Goal: Task Accomplishment & Management: Manage account settings

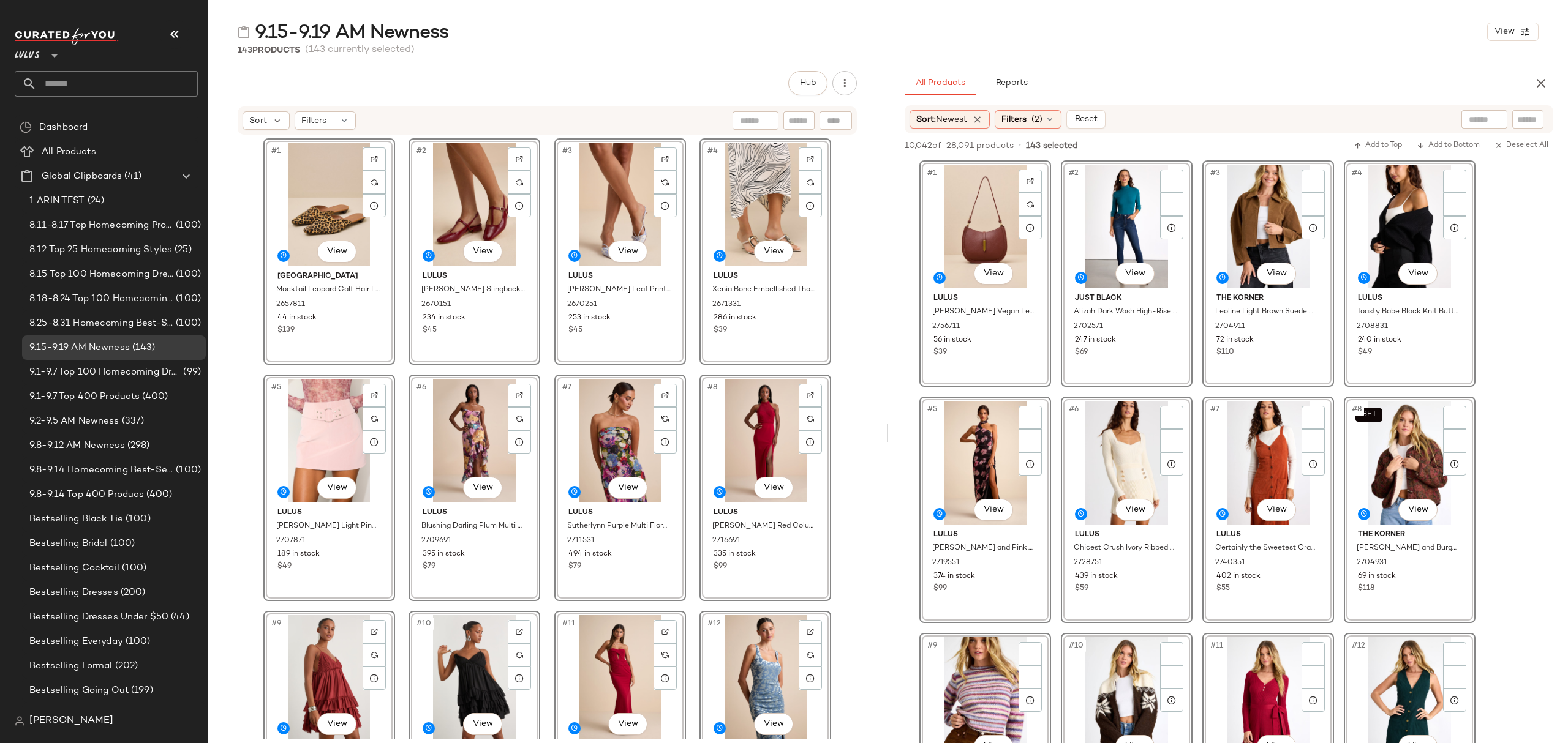
scroll to position [8163, 0]
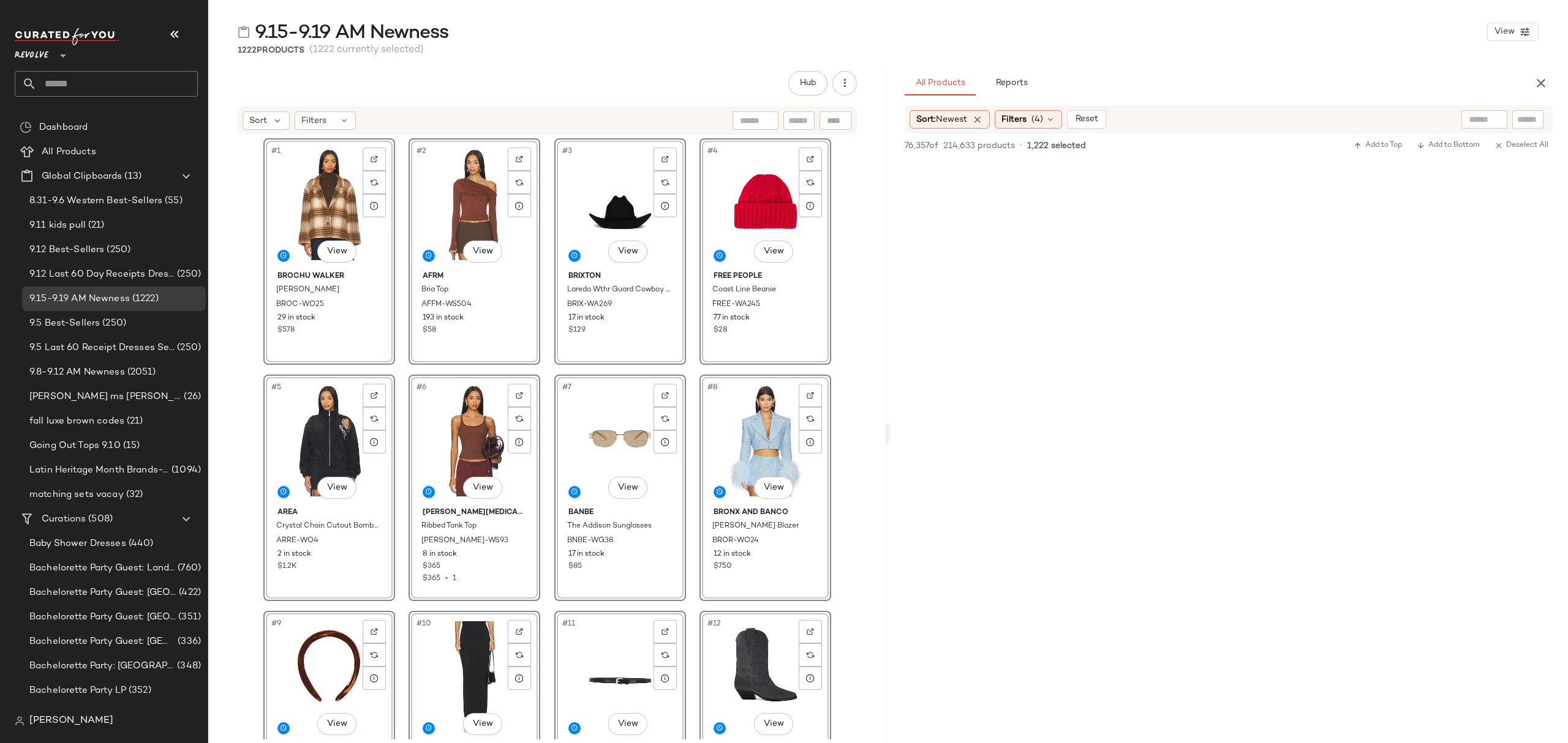
scroll to position [71751, 0]
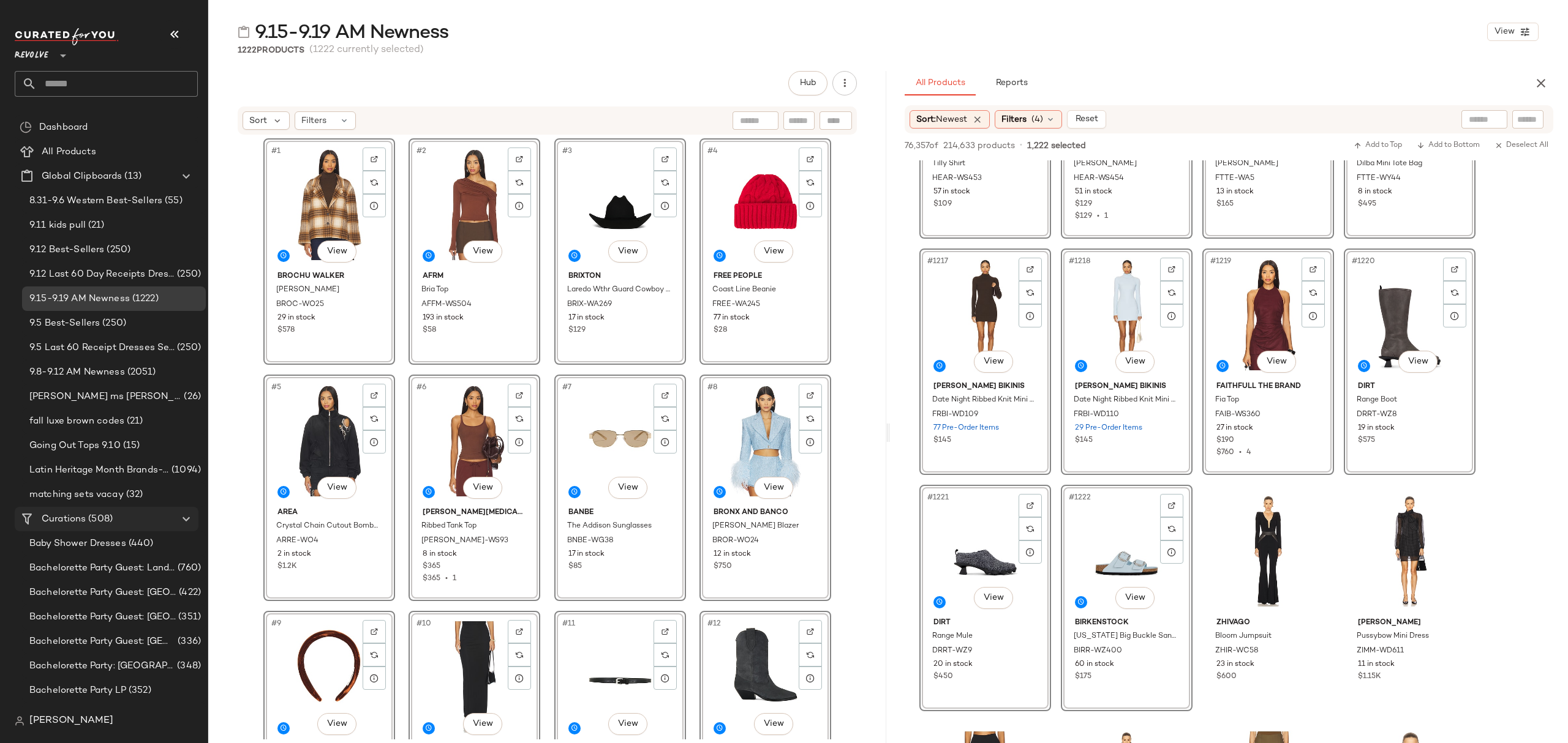
click at [79, 515] on span "Curations" at bounding box center [63, 519] width 44 height 14
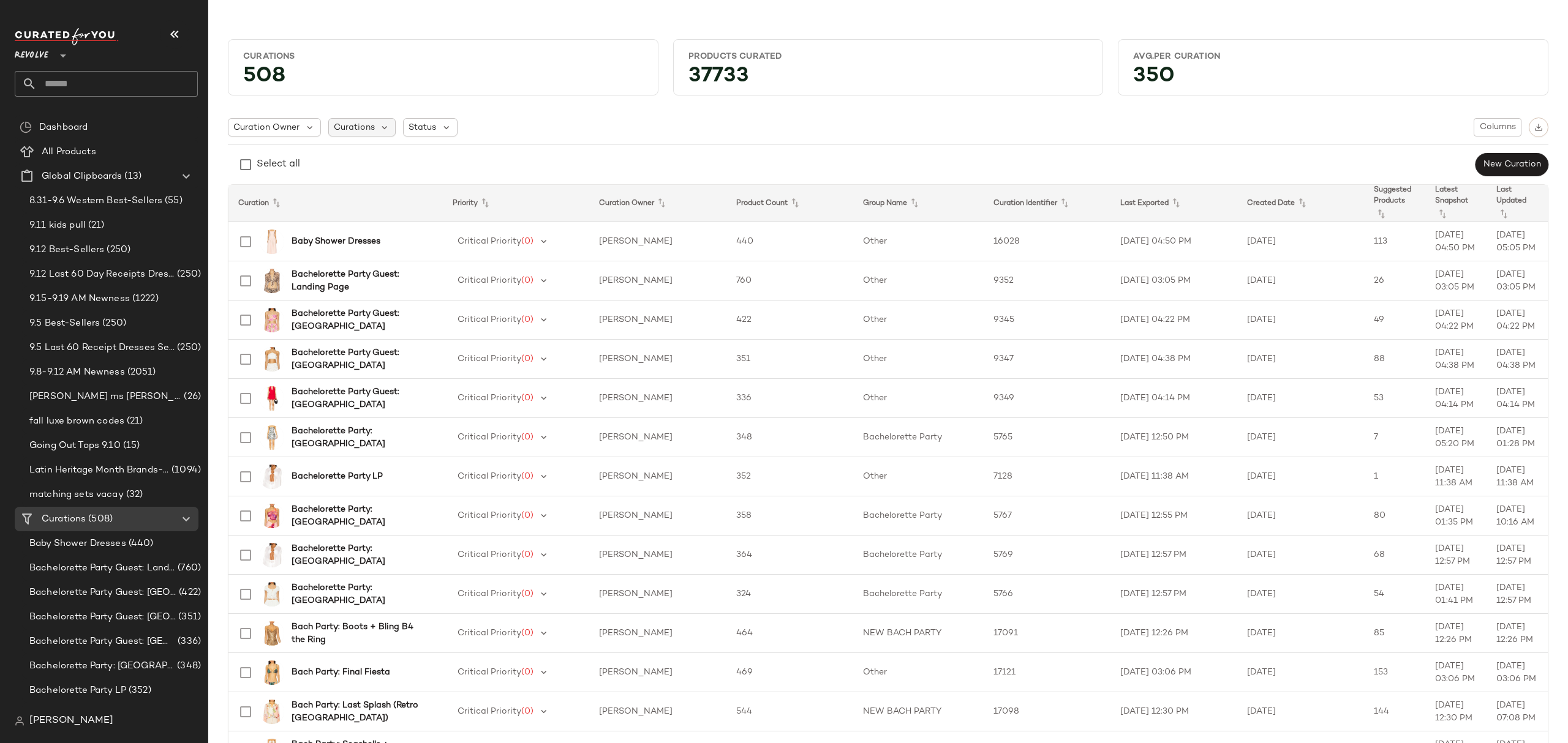
click at [360, 121] on span "Curations" at bounding box center [354, 128] width 41 height 13
click at [398, 165] on input "text" at bounding box center [414, 161] width 153 height 18
type input "***"
click at [439, 125] on div "Status" at bounding box center [430, 127] width 54 height 18
click at [444, 158] on span "Archived" at bounding box center [452, 159] width 37 height 25
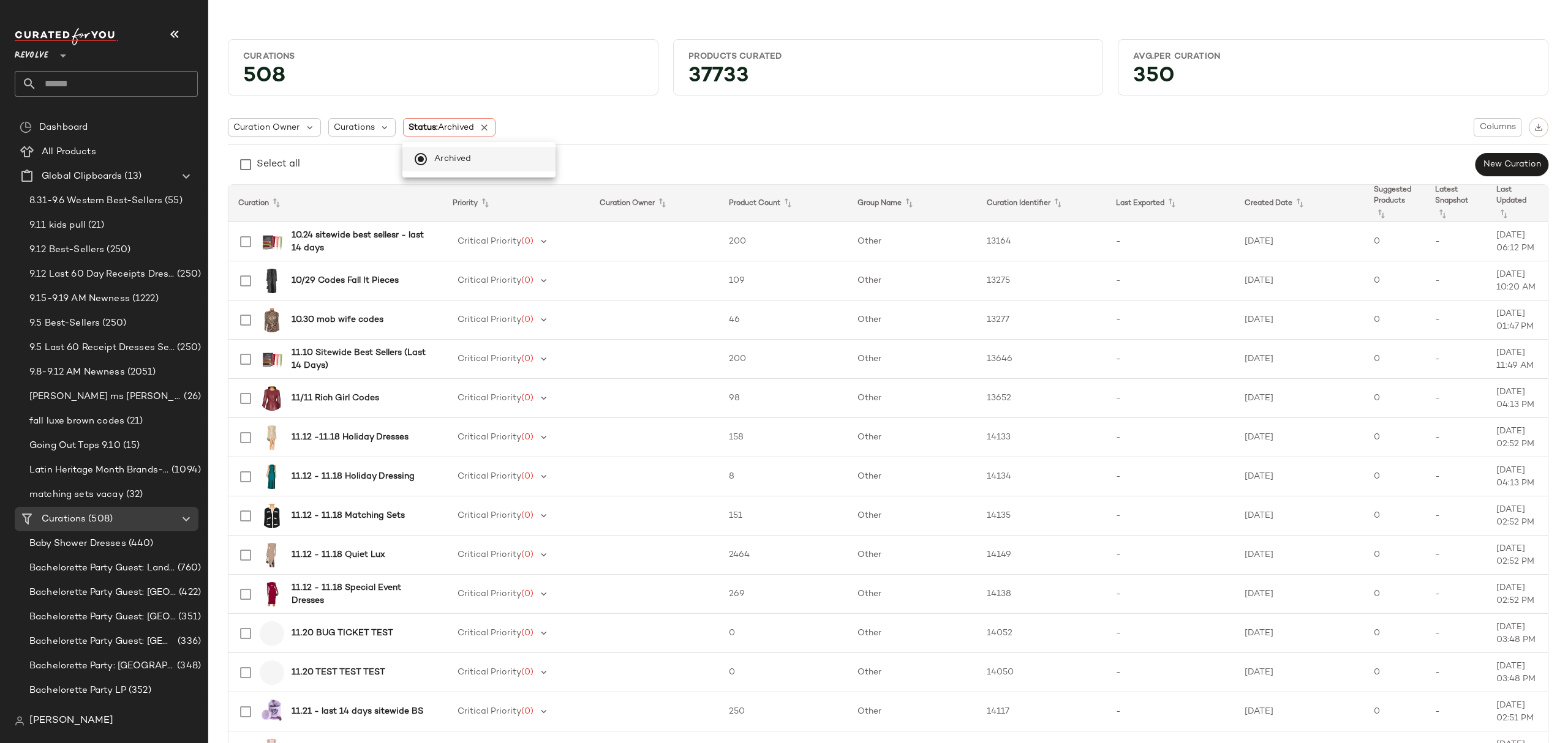
click at [562, 135] on div "Curation Owner Curations Status: Archived Columns" at bounding box center [887, 127] width 1320 height 19
click at [371, 125] on span "Curations" at bounding box center [354, 128] width 41 height 13
click at [385, 165] on input "***" at bounding box center [405, 161] width 134 height 18
type input "**"
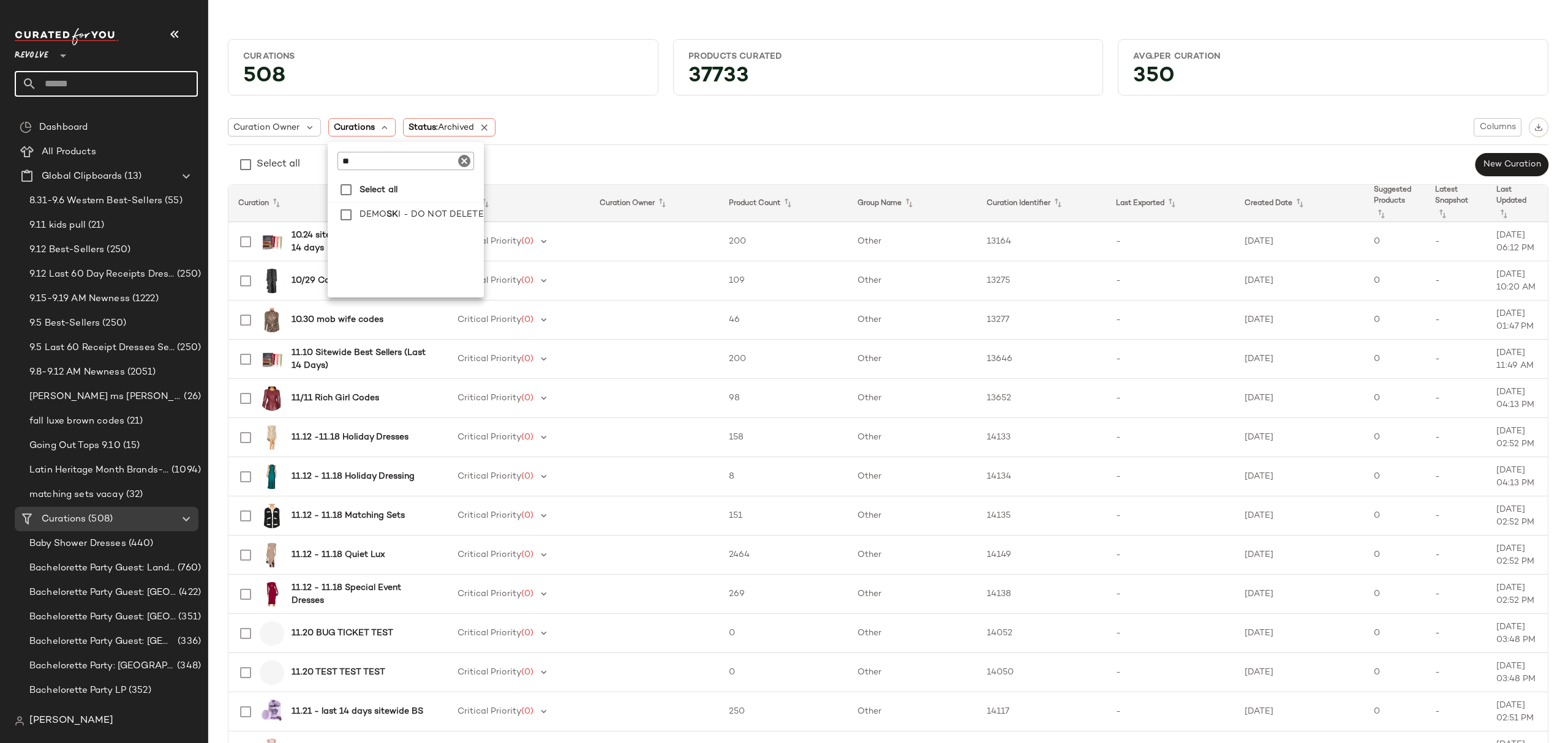
click at [167, 81] on input "text" at bounding box center [117, 84] width 161 height 26
type input "***"
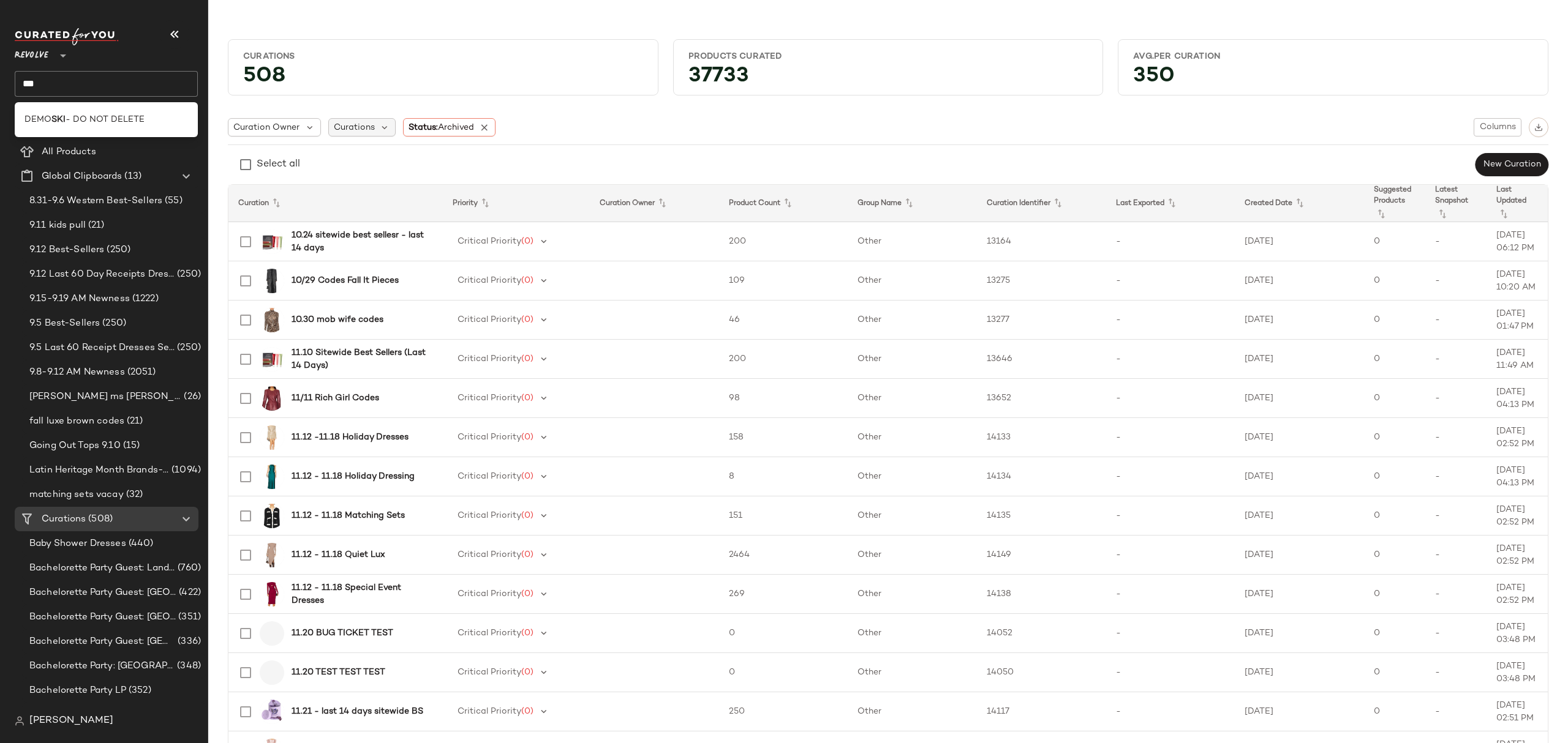
click at [354, 131] on span "Curations" at bounding box center [354, 128] width 41 height 13
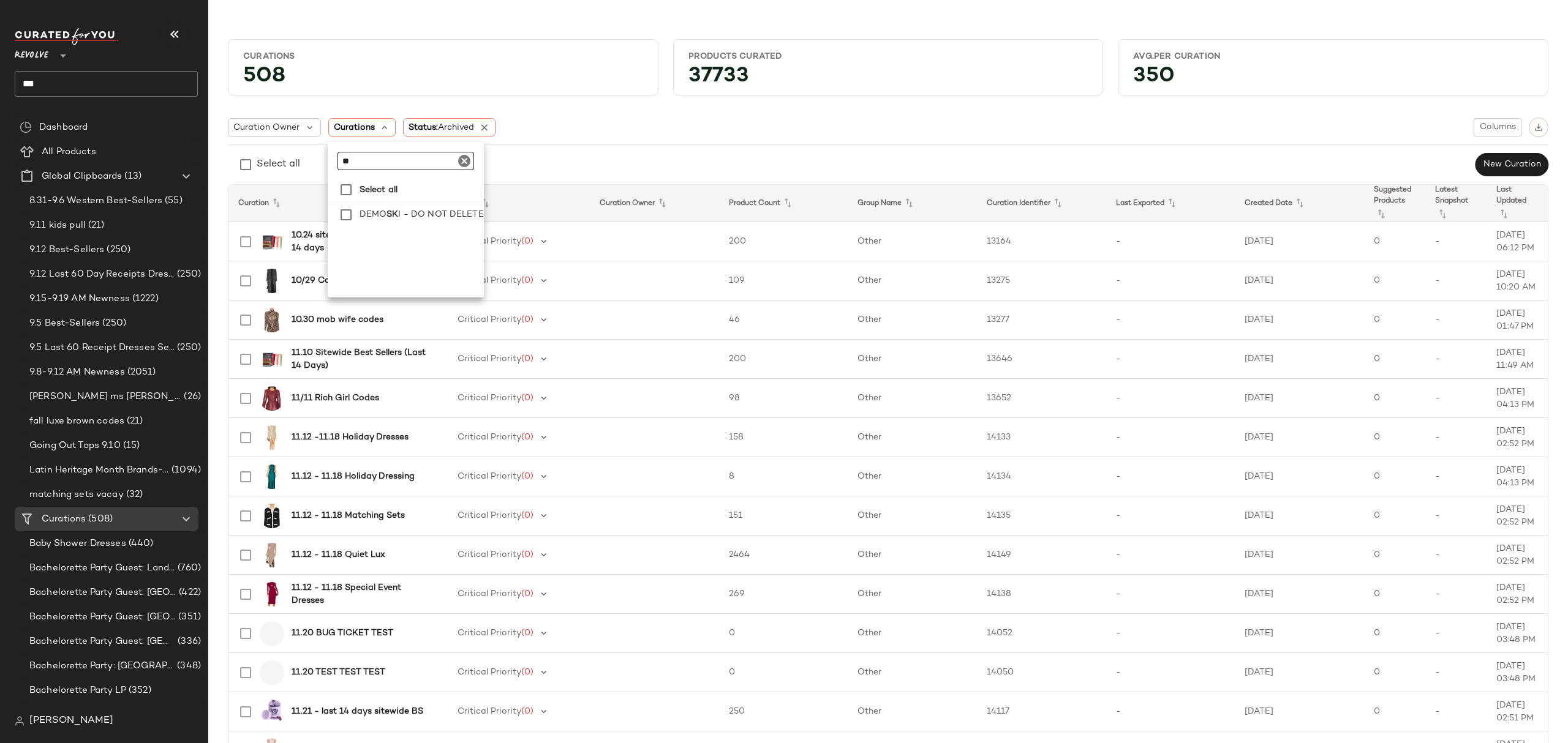
click at [390, 158] on input "**" at bounding box center [405, 161] width 136 height 18
type input "**********"
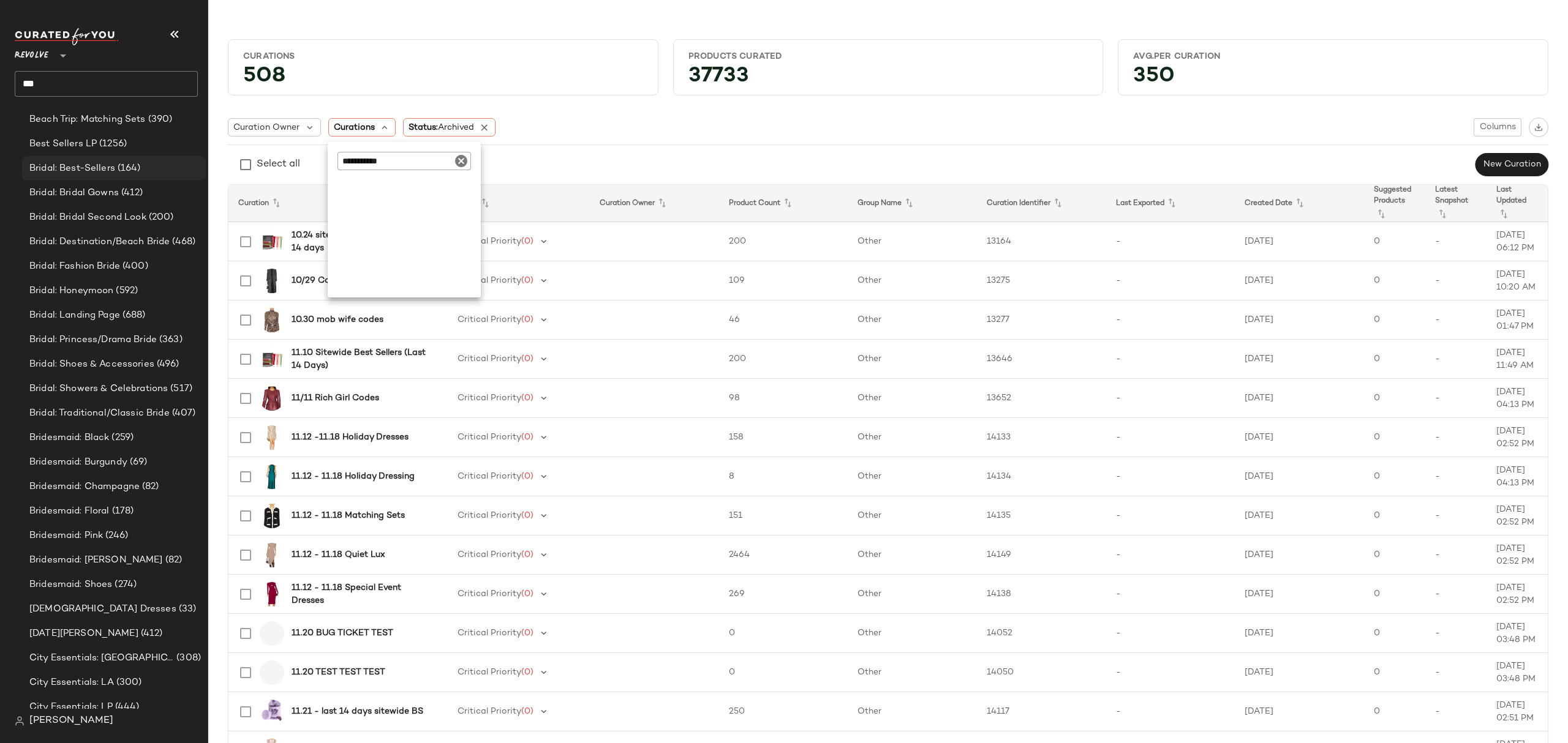
scroll to position [1086, 0]
click at [96, 81] on input "***" at bounding box center [106, 84] width 183 height 26
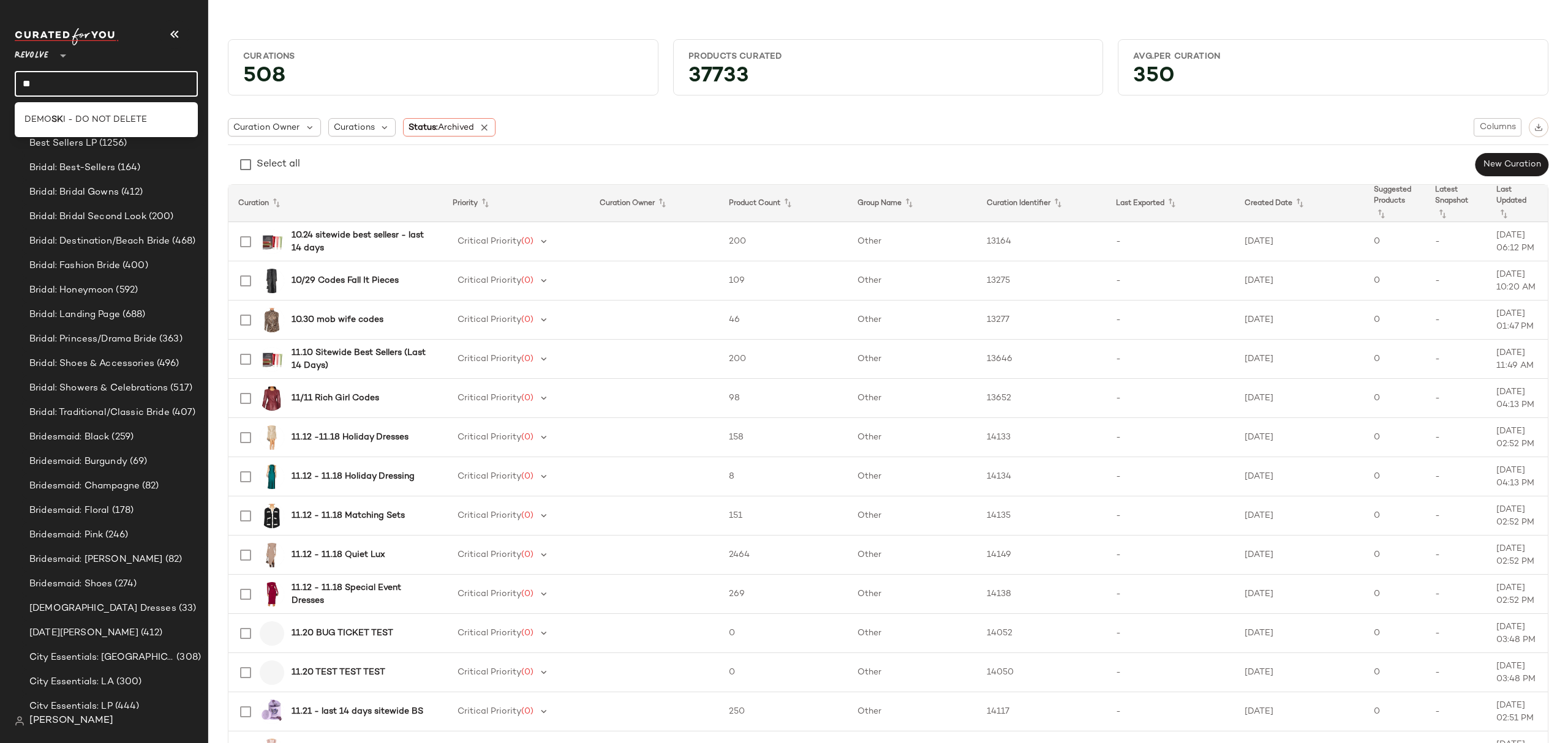
type input "*"
type input "**********"
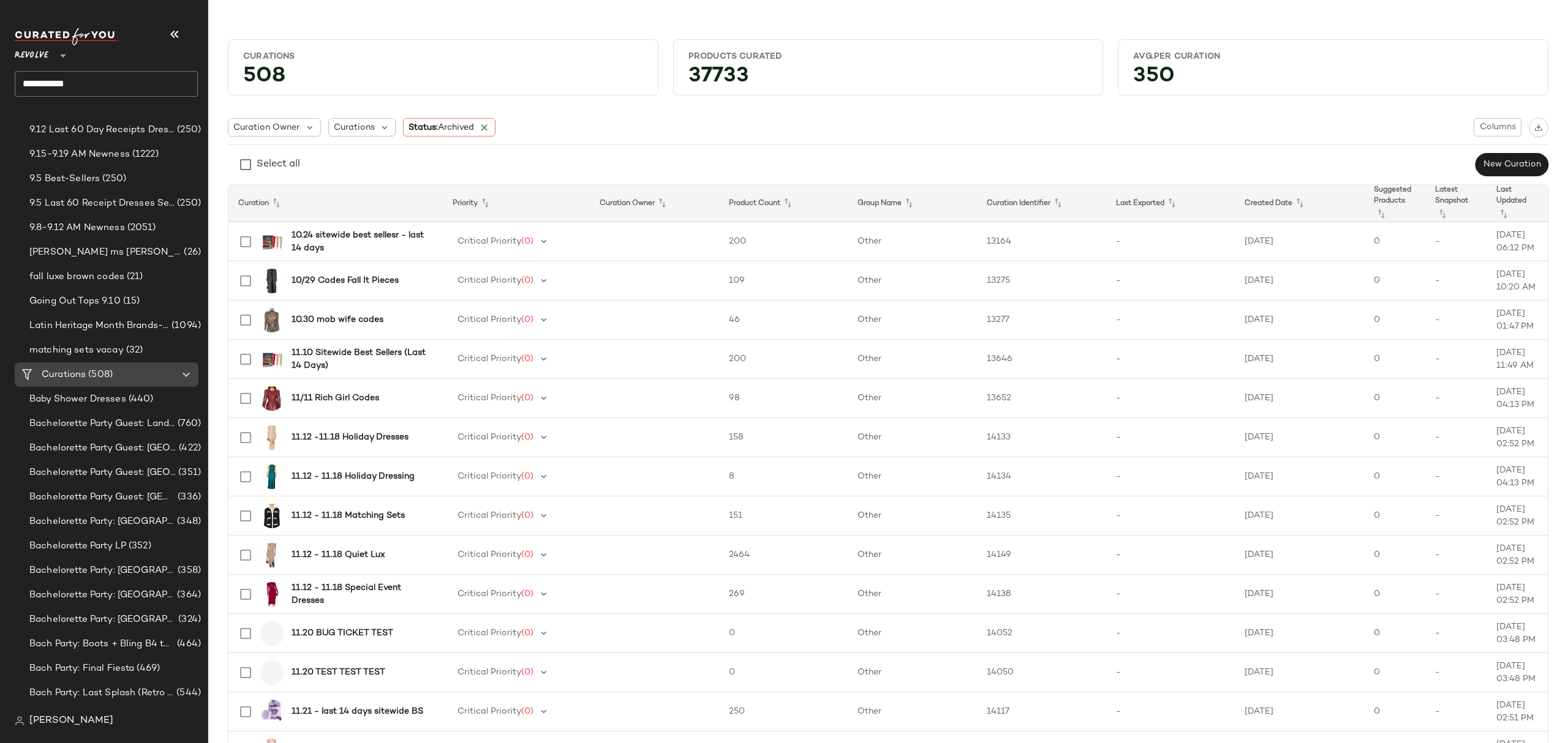
scroll to position [0, 0]
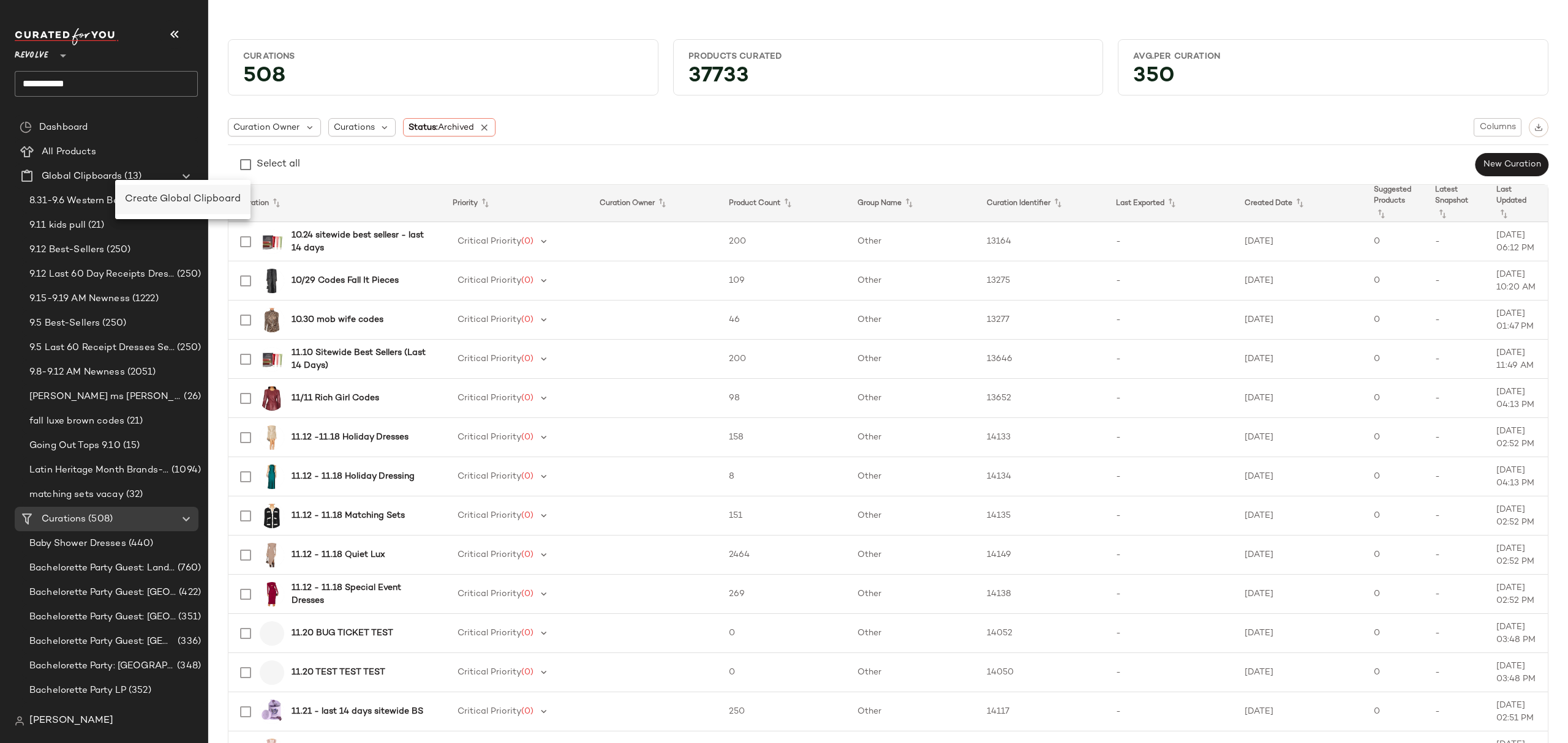
click at [167, 196] on span "Create Global Clipboard" at bounding box center [182, 199] width 116 height 10
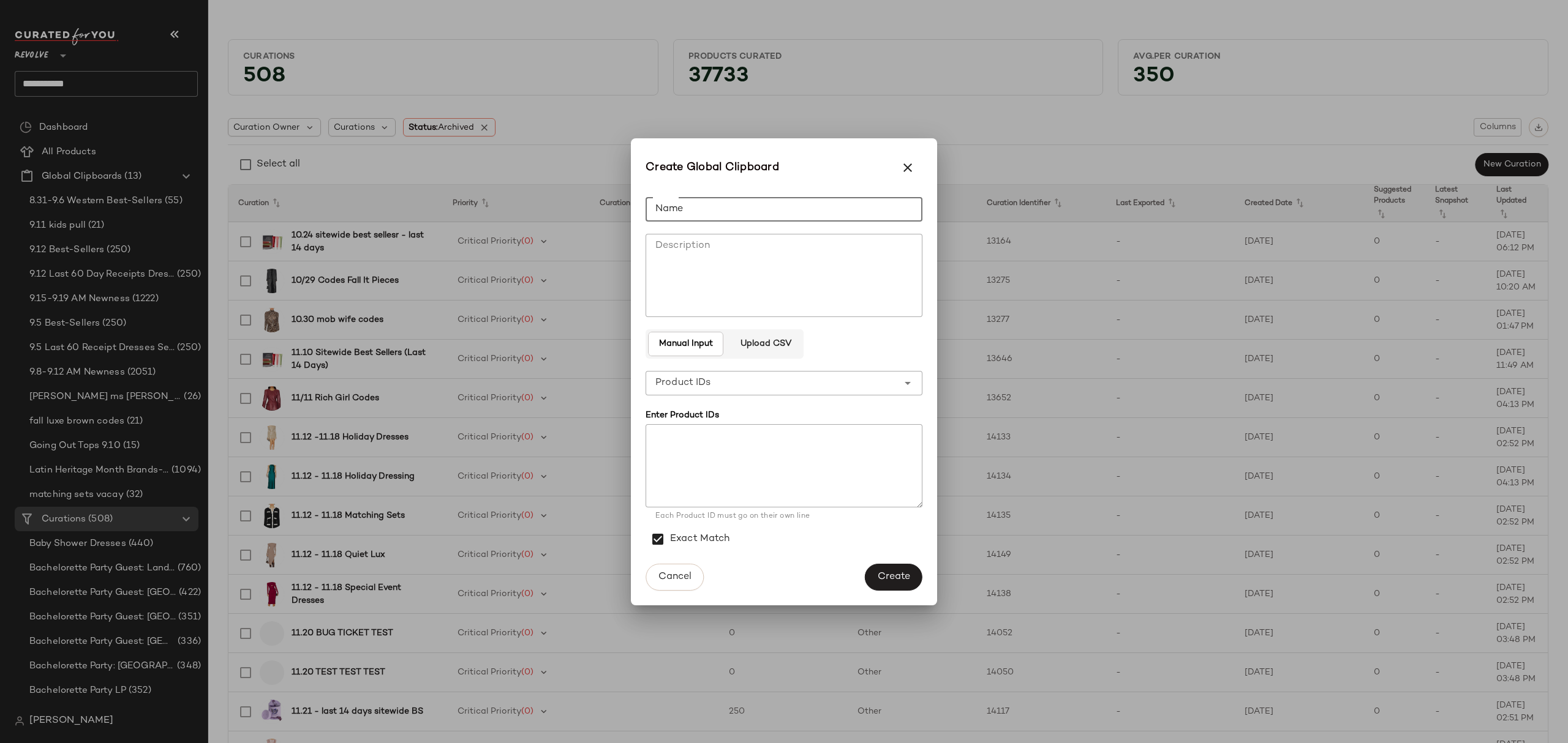
click at [743, 202] on input "Name" at bounding box center [784, 209] width 277 height 25
type input "**********"
click at [755, 448] on textarea at bounding box center [784, 466] width 277 height 83
paste textarea "**********"
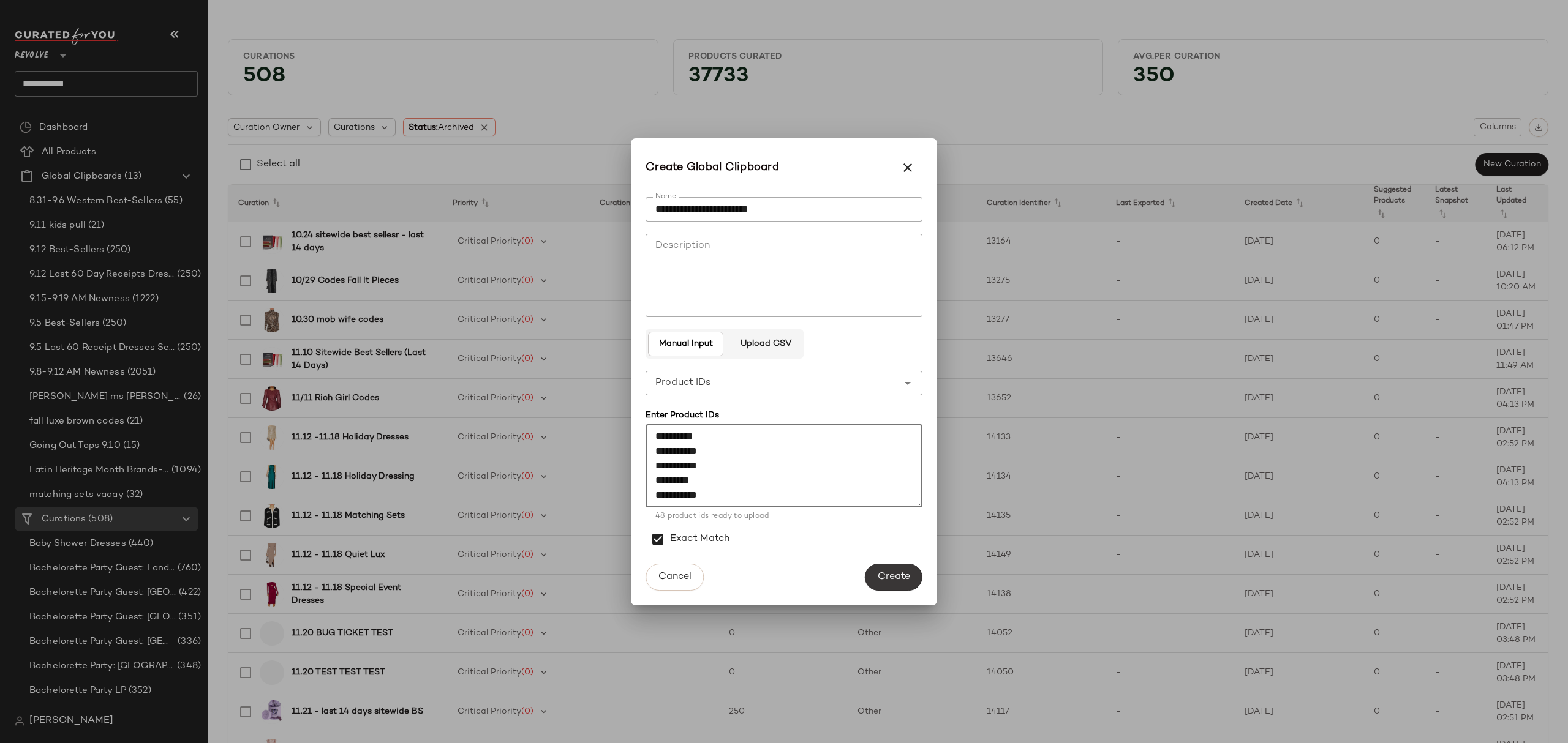
type textarea "**********"
click at [902, 569] on button "Create" at bounding box center [893, 578] width 58 height 27
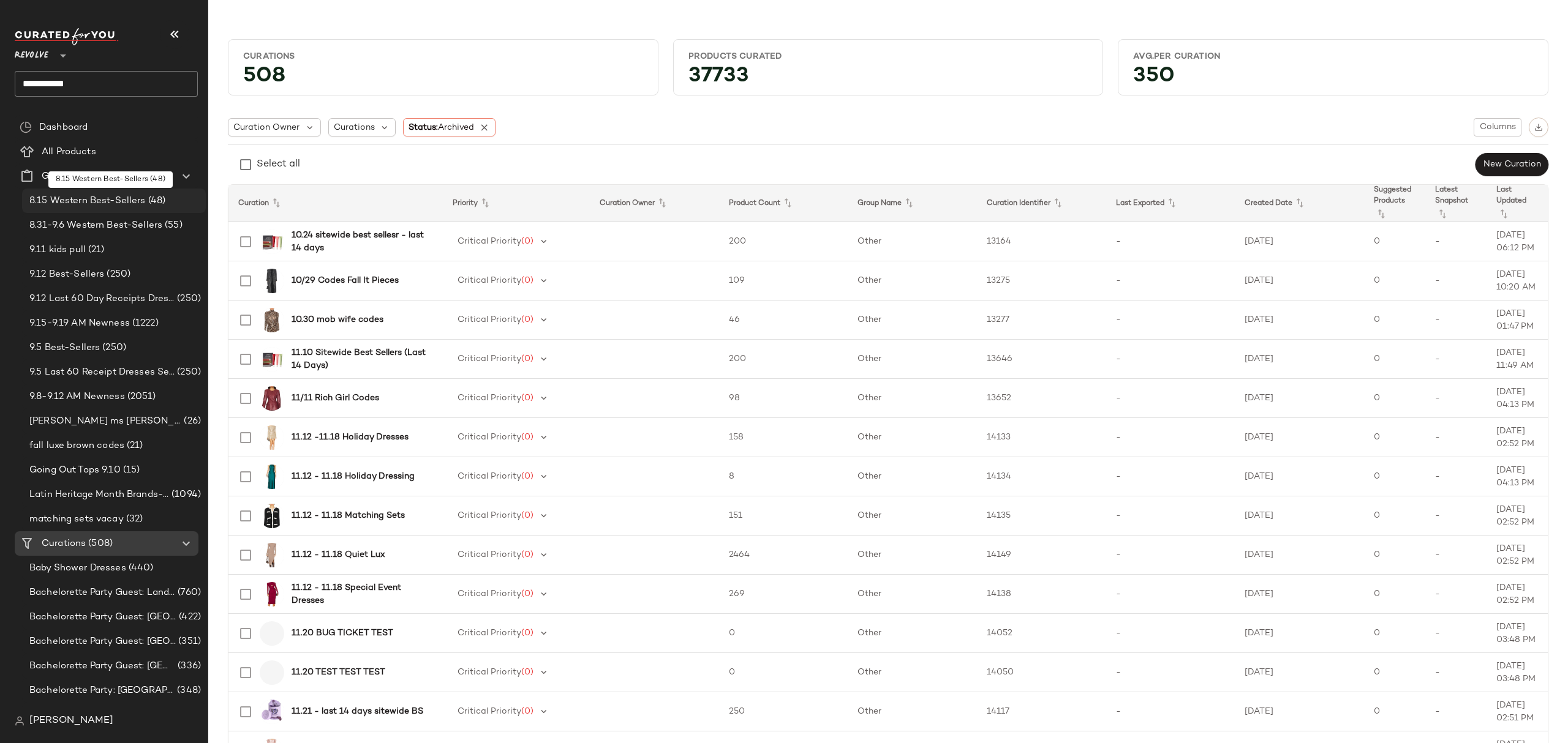
click at [94, 204] on span "8.15 Western Best-Sellers" at bounding box center [87, 201] width 116 height 14
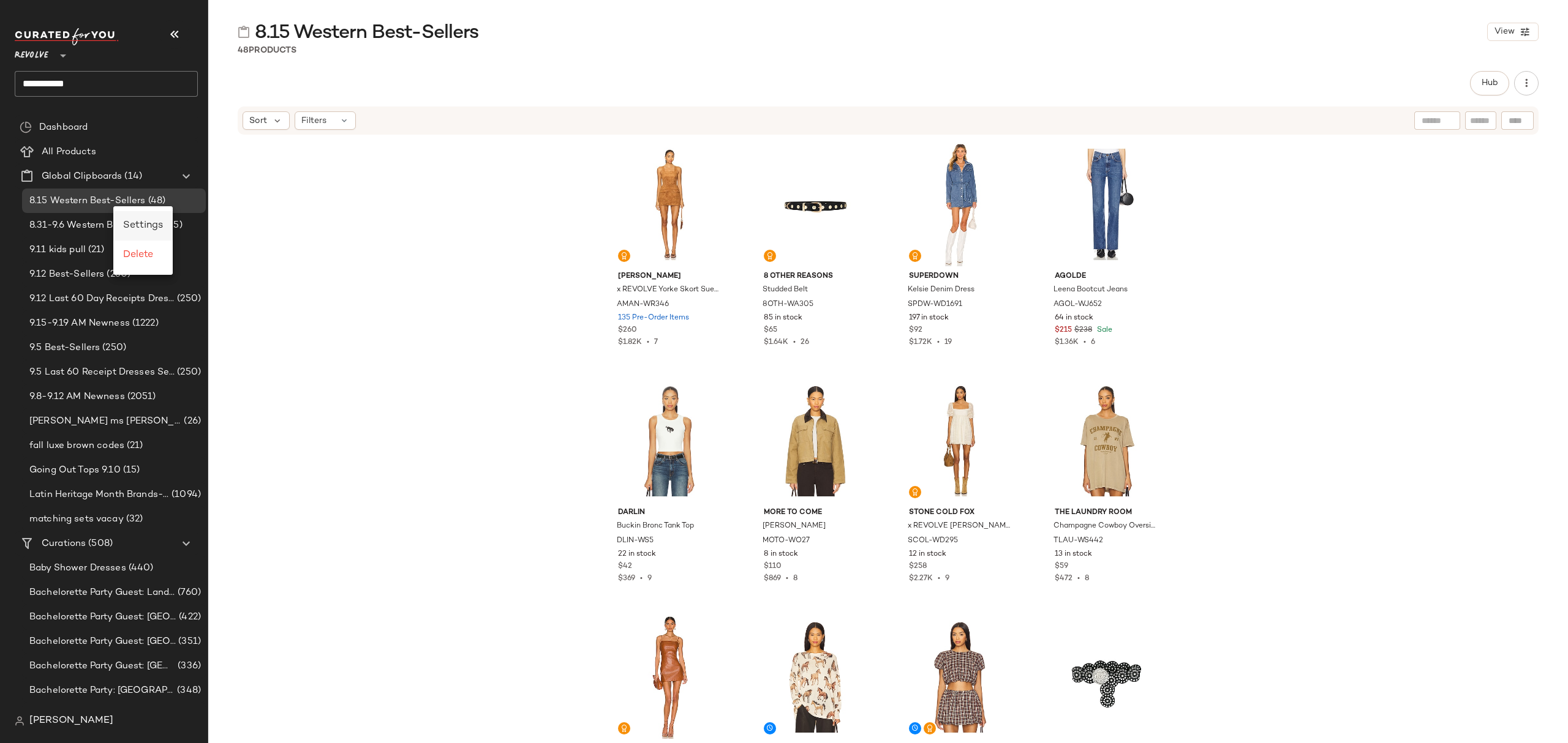
click at [158, 227] on span "Settings" at bounding box center [143, 225] width 40 height 10
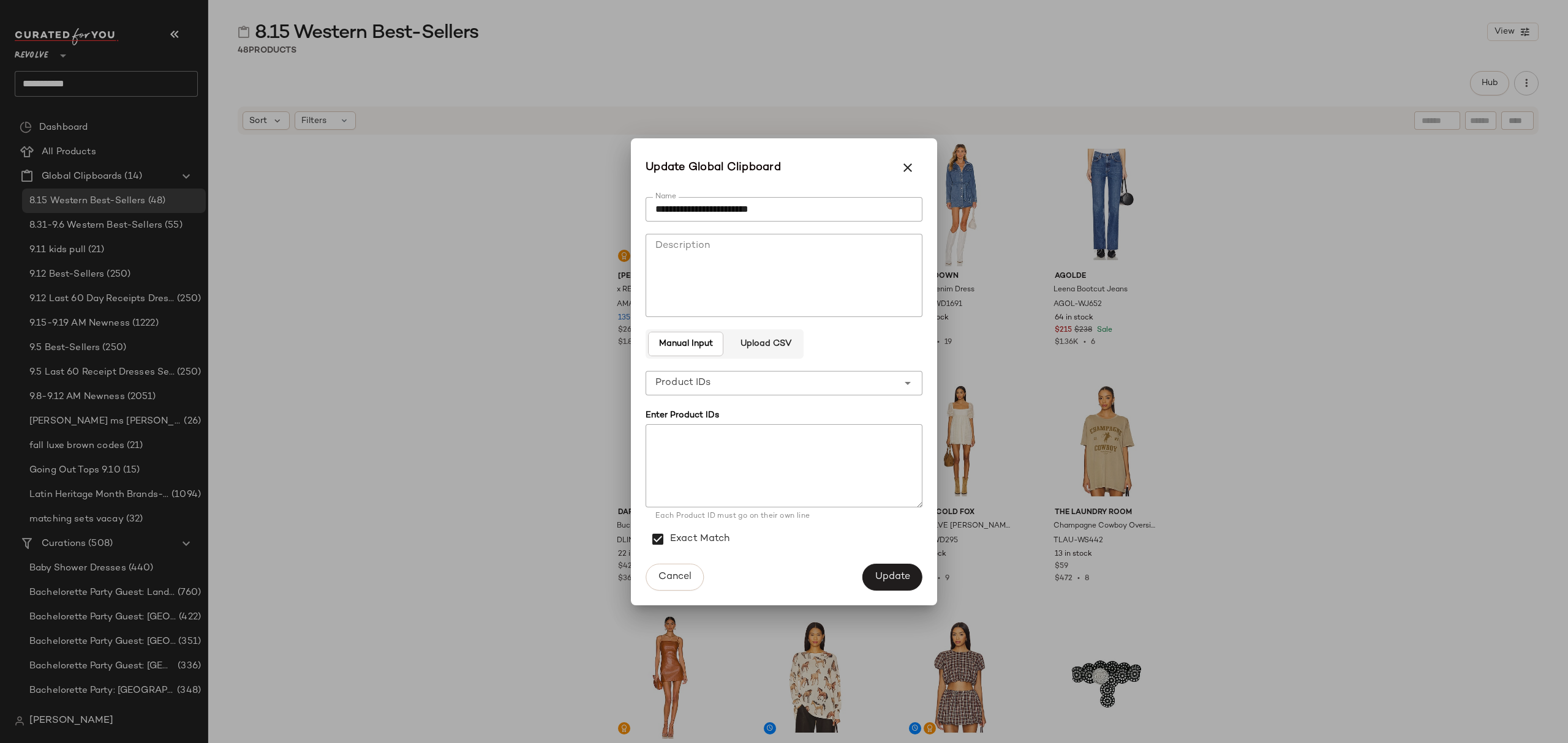
click at [662, 209] on input "**********" at bounding box center [784, 209] width 277 height 25
type input "**********"
click at [902, 569] on button "Update" at bounding box center [892, 578] width 60 height 27
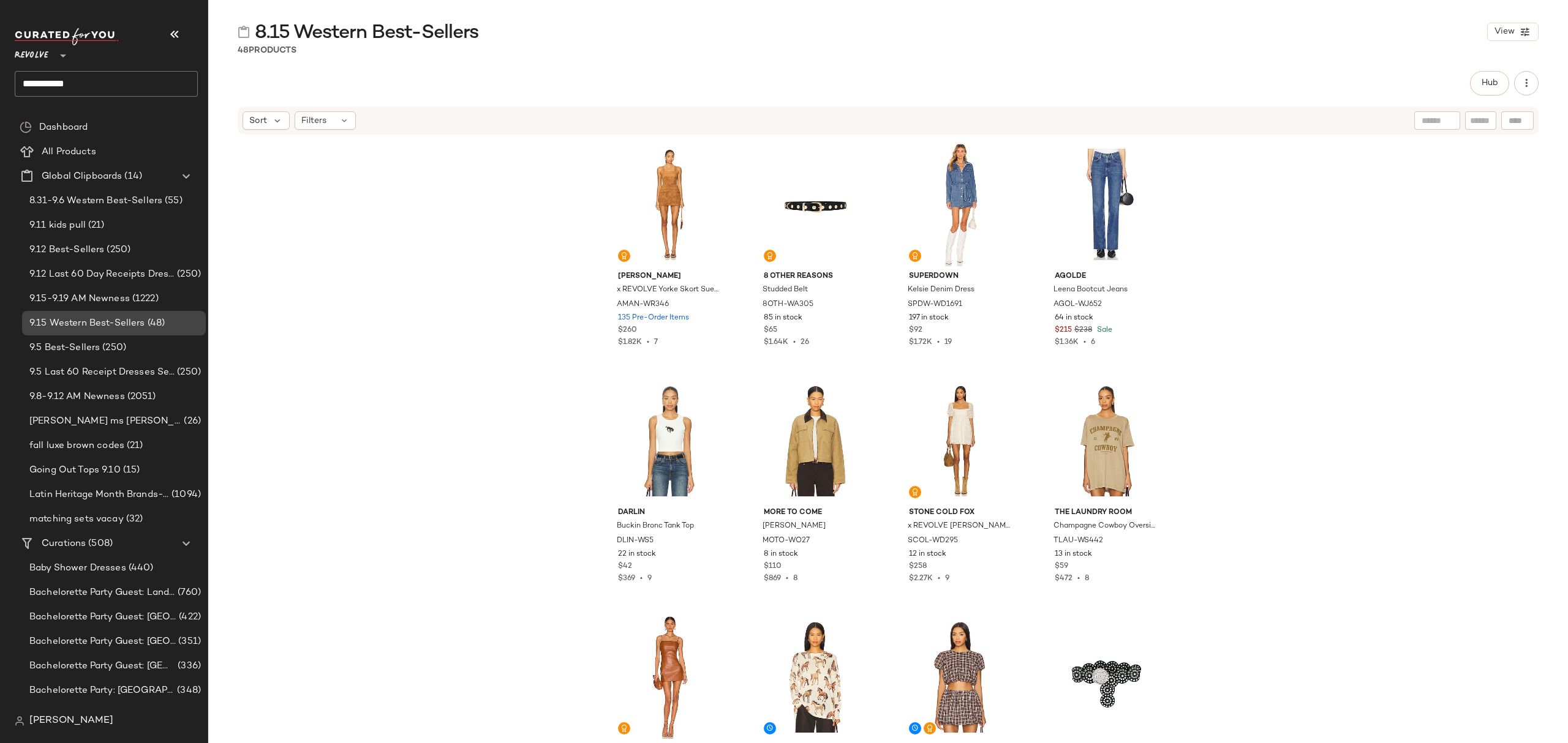
click at [90, 321] on span "9.15 Western Best-Sellers" at bounding box center [87, 324] width 116 height 14
click at [52, 174] on span "Global Clipboards" at bounding box center [81, 176] width 80 height 14
click at [101, 154] on div "All Products" at bounding box center [116, 152] width 156 height 14
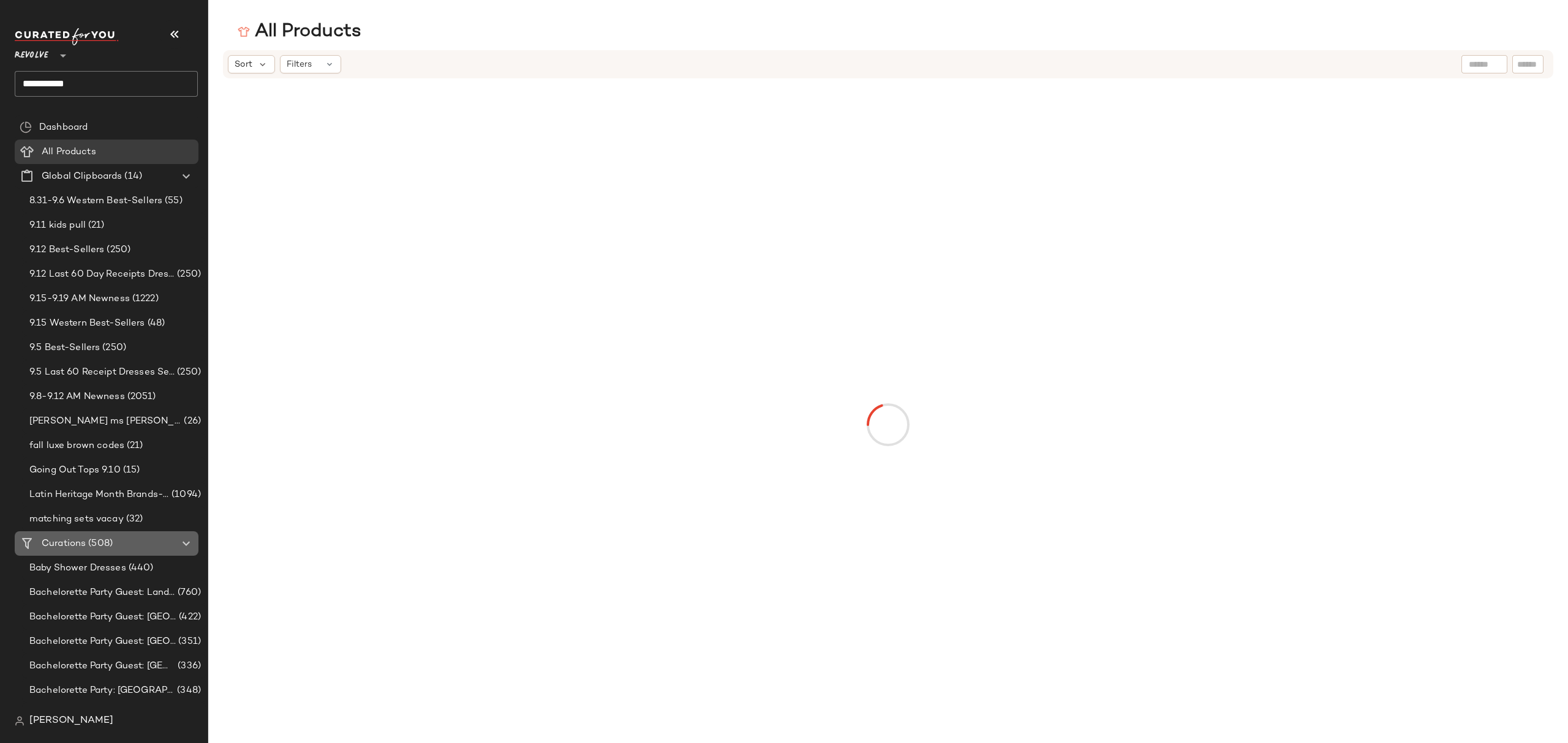
click at [88, 538] on span "(508)" at bounding box center [100, 544] width 27 height 14
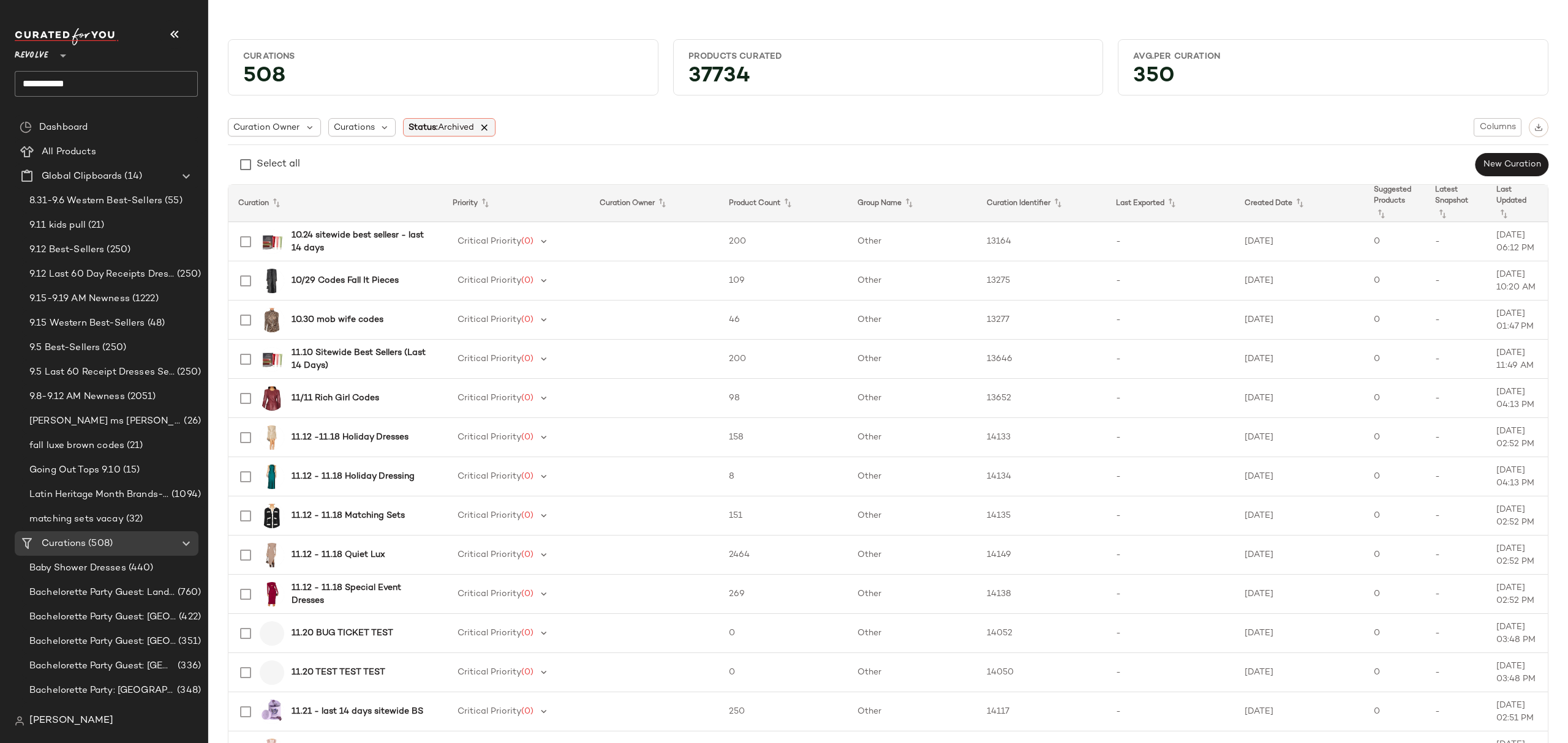
click at [490, 123] on icon at bounding box center [484, 127] width 11 height 11
click at [368, 128] on span "Curations" at bounding box center [354, 128] width 41 height 13
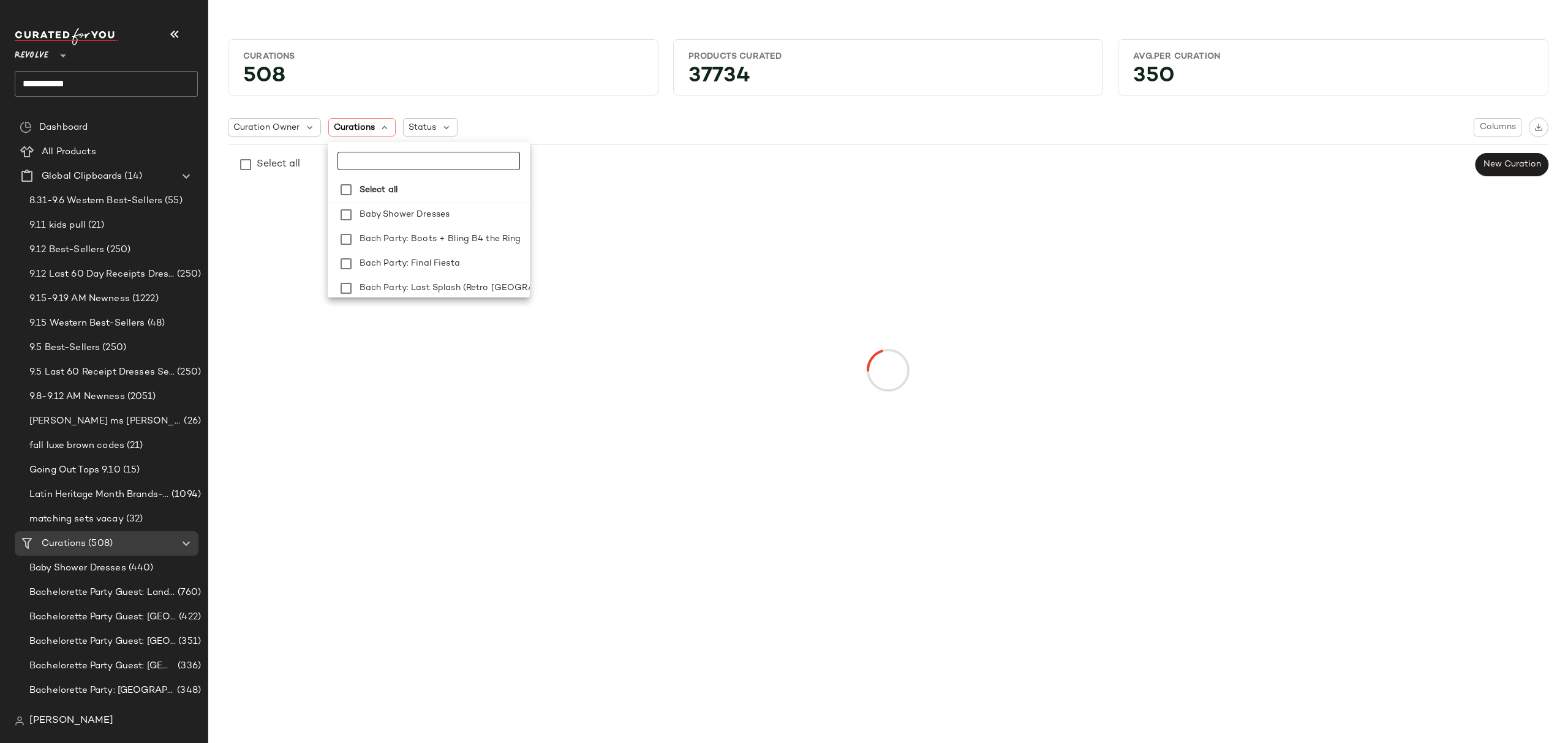
click at [382, 159] on input "text" at bounding box center [414, 161] width 153 height 18
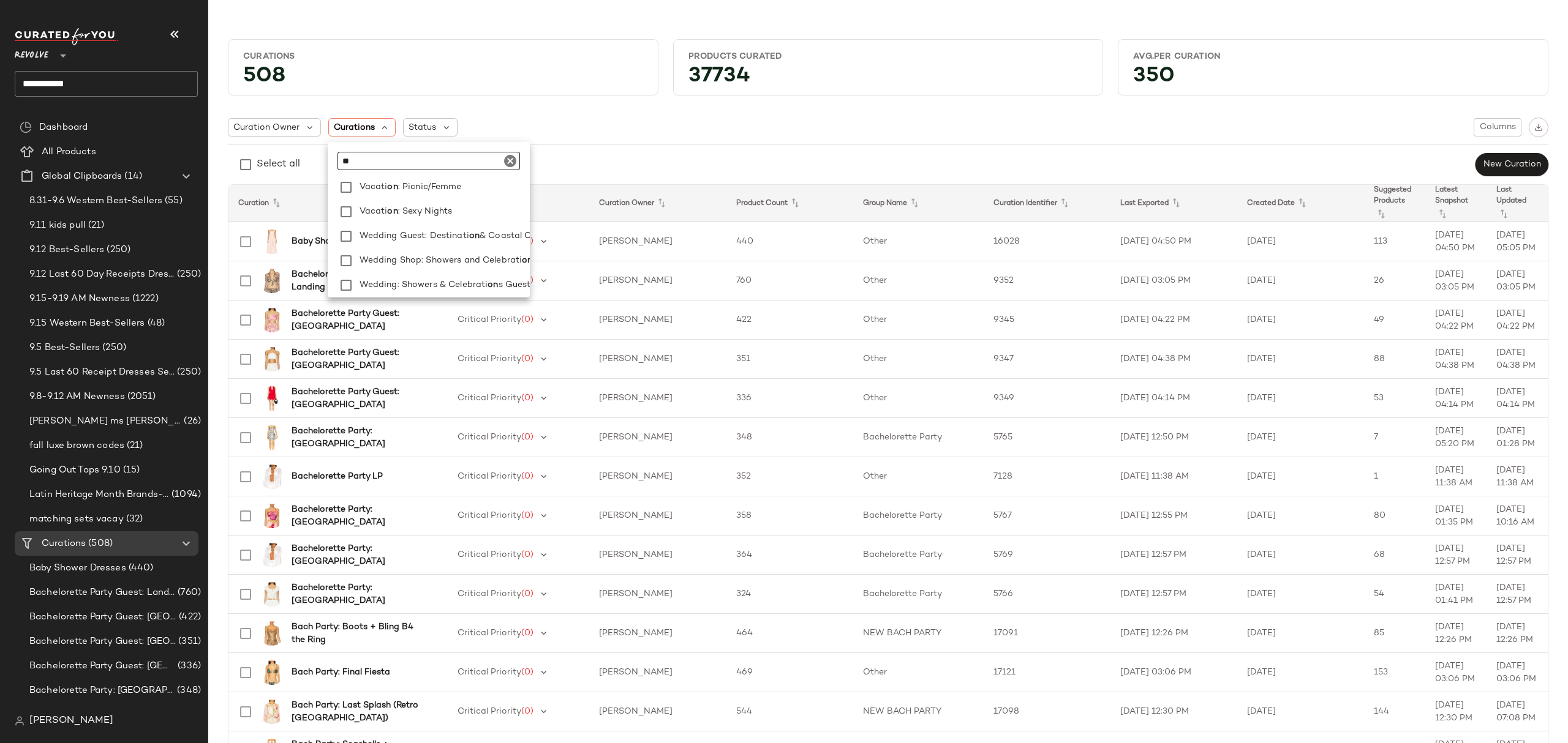
scroll to position [1163, 0]
drag, startPoint x: 385, startPoint y: 158, endPoint x: 346, endPoint y: 155, distance: 39.1
click at [346, 155] on input "**" at bounding box center [414, 161] width 153 height 18
type input "*"
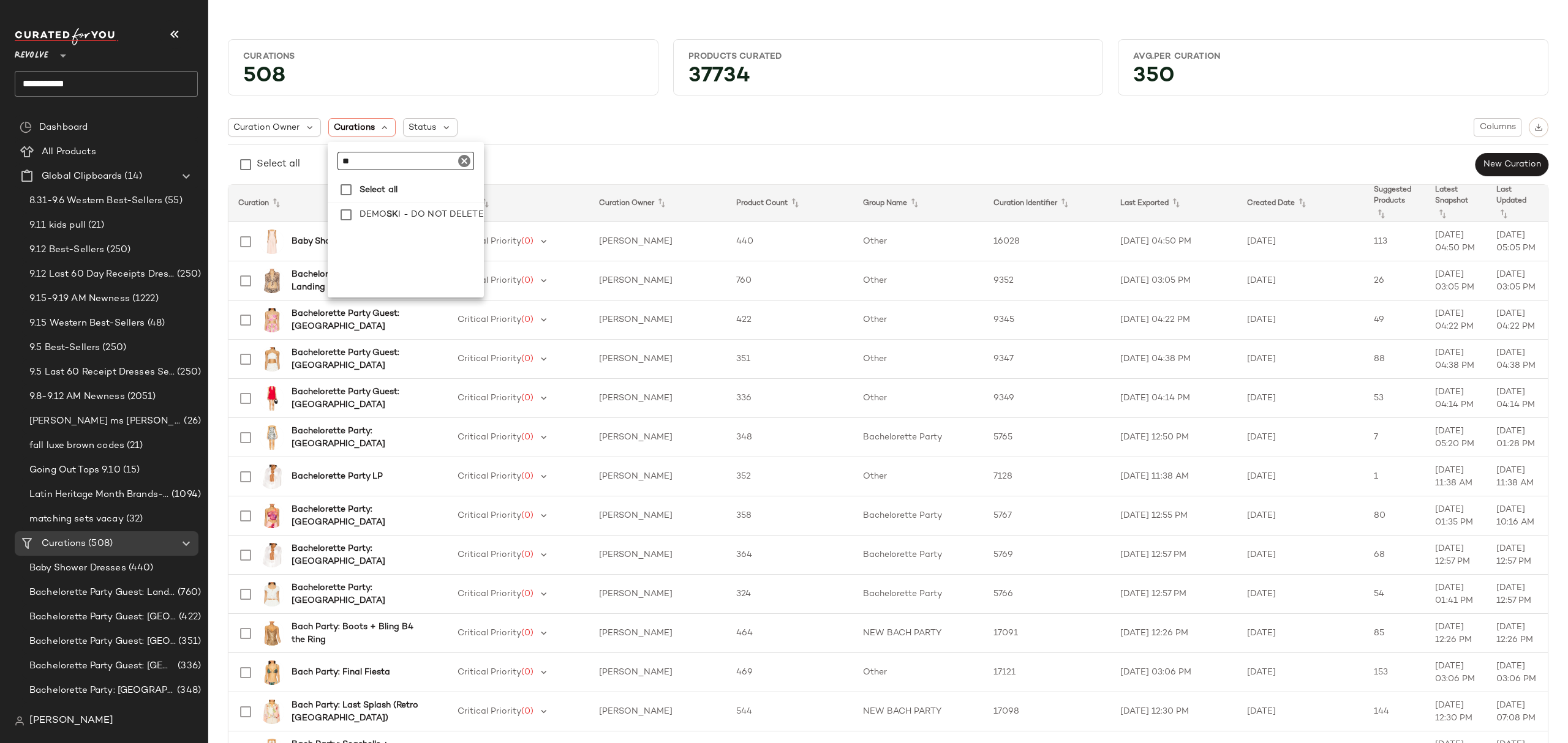
type input "***"
click at [464, 160] on icon "Clear" at bounding box center [461, 161] width 15 height 15
click at [432, 128] on span "Status" at bounding box center [422, 128] width 28 height 13
click at [430, 156] on label "Archived" at bounding box center [492, 159] width 126 height 25
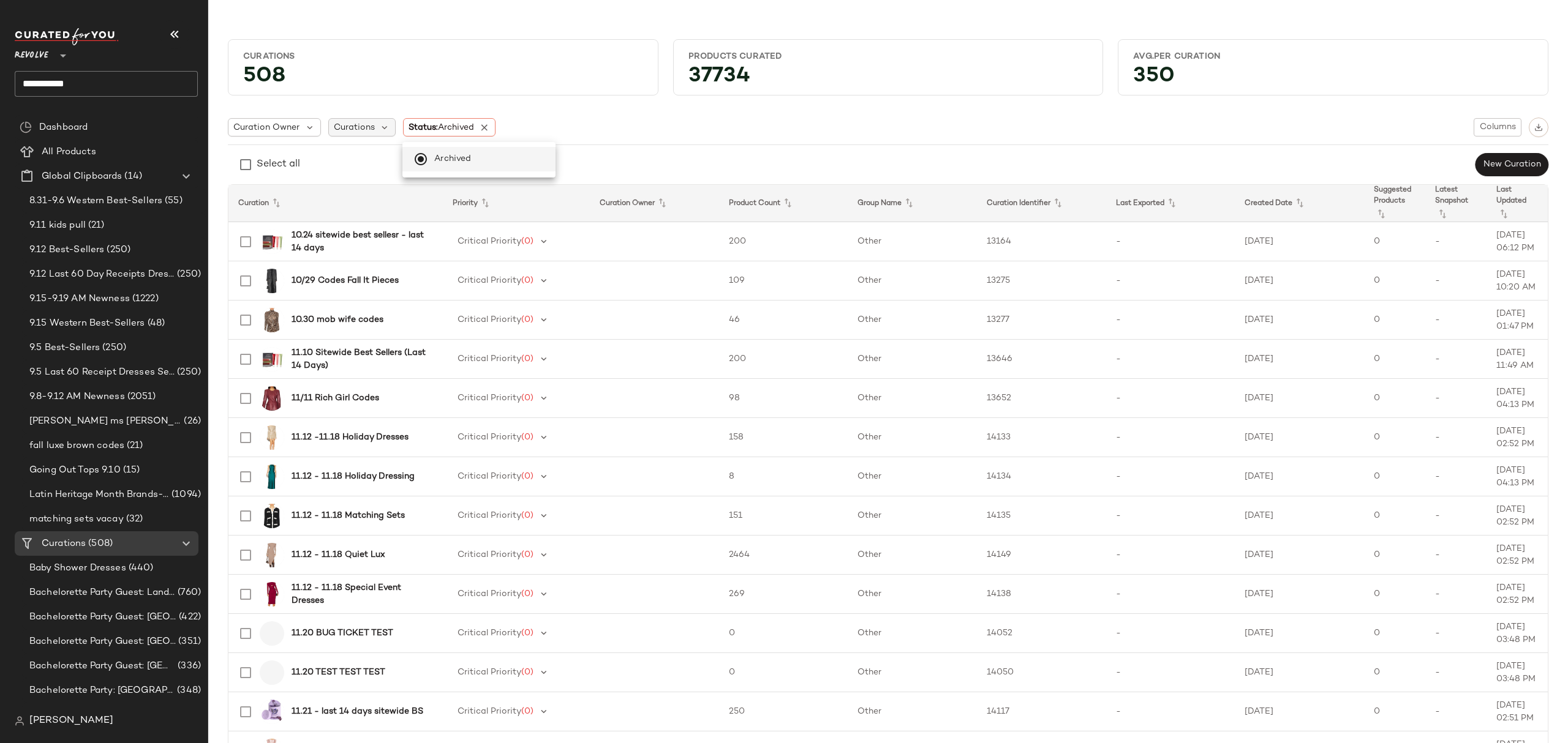
click at [368, 131] on span "Curations" at bounding box center [354, 128] width 41 height 13
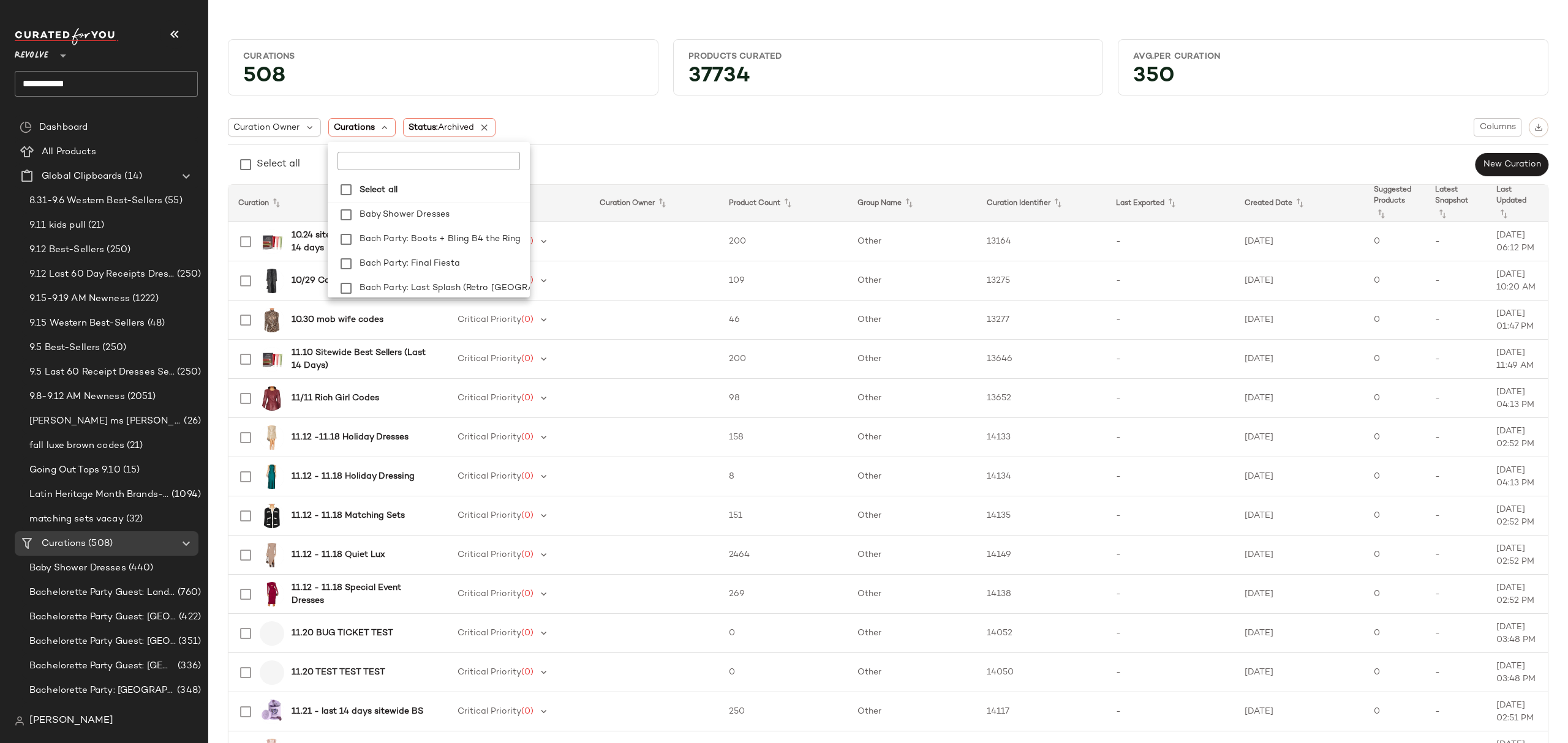
click at [371, 162] on input "text" at bounding box center [414, 161] width 153 height 18
type input "***"
click at [540, 162] on div "Select all New Curation" at bounding box center [887, 165] width 1320 height 25
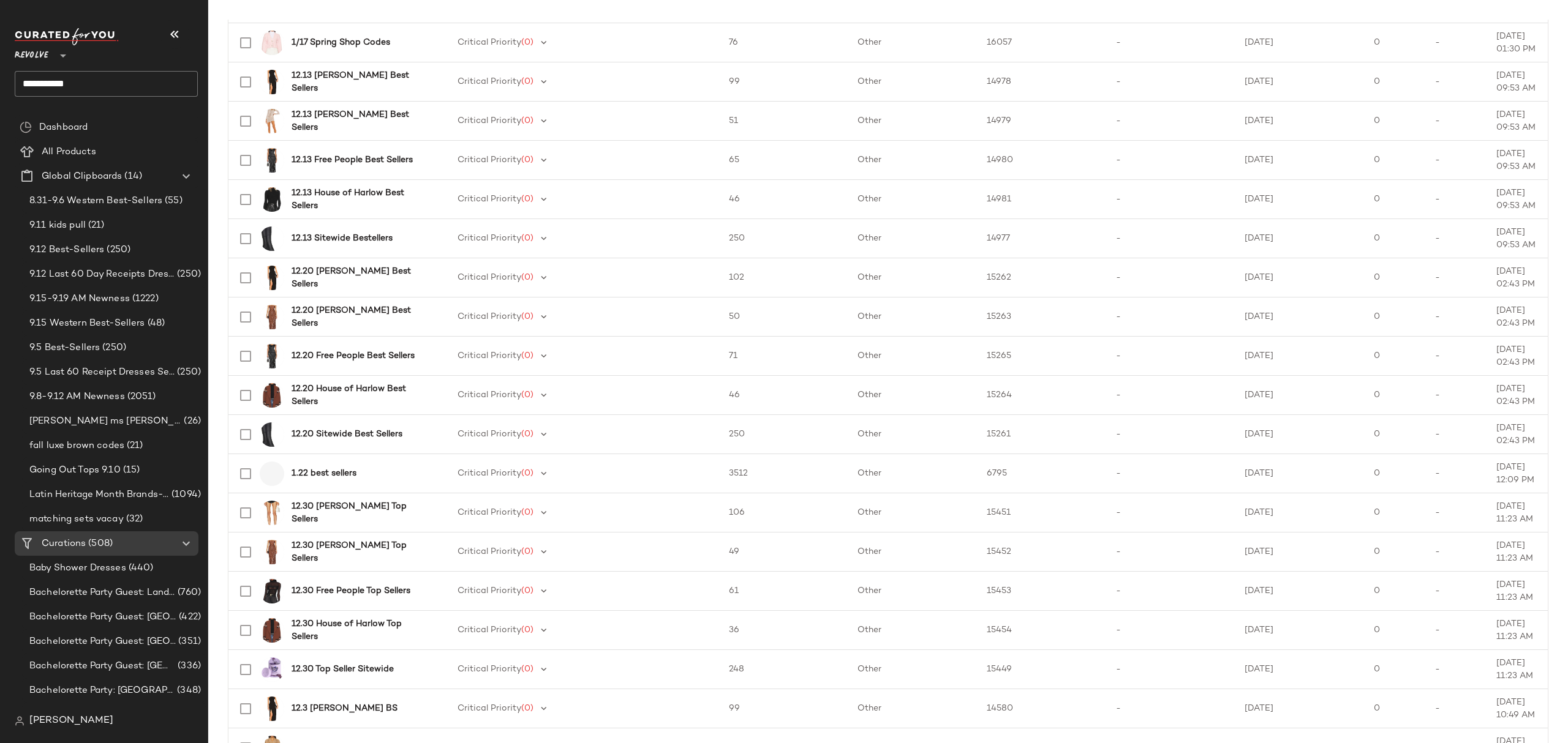
scroll to position [1511, 0]
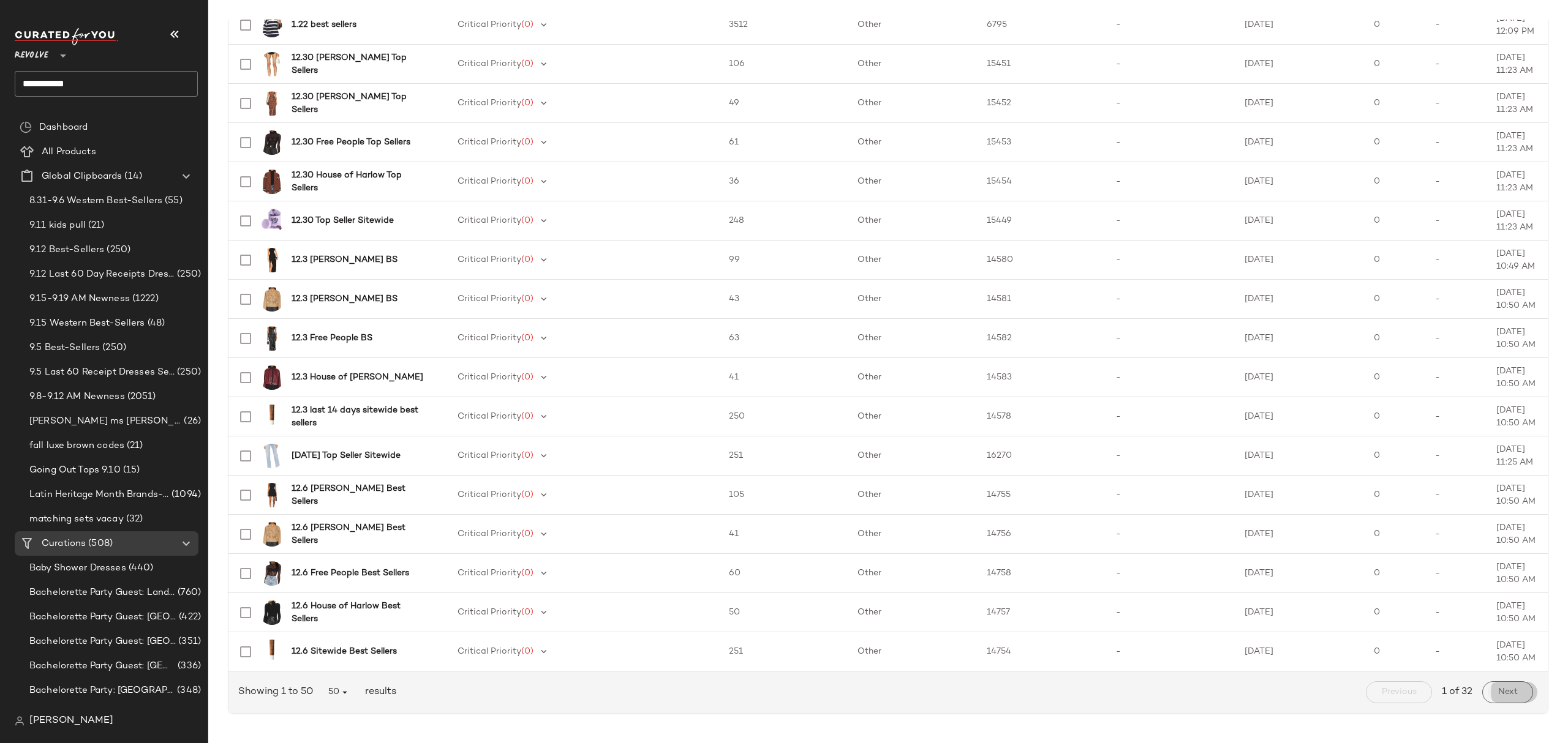
click at [1505, 693] on span "Next" at bounding box center [1507, 692] width 20 height 10
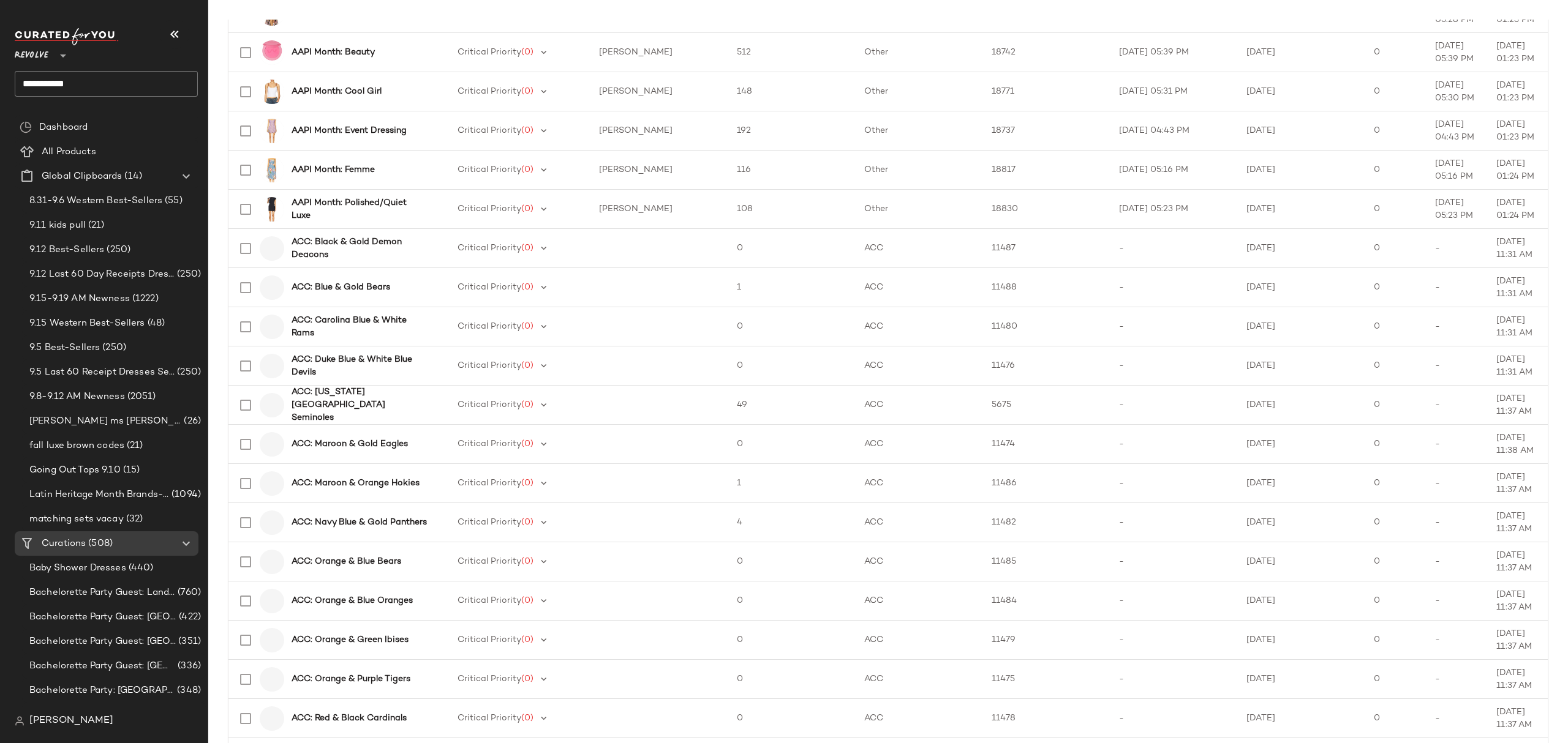
scroll to position [1306, 0]
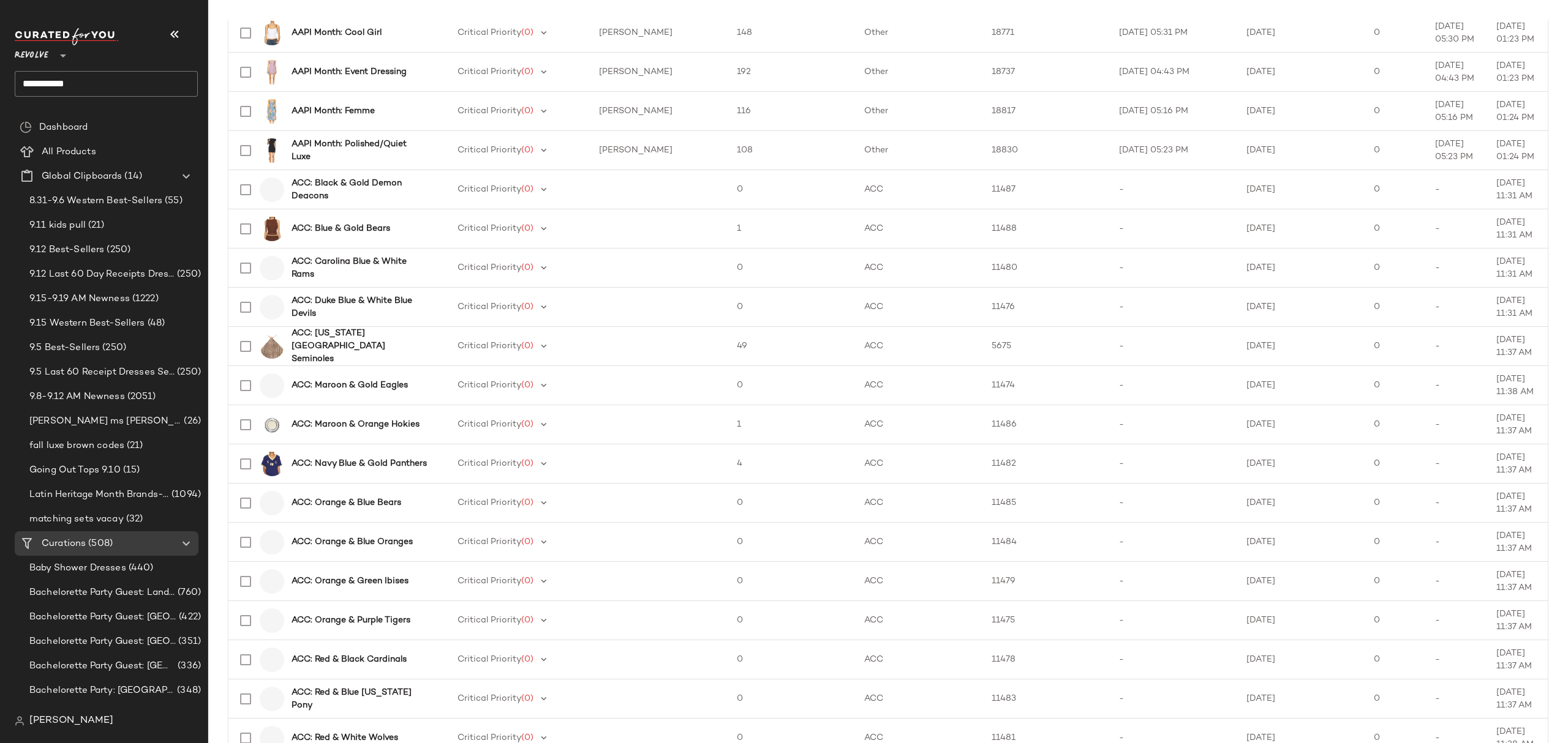
scroll to position [1511, 0]
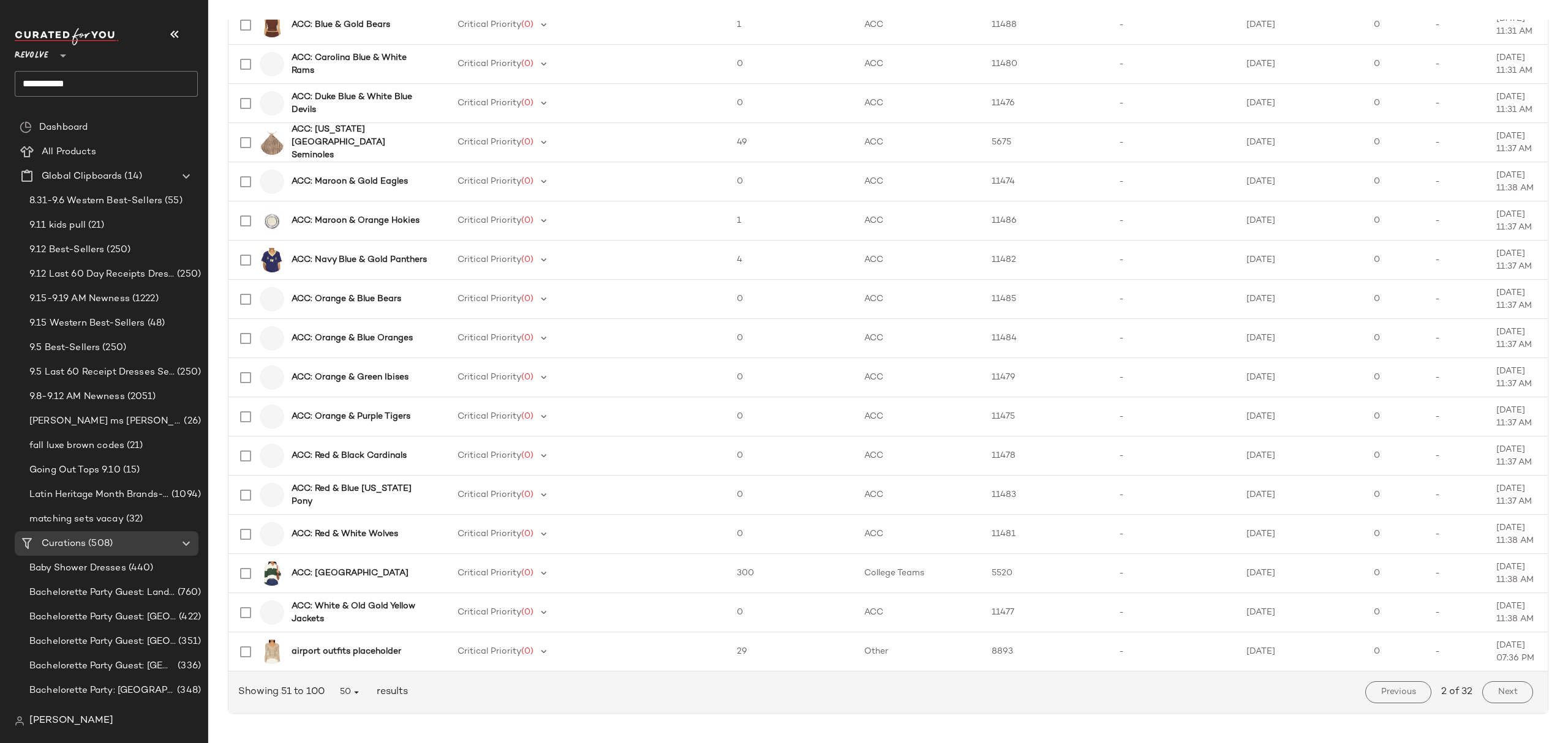
click at [1504, 704] on div "Next" at bounding box center [1508, 692] width 61 height 32
click at [1504, 695] on span "Next" at bounding box center [1507, 692] width 20 height 10
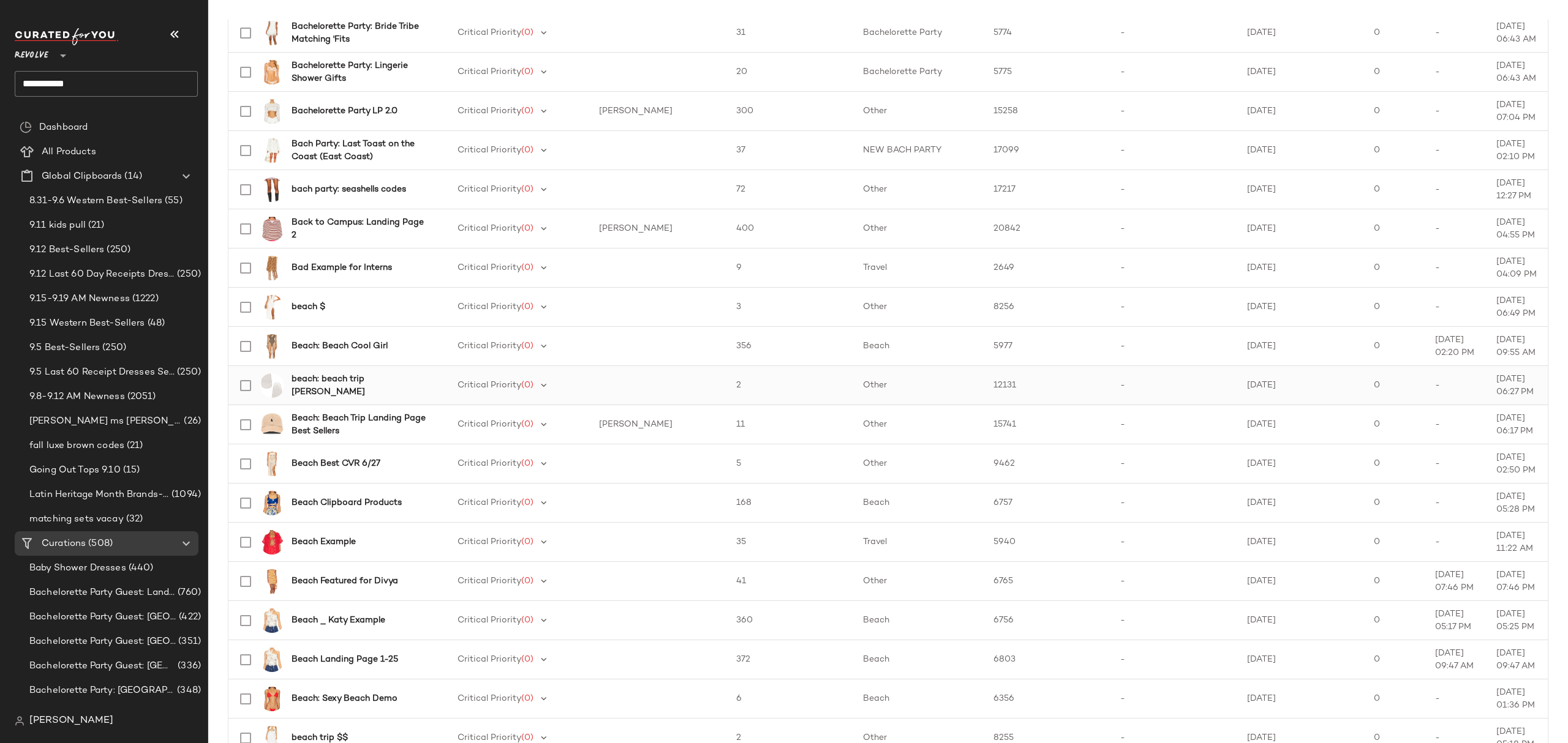
scroll to position [1511, 0]
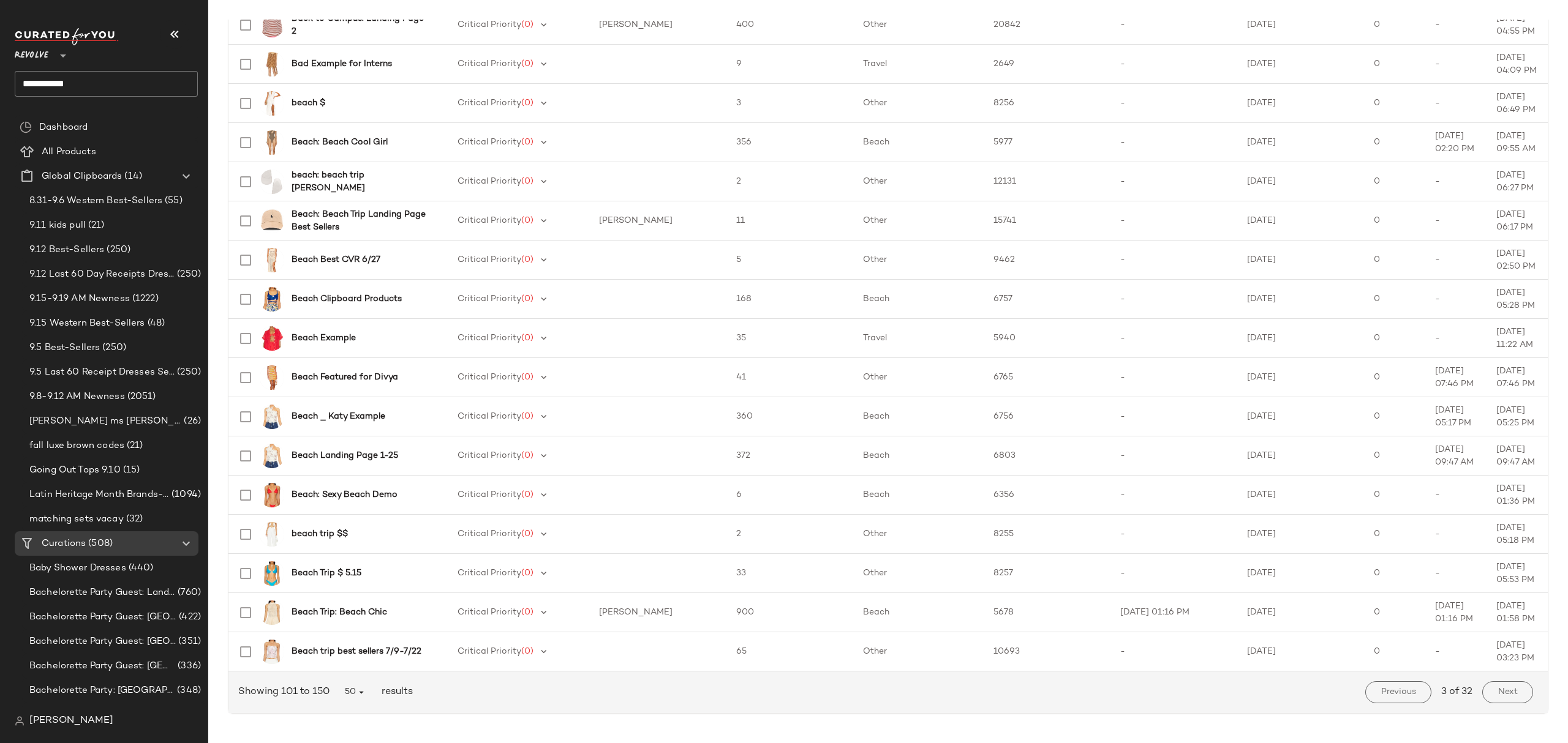
click at [1512, 694] on button "Next" at bounding box center [1507, 693] width 51 height 22
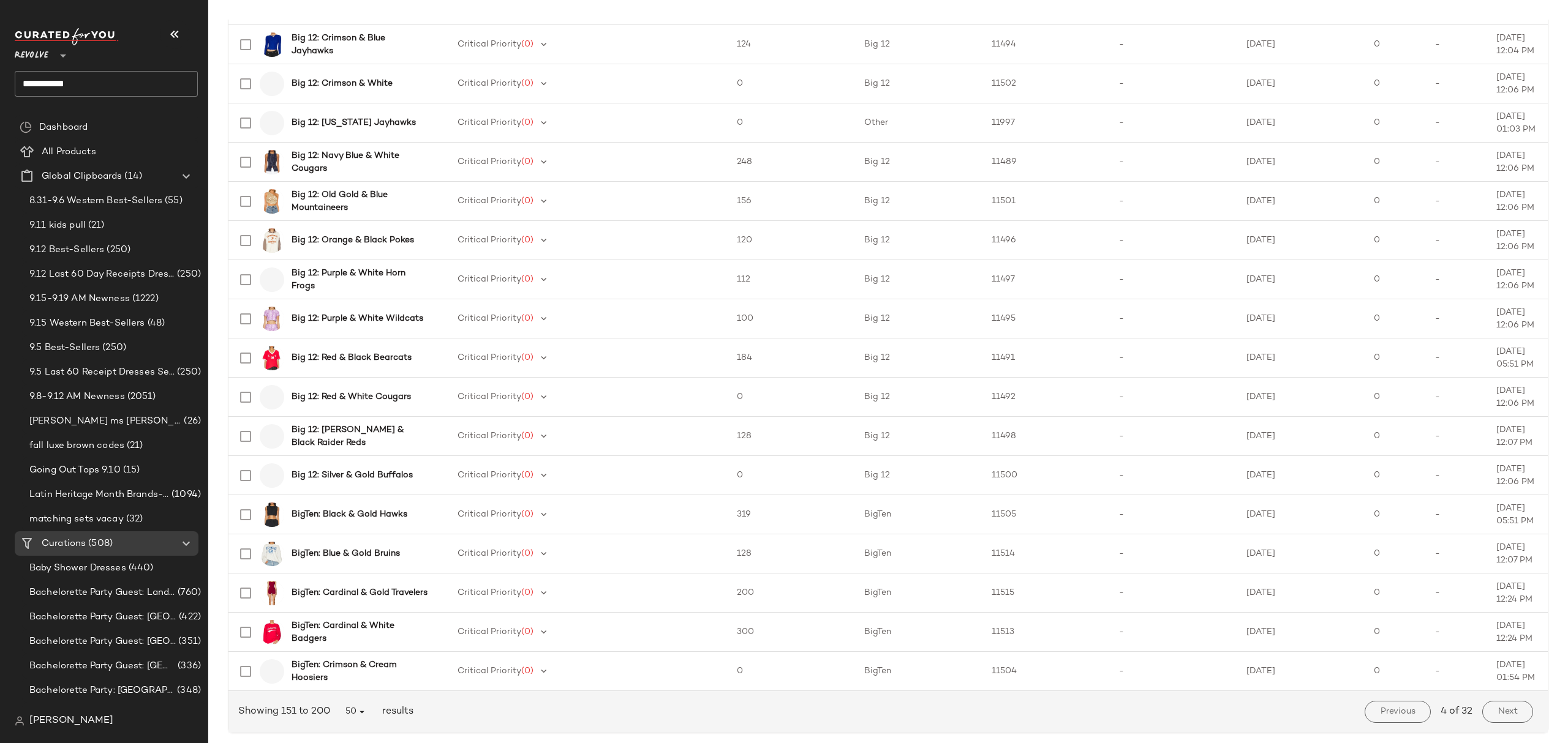
scroll to position [1511, 0]
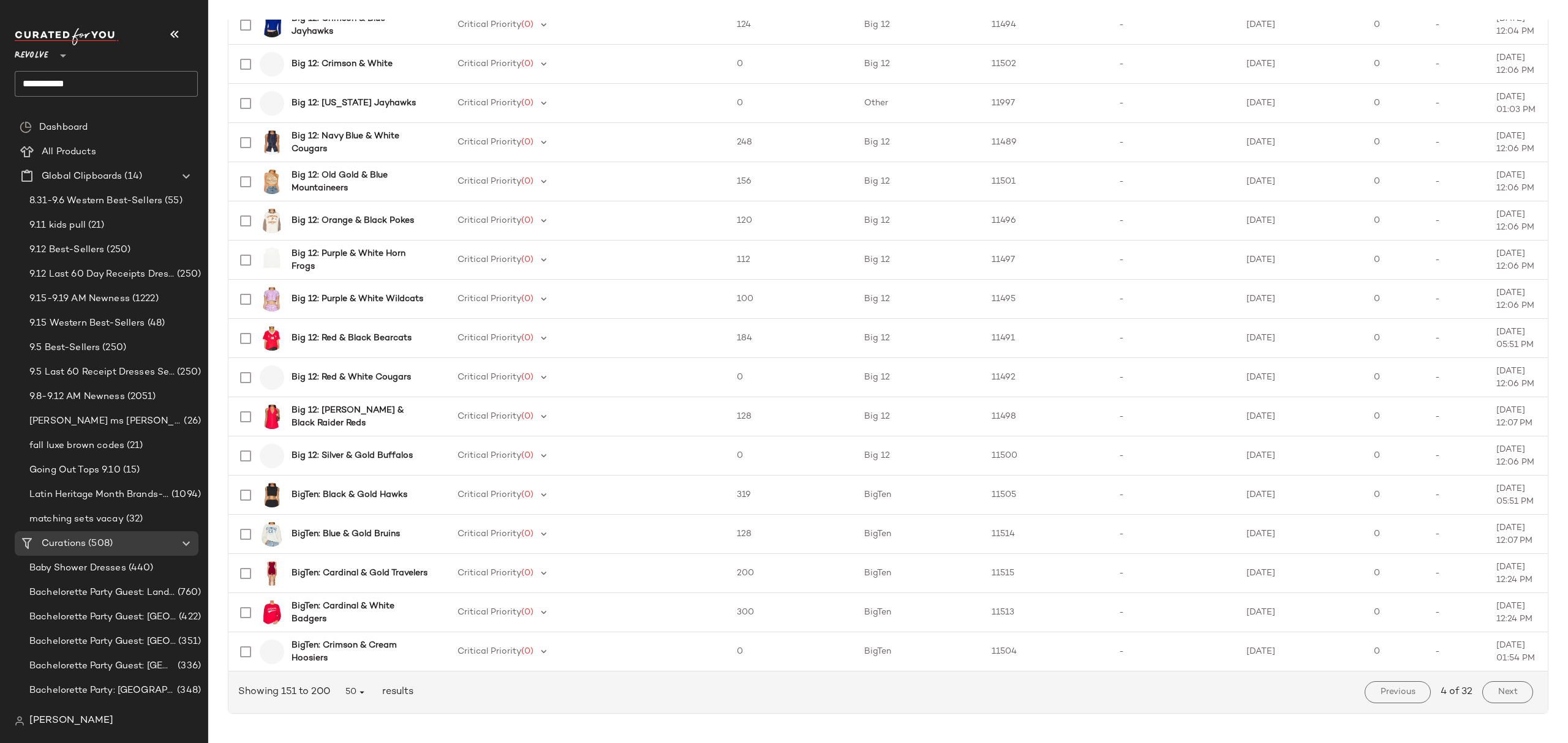
click at [1507, 687] on span "Next" at bounding box center [1507, 692] width 20 height 10
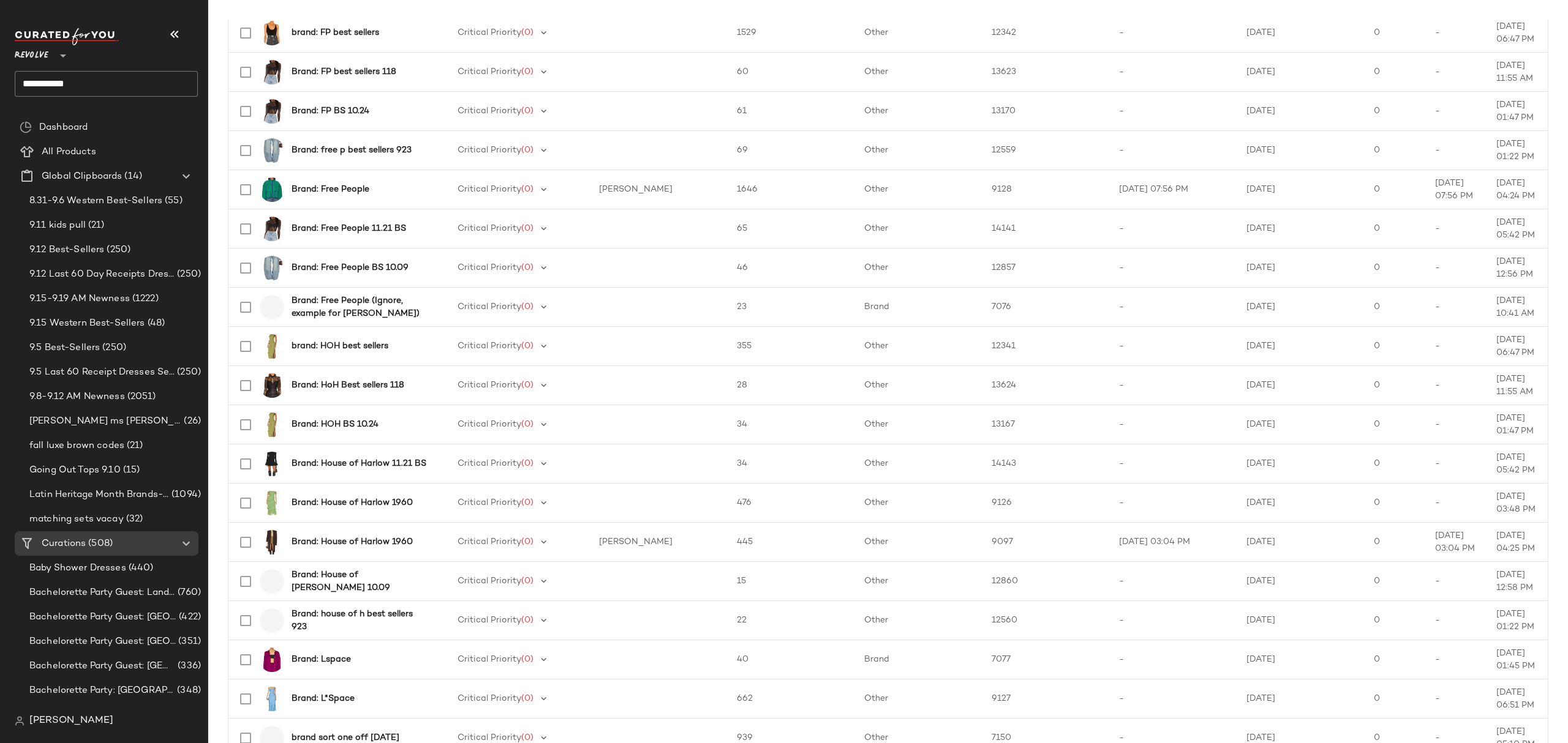
scroll to position [1511, 0]
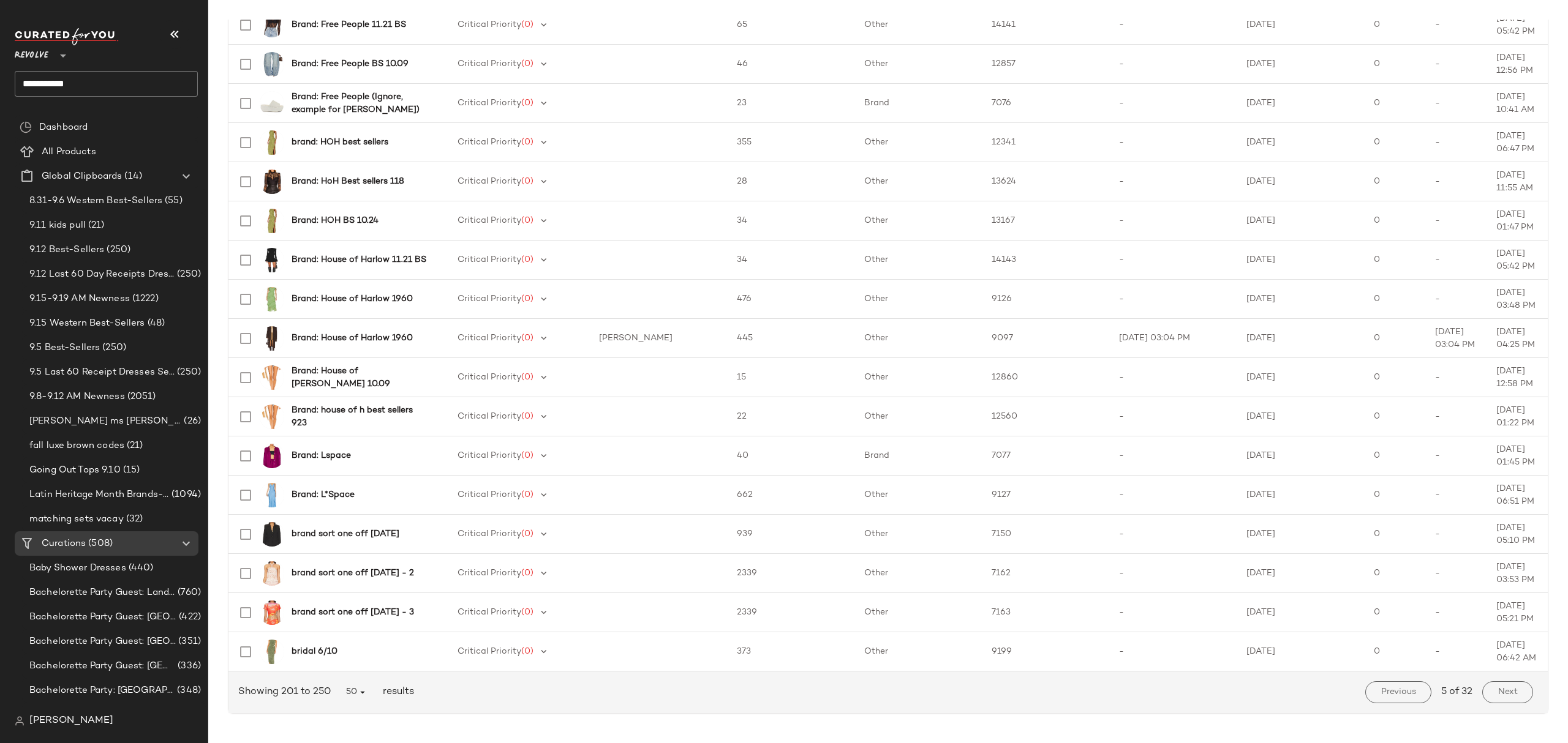
click at [1501, 692] on span "Next" at bounding box center [1507, 692] width 20 height 10
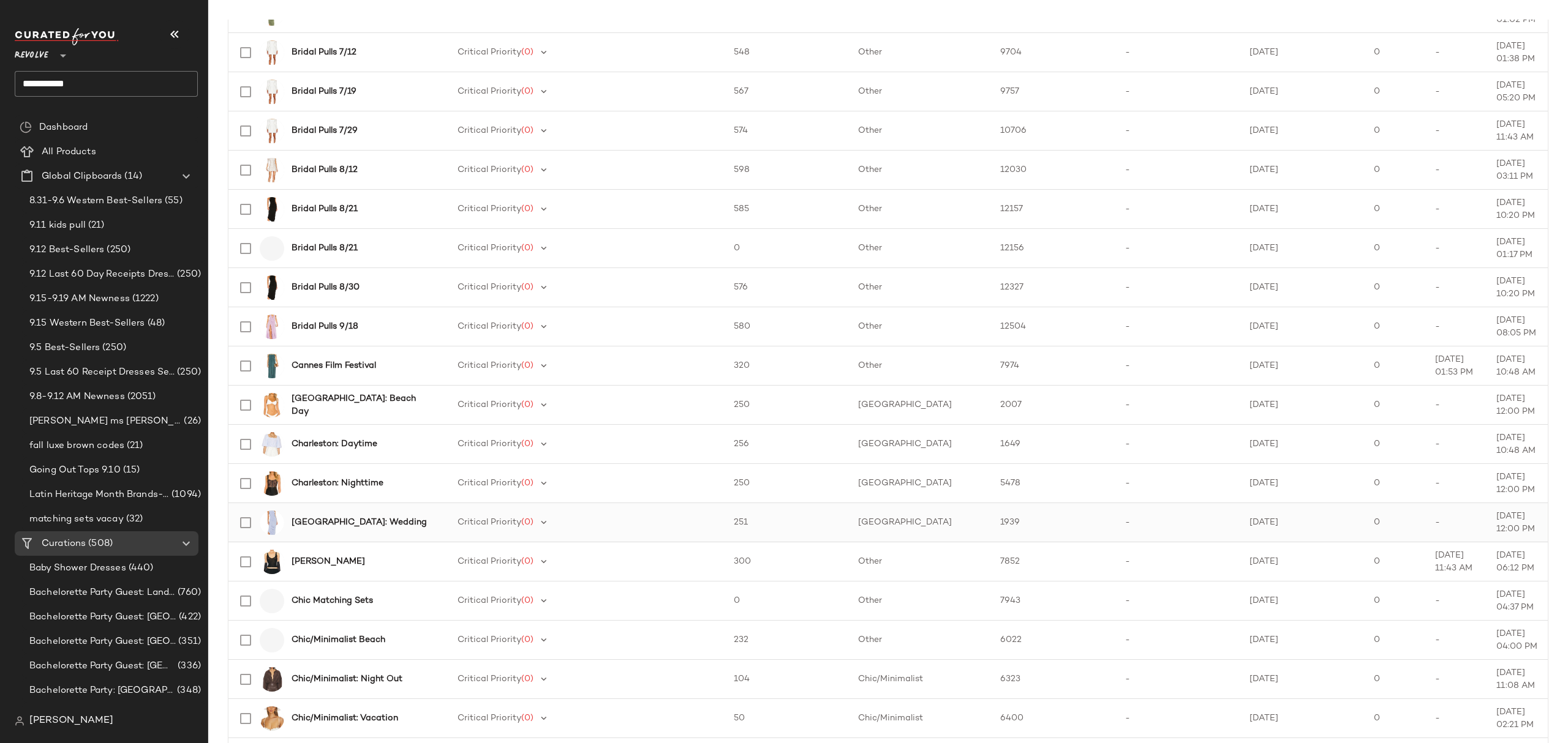
scroll to position [1511, 0]
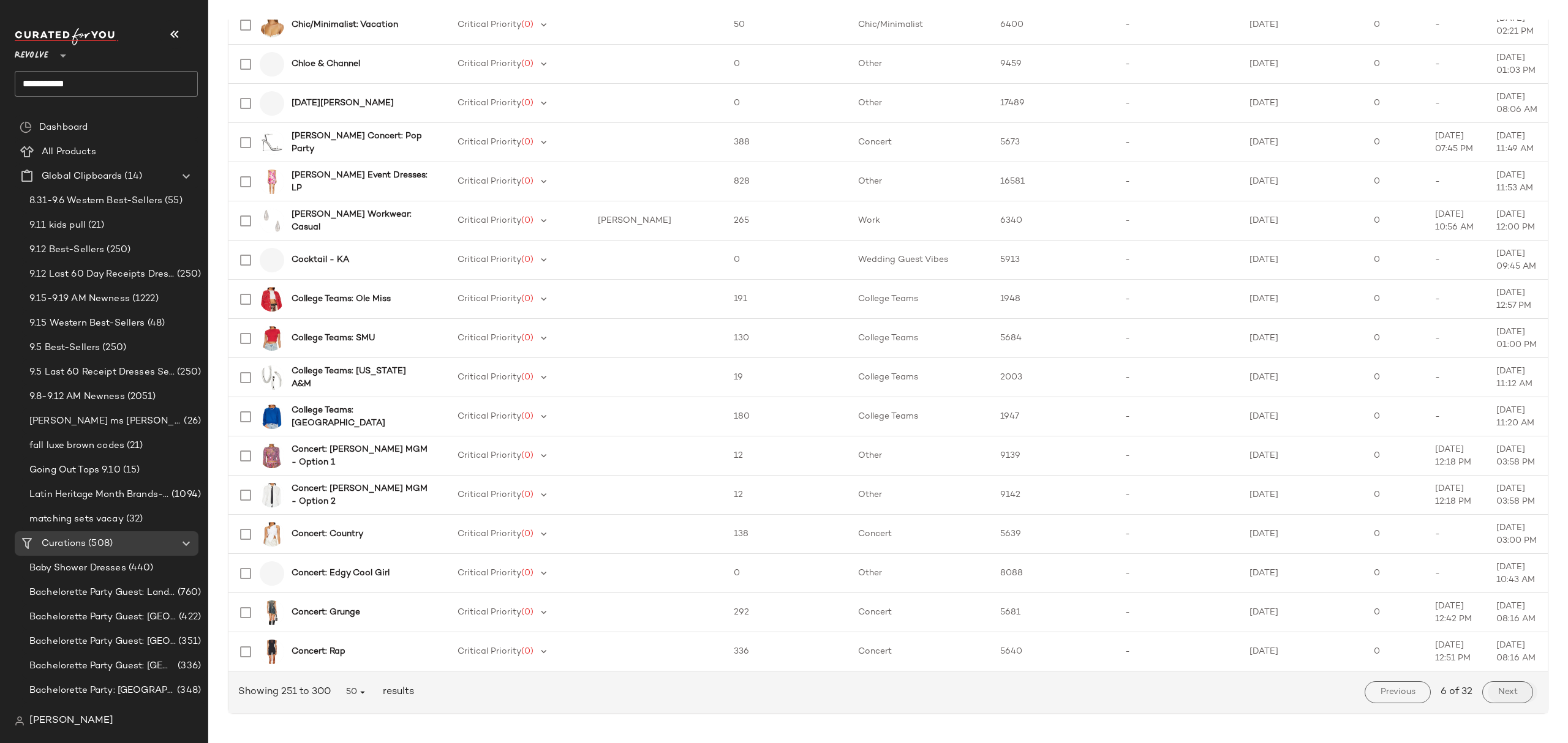
click at [1485, 691] on button "Next" at bounding box center [1507, 693] width 51 height 22
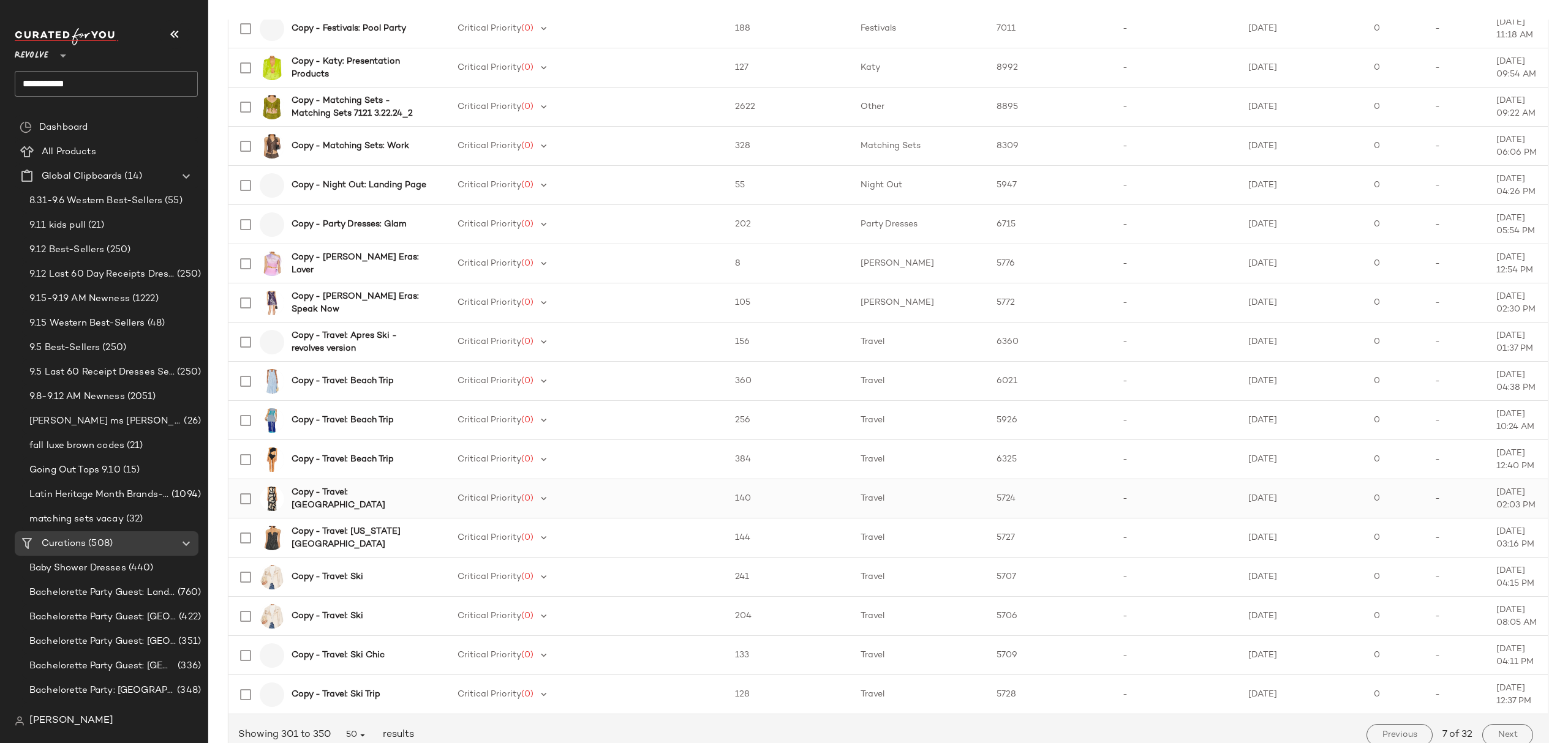
scroll to position [1511, 0]
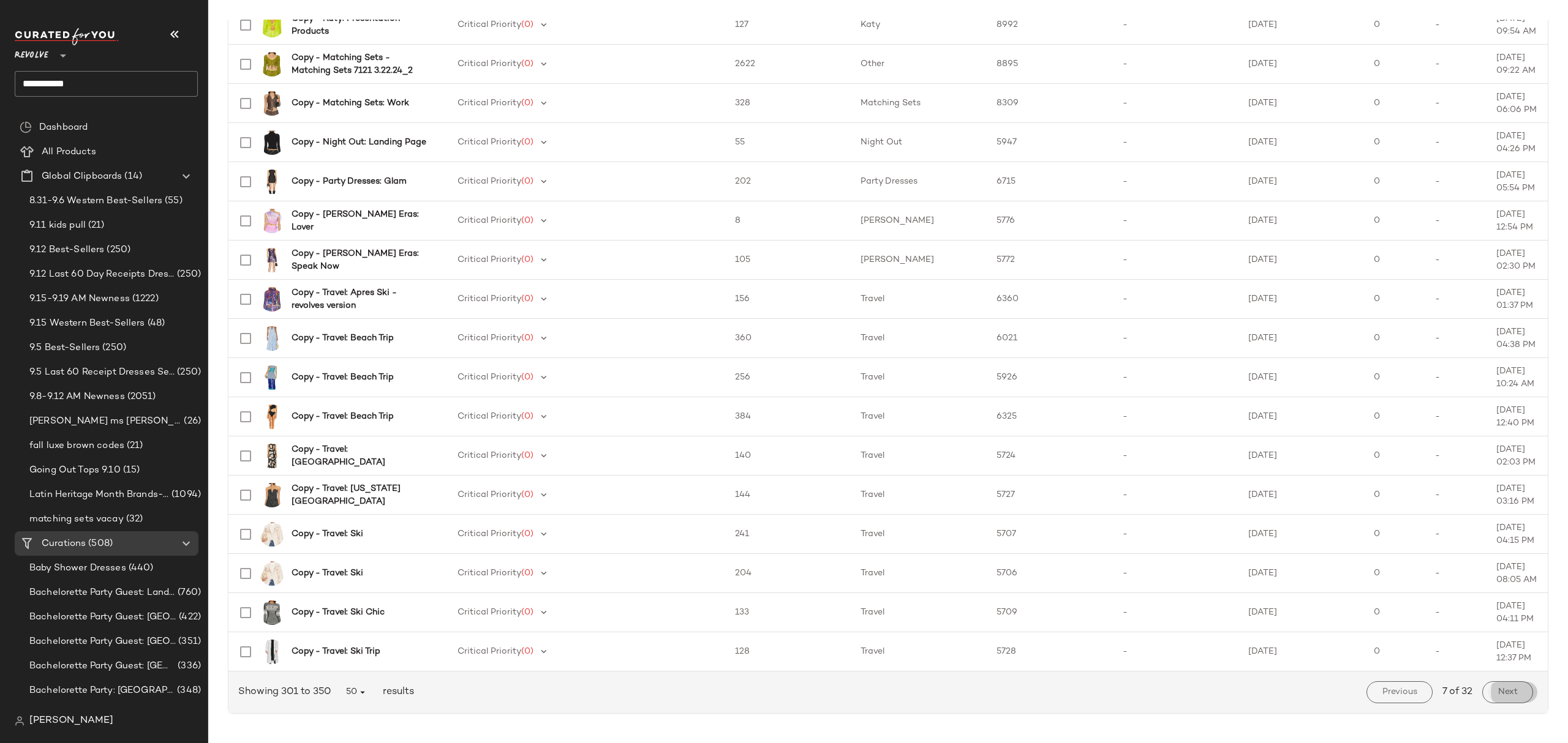
click at [1500, 691] on span "Next" at bounding box center [1507, 692] width 20 height 10
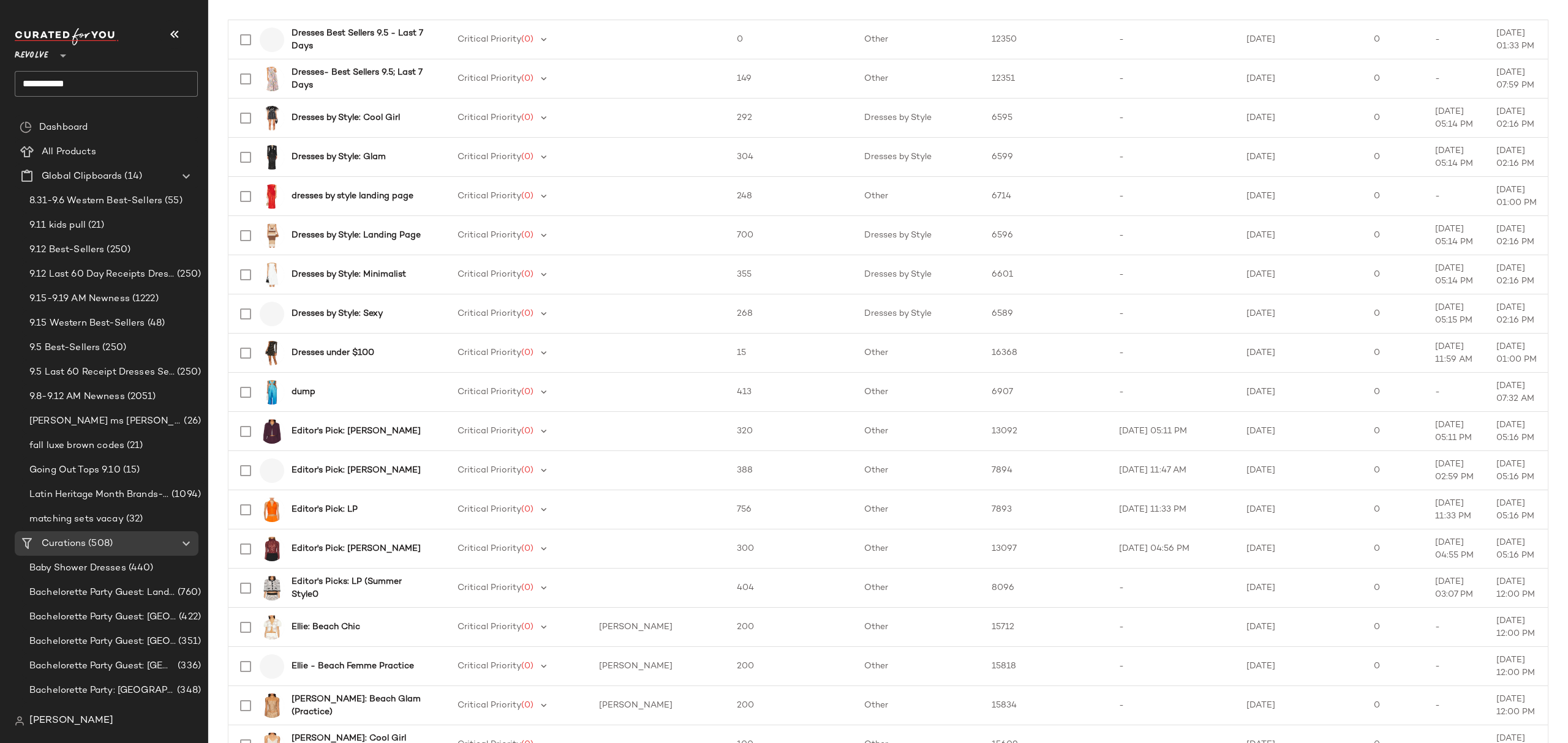
scroll to position [1511, 0]
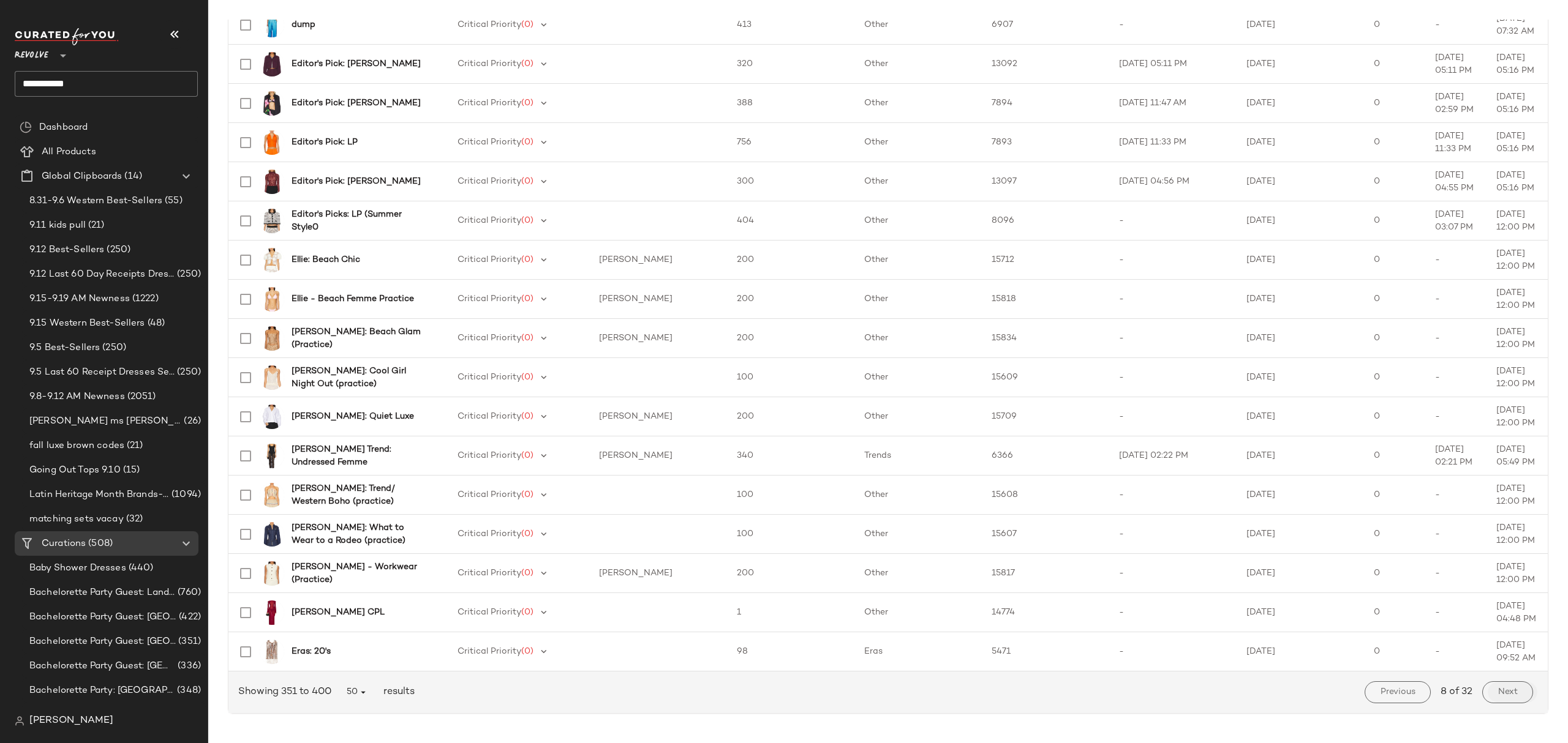
click at [1503, 692] on span "Next" at bounding box center [1507, 692] width 20 height 10
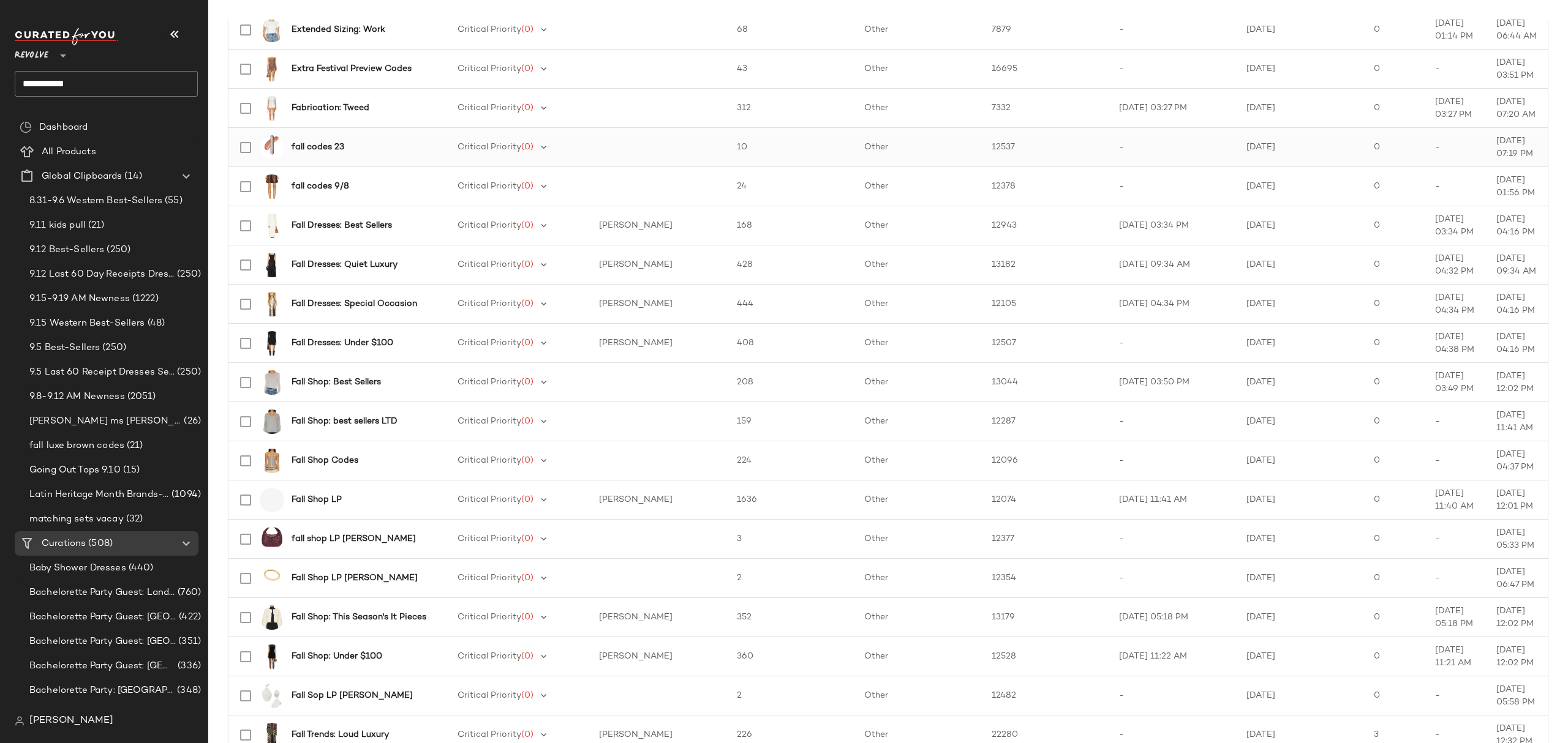
scroll to position [1511, 0]
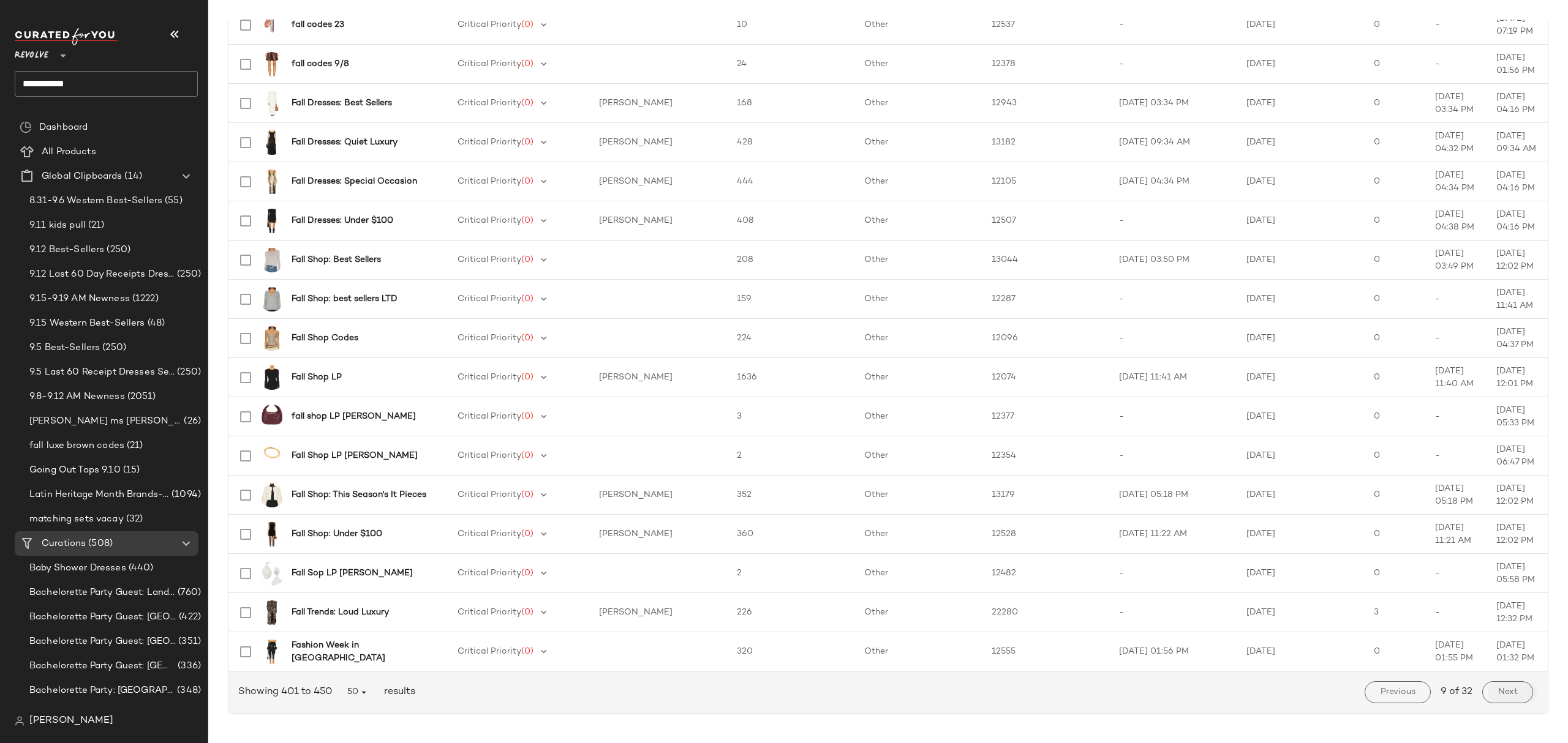
click at [1500, 693] on span "Next" at bounding box center [1507, 692] width 20 height 10
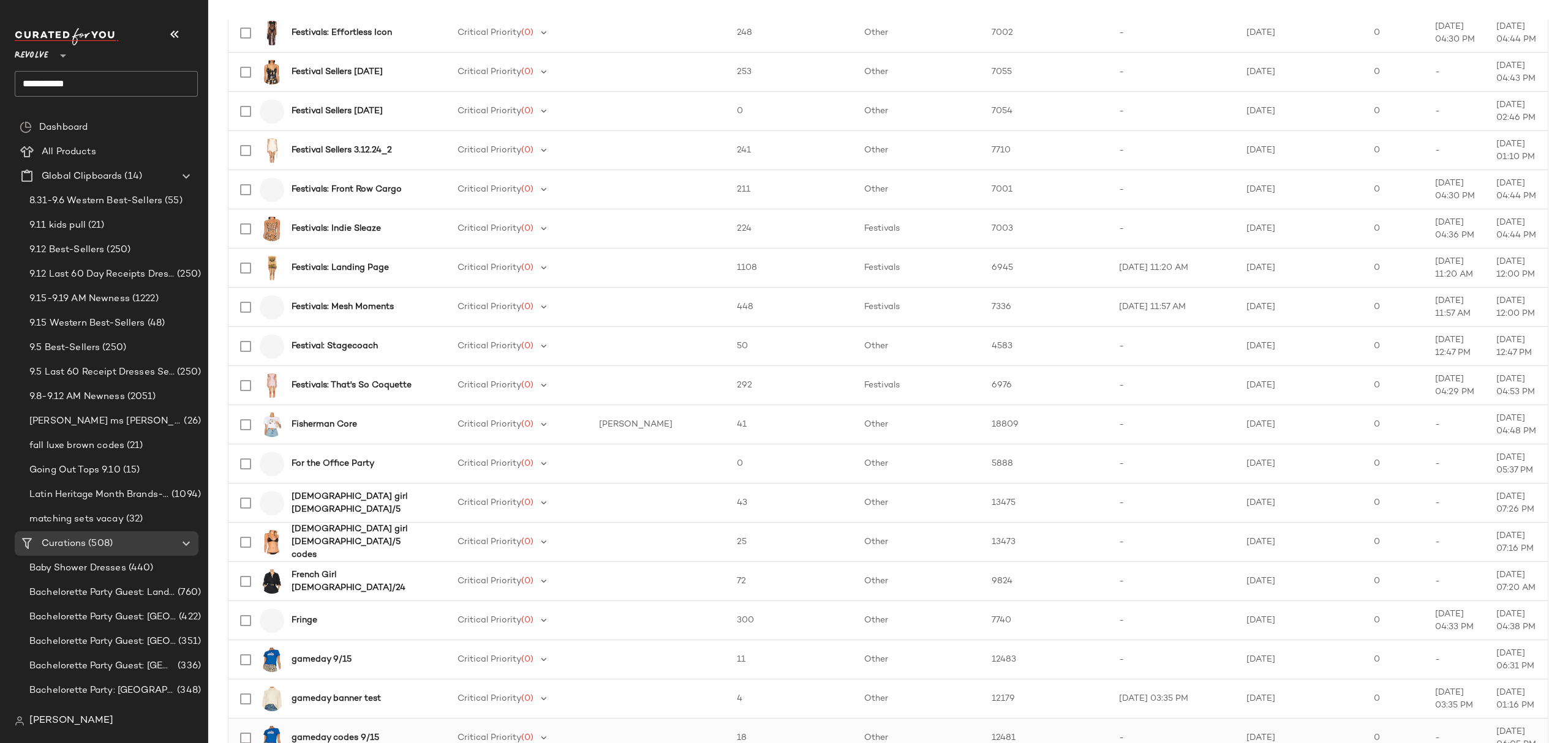
scroll to position [1511, 0]
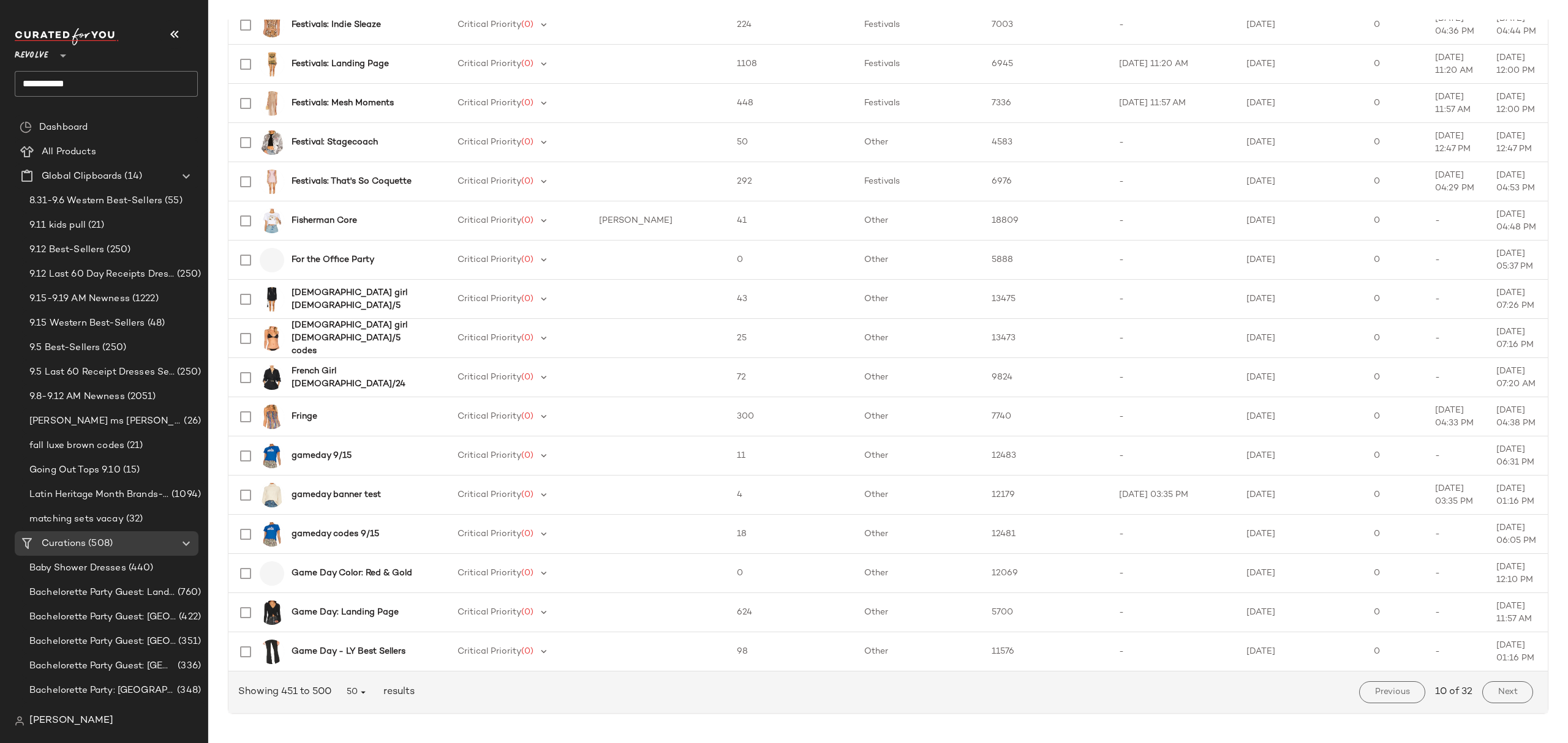
click at [1486, 696] on button "Next" at bounding box center [1507, 693] width 51 height 22
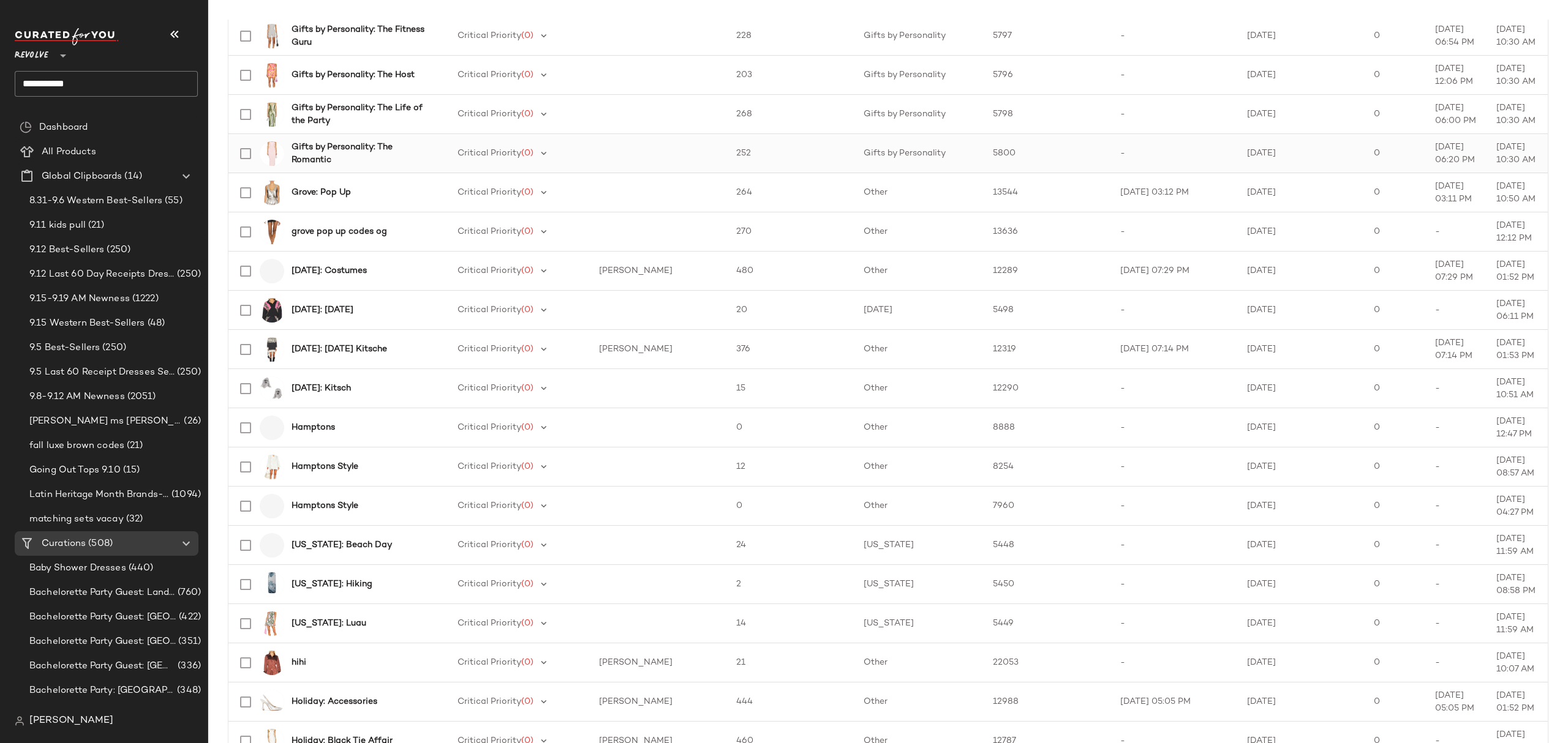
scroll to position [1511, 0]
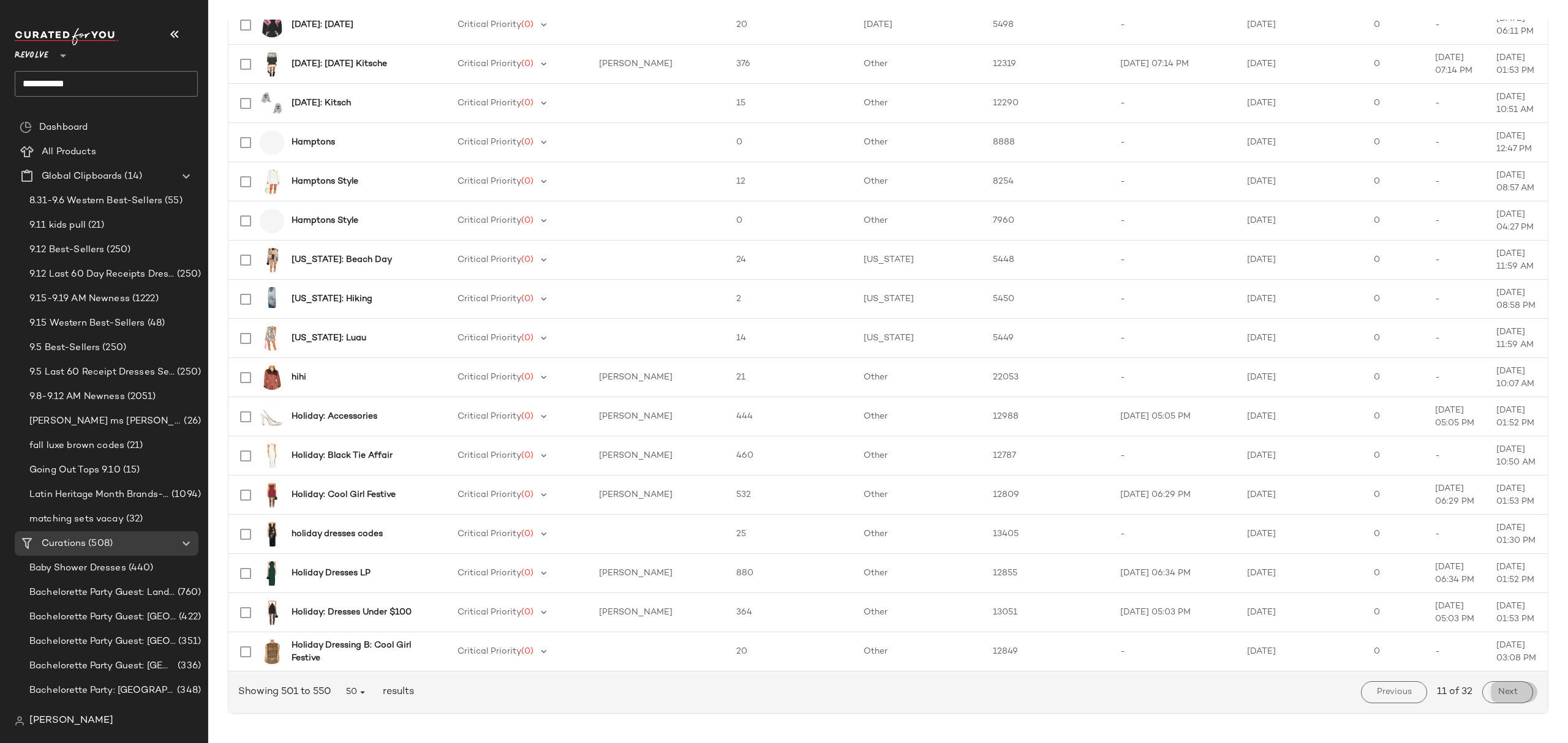
click at [1501, 694] on span "Next" at bounding box center [1507, 692] width 20 height 10
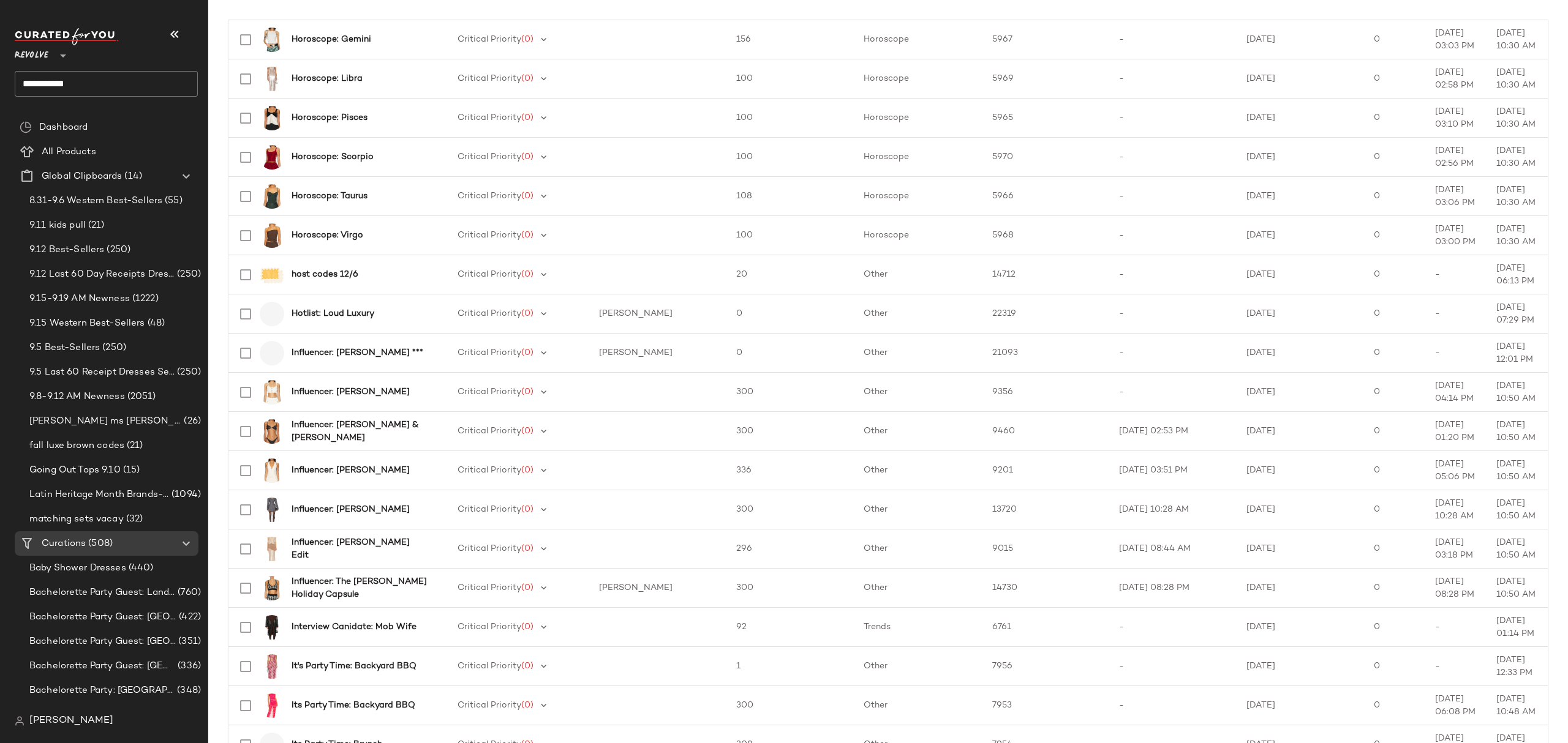
scroll to position [1511, 0]
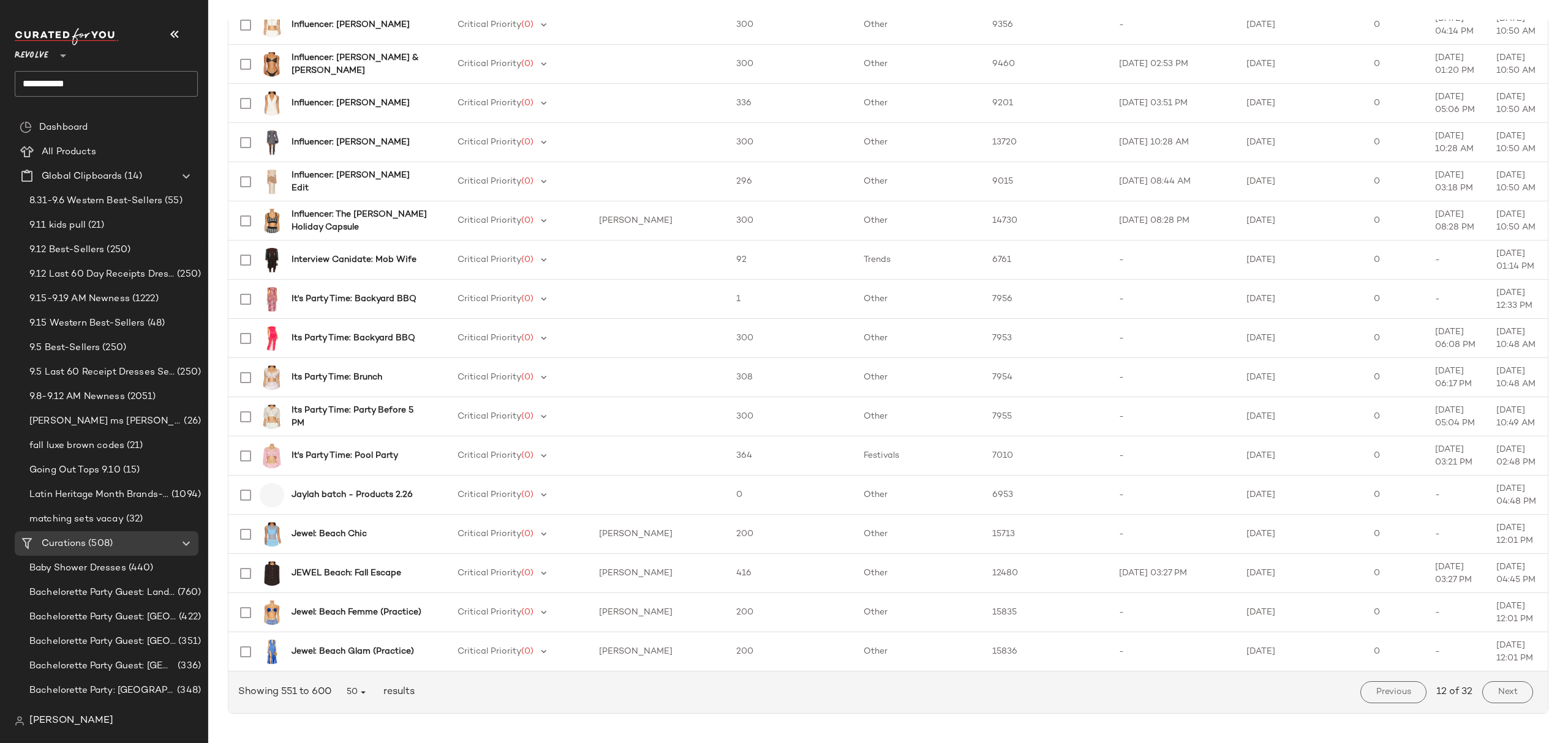
click at [1489, 689] on button "Next" at bounding box center [1507, 693] width 51 height 22
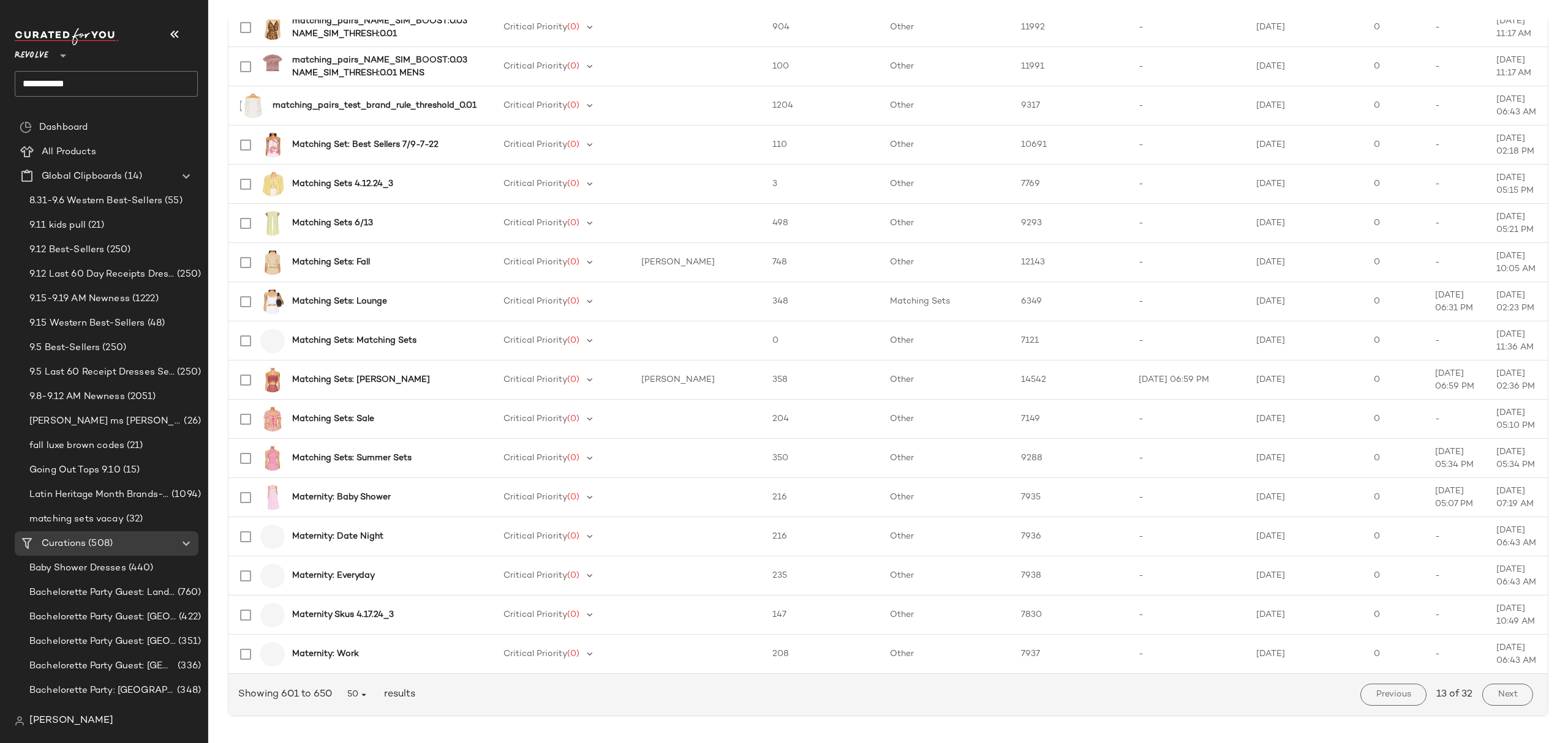
scroll to position [1511, 0]
click at [1488, 693] on button "Next" at bounding box center [1507, 693] width 51 height 22
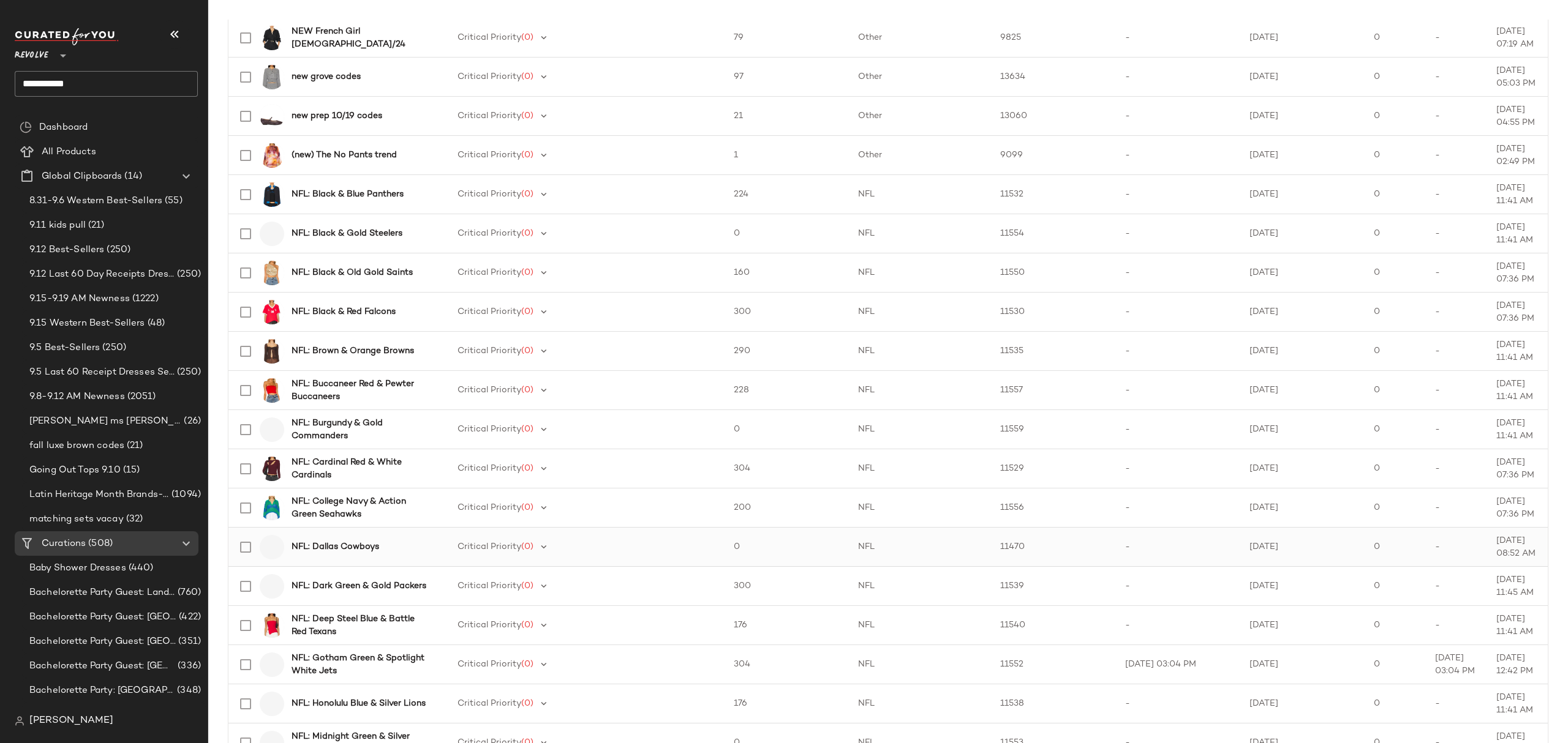
scroll to position [1511, 0]
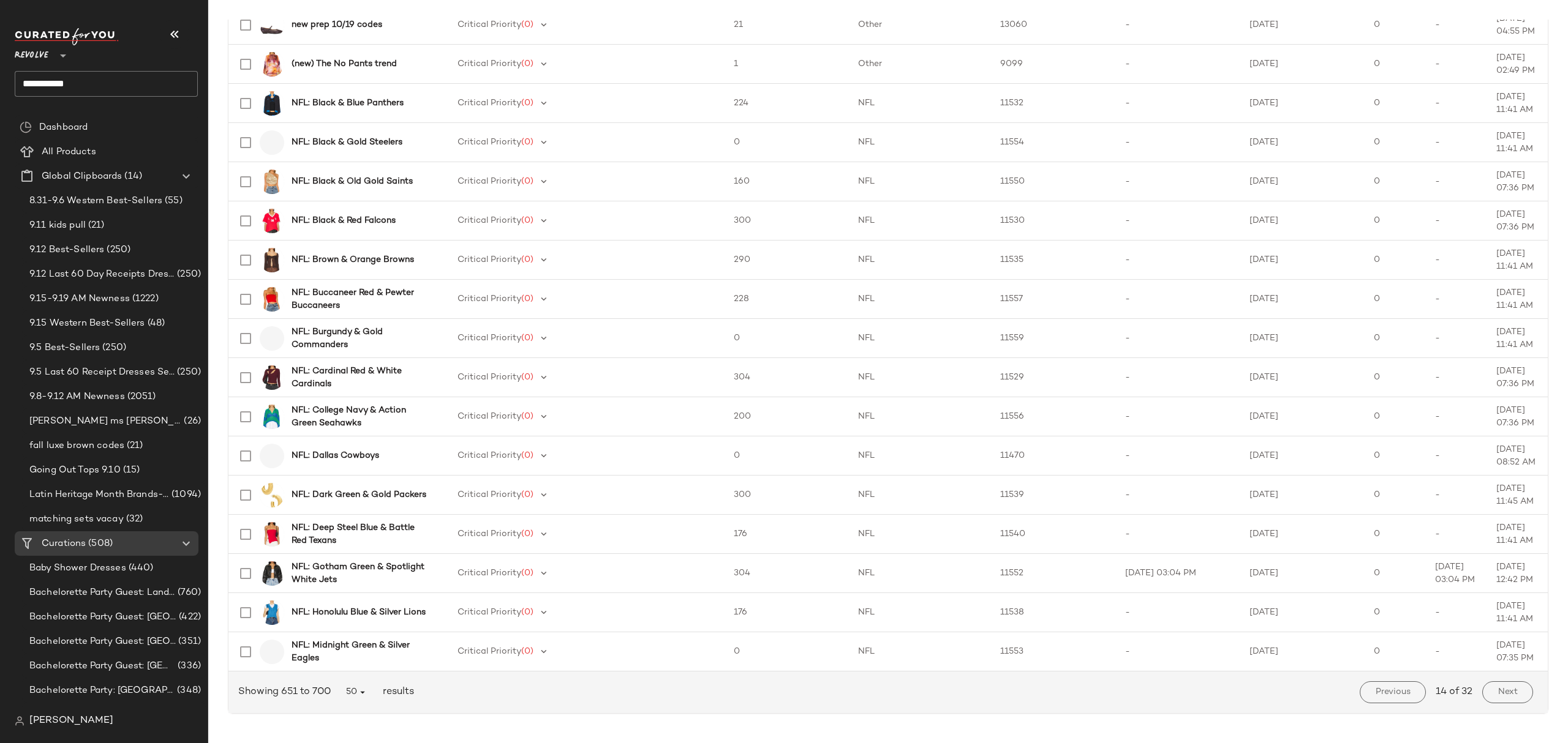
click at [1501, 692] on span "Next" at bounding box center [1507, 692] width 20 height 10
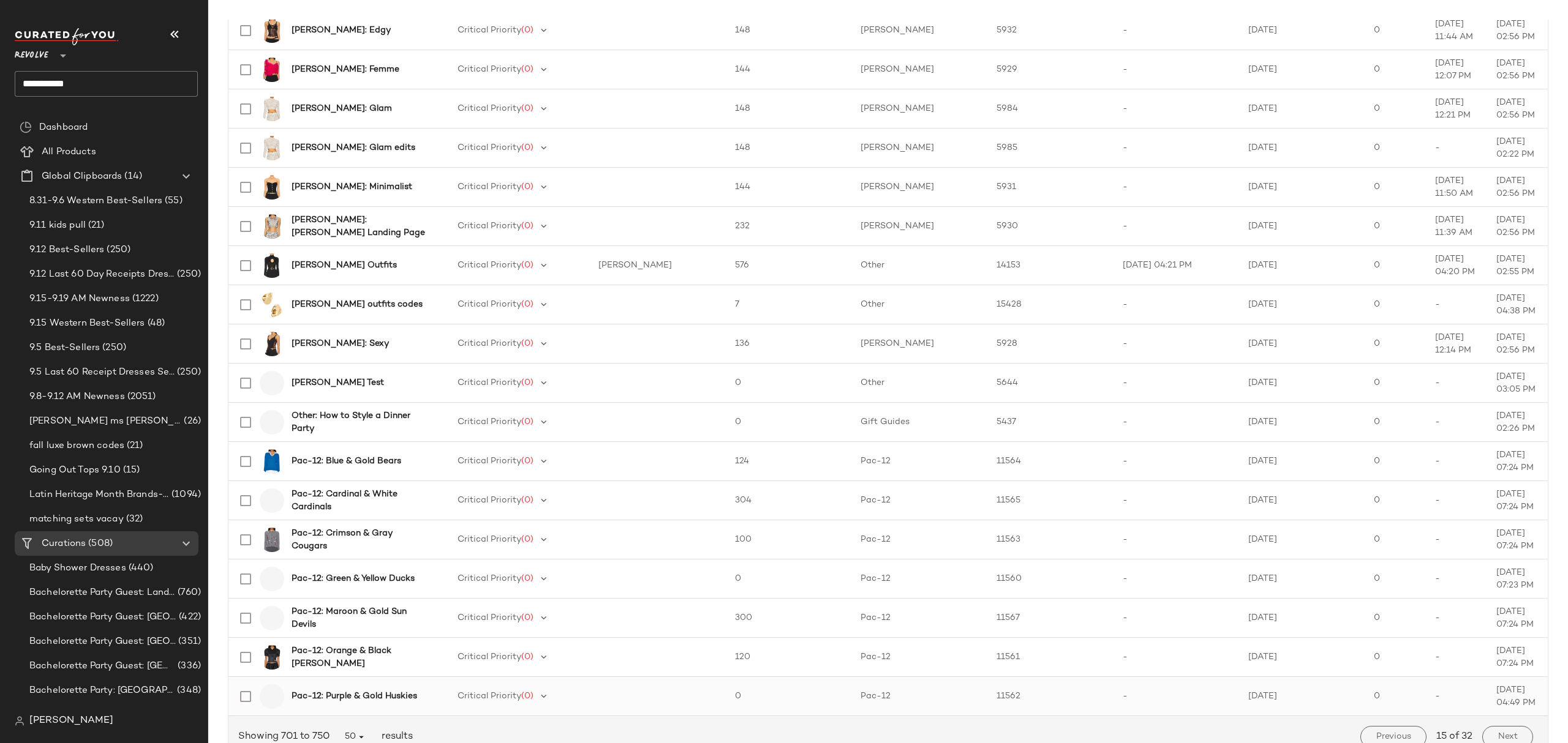
scroll to position [1511, 0]
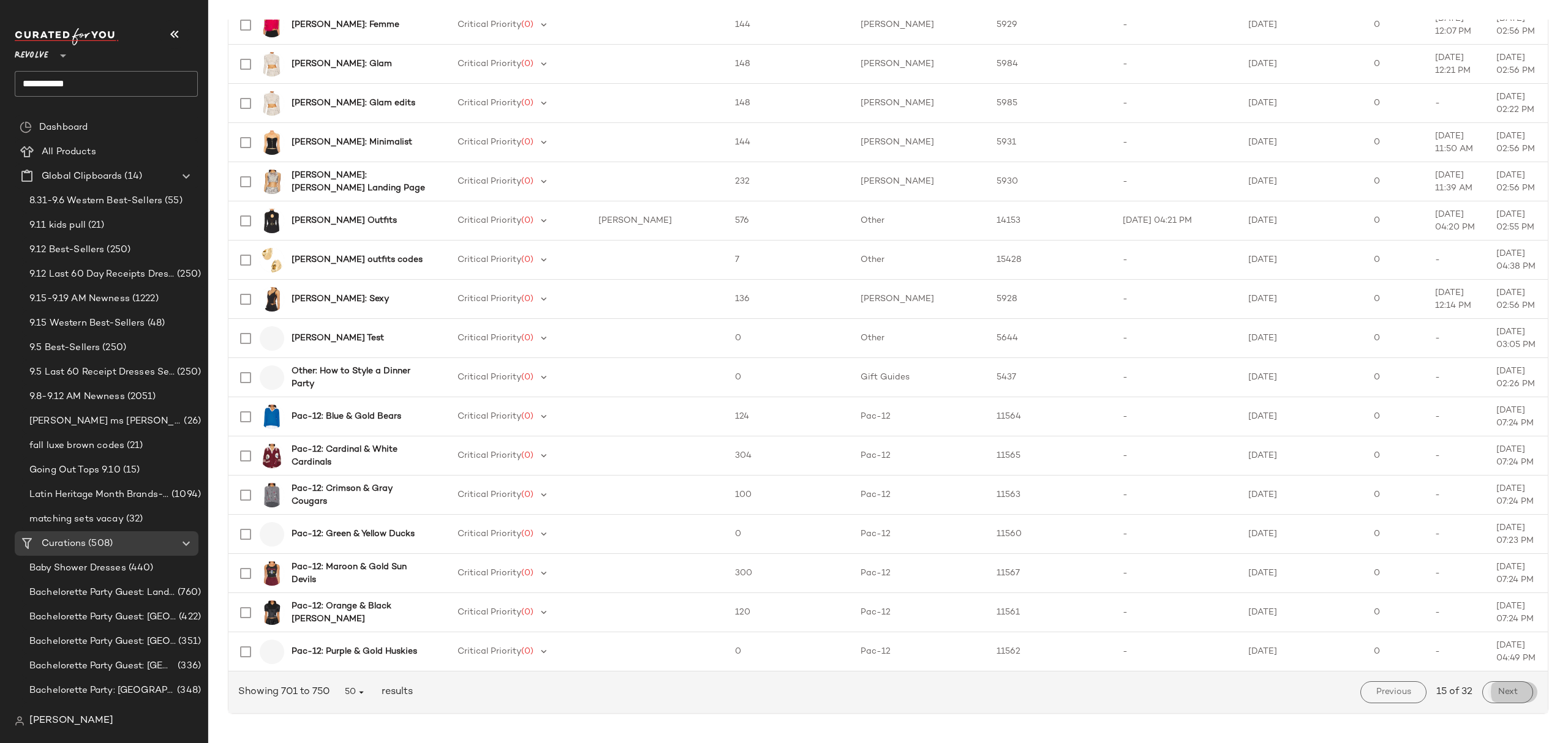
click at [1498, 687] on span "Next" at bounding box center [1507, 692] width 20 height 10
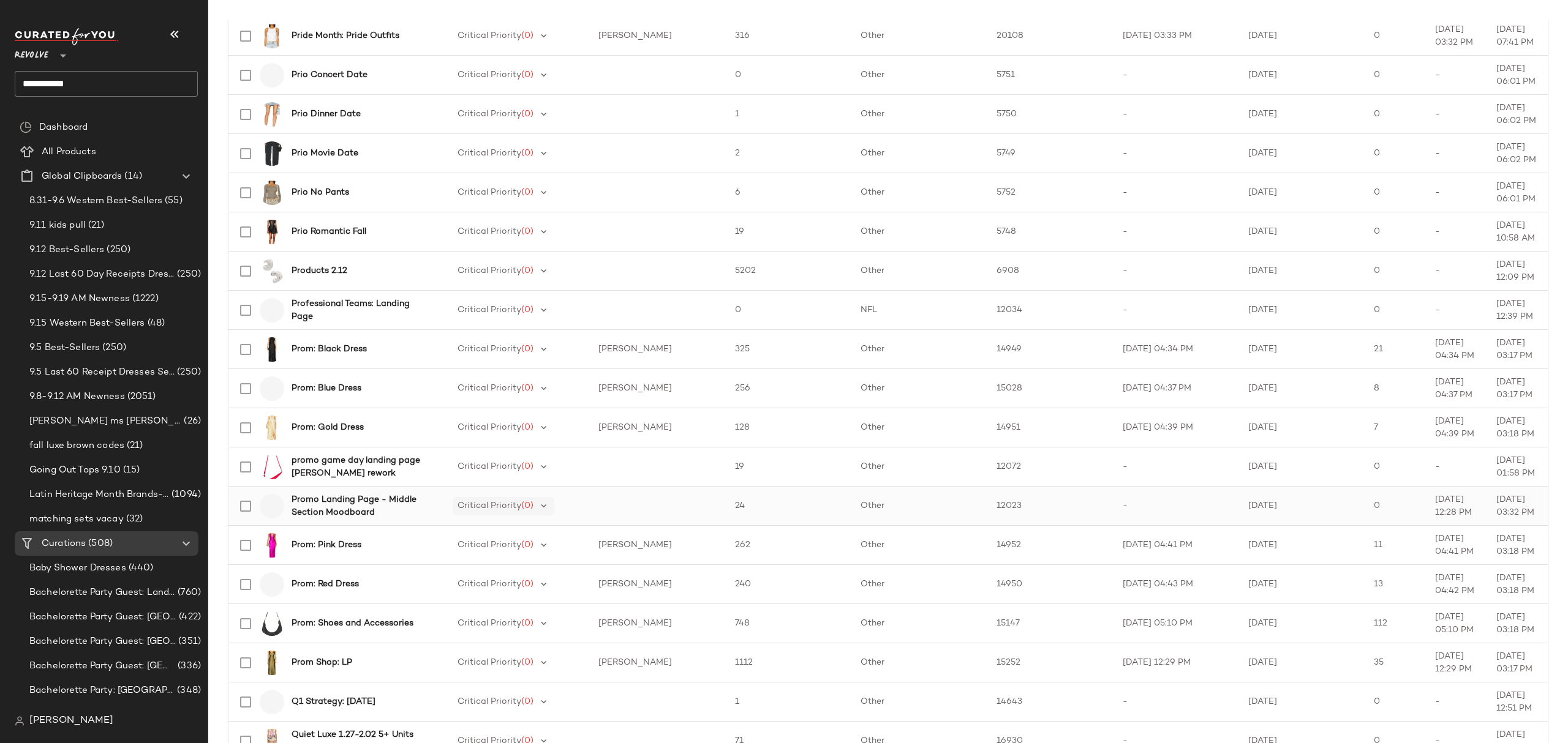
scroll to position [1511, 0]
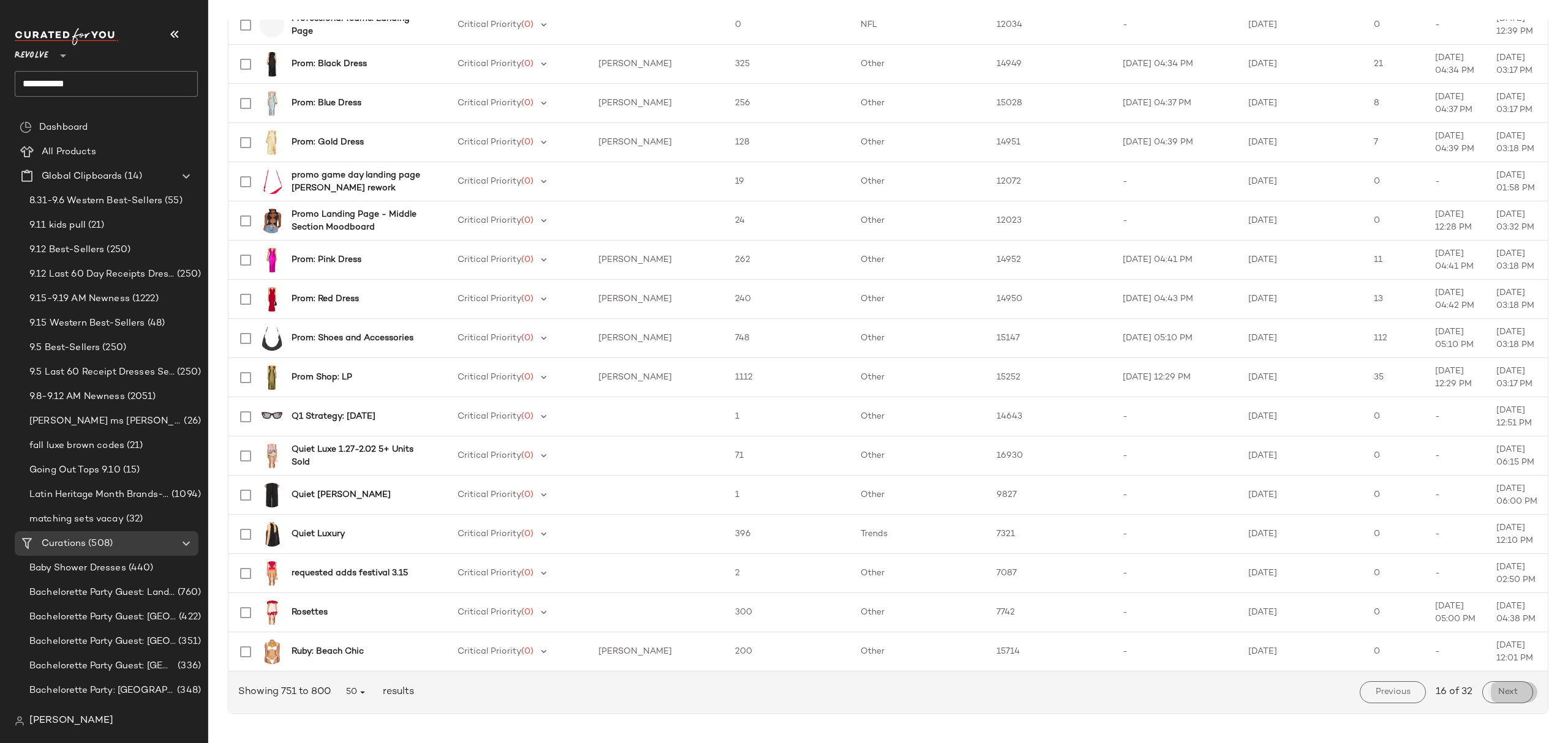
click at [1512, 691] on button "Next" at bounding box center [1507, 693] width 51 height 22
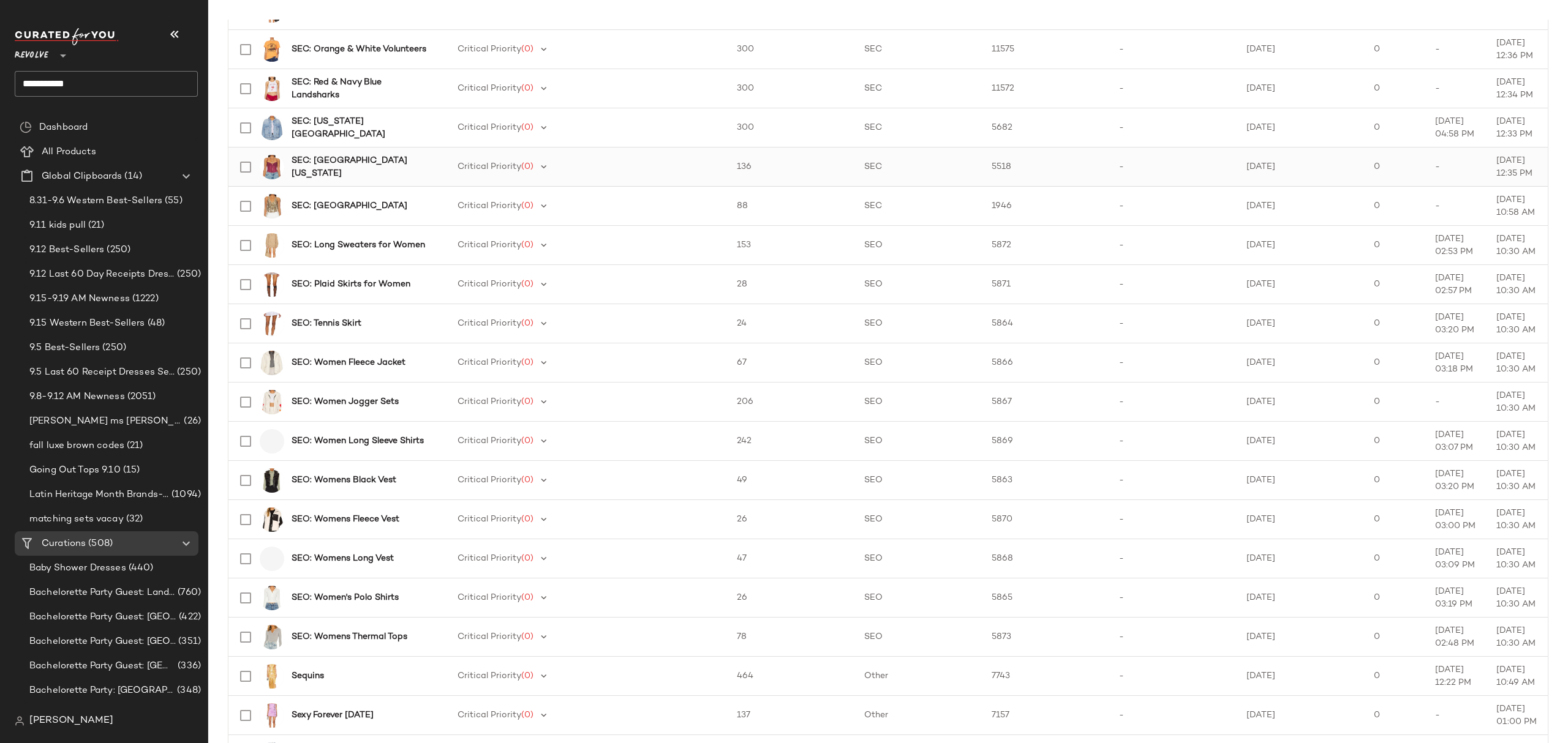
scroll to position [1224, 0]
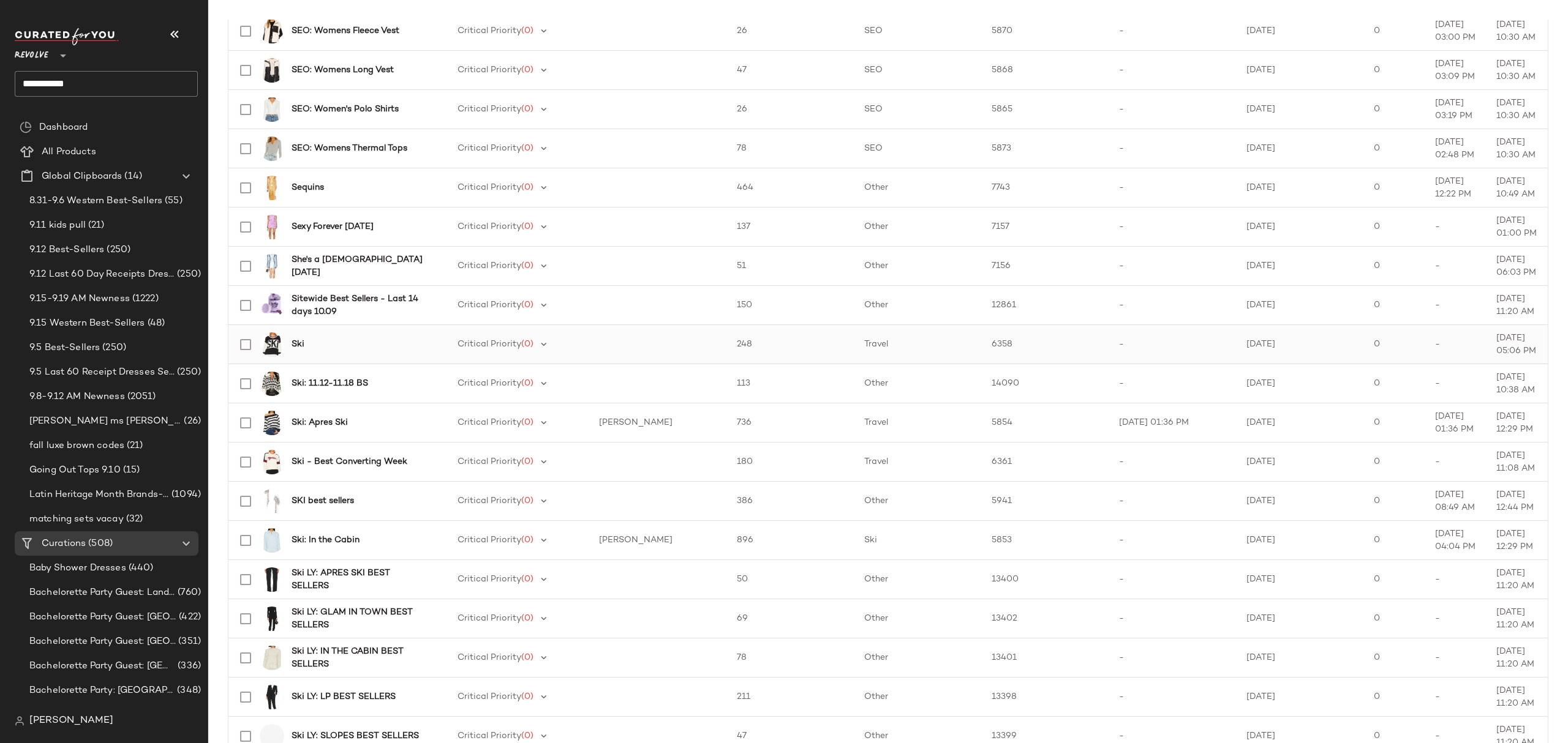
scroll to position [1387, 0]
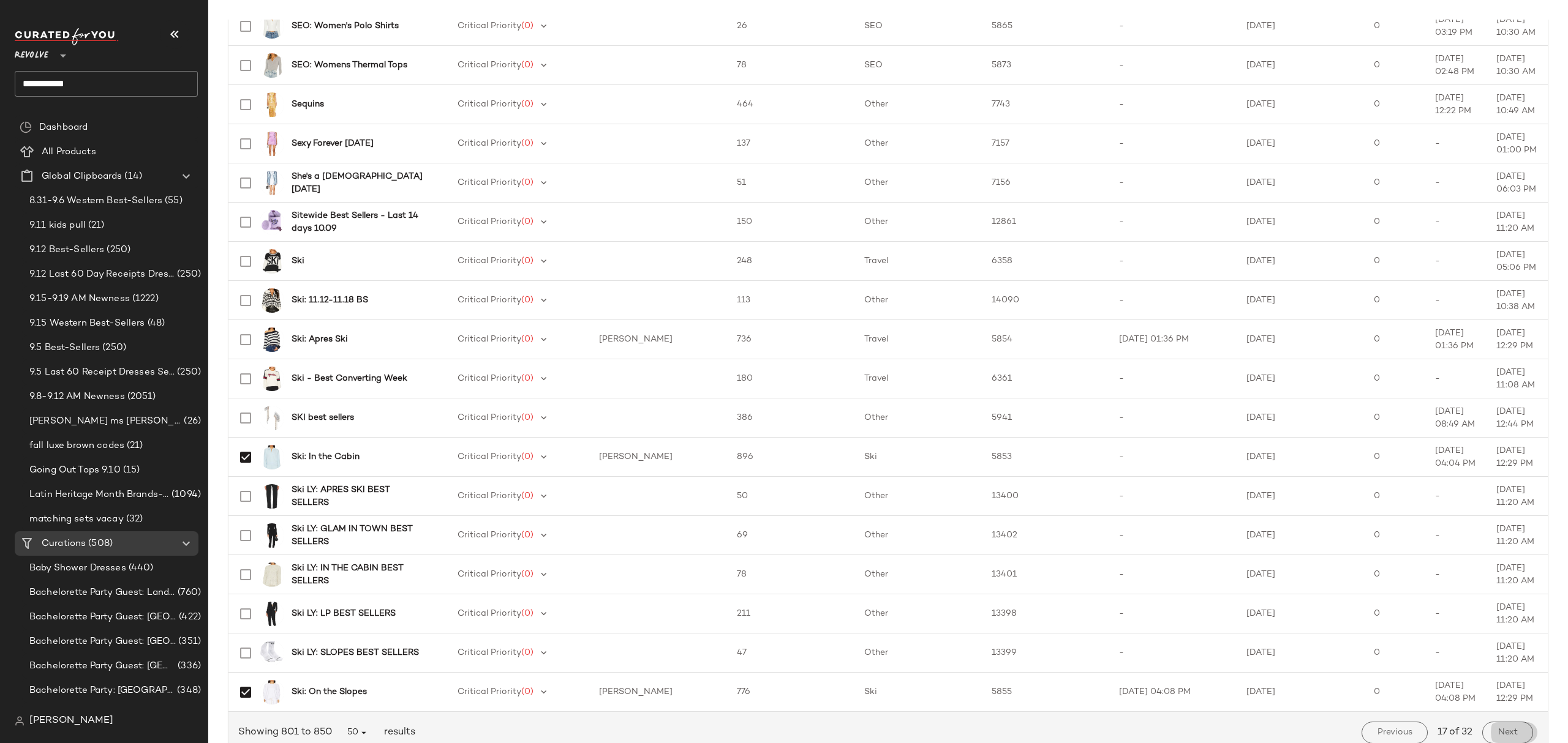
click at [1498, 738] on span "Next" at bounding box center [1507, 733] width 20 height 10
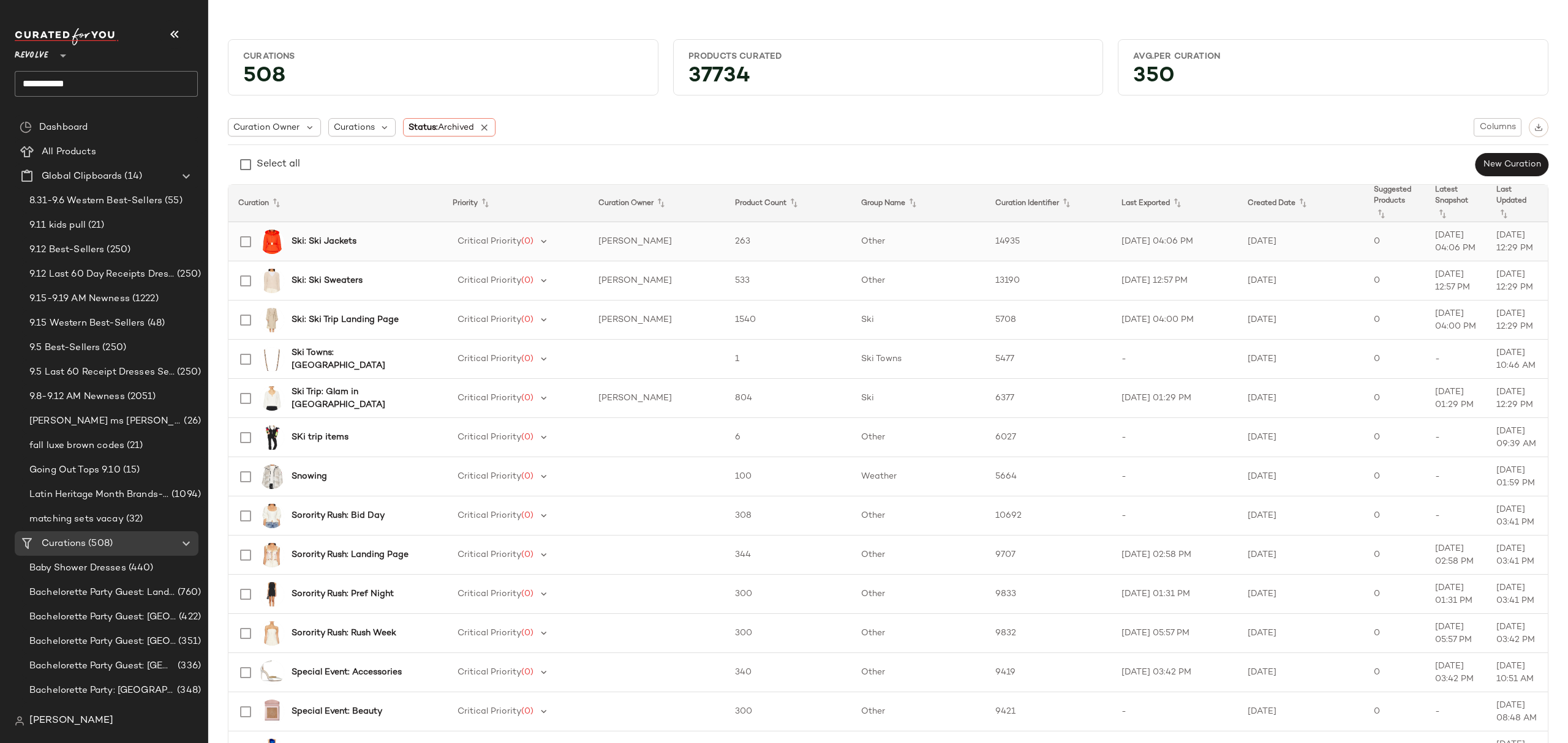
click at [268, 239] on img at bounding box center [272, 242] width 25 height 25
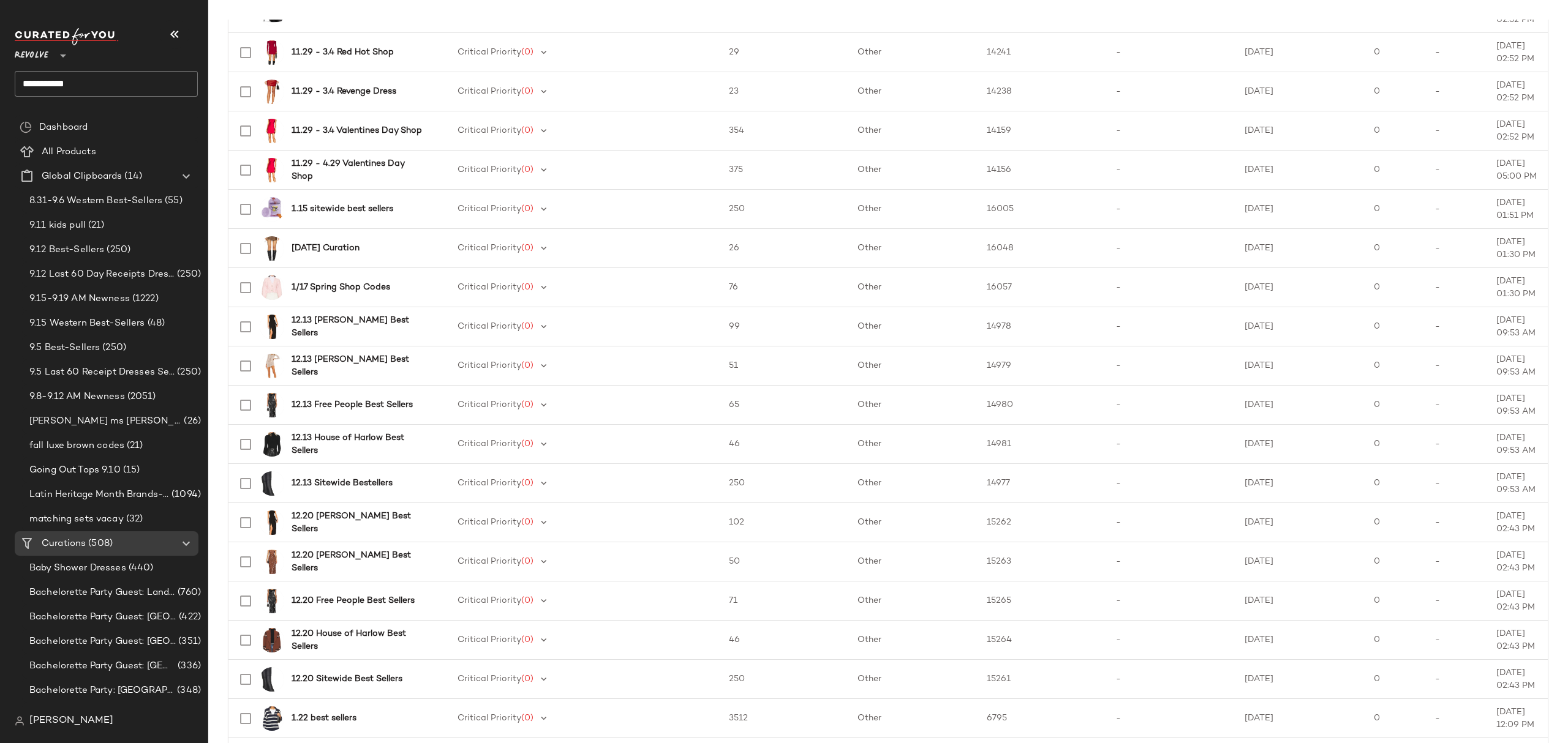
scroll to position [1511, 0]
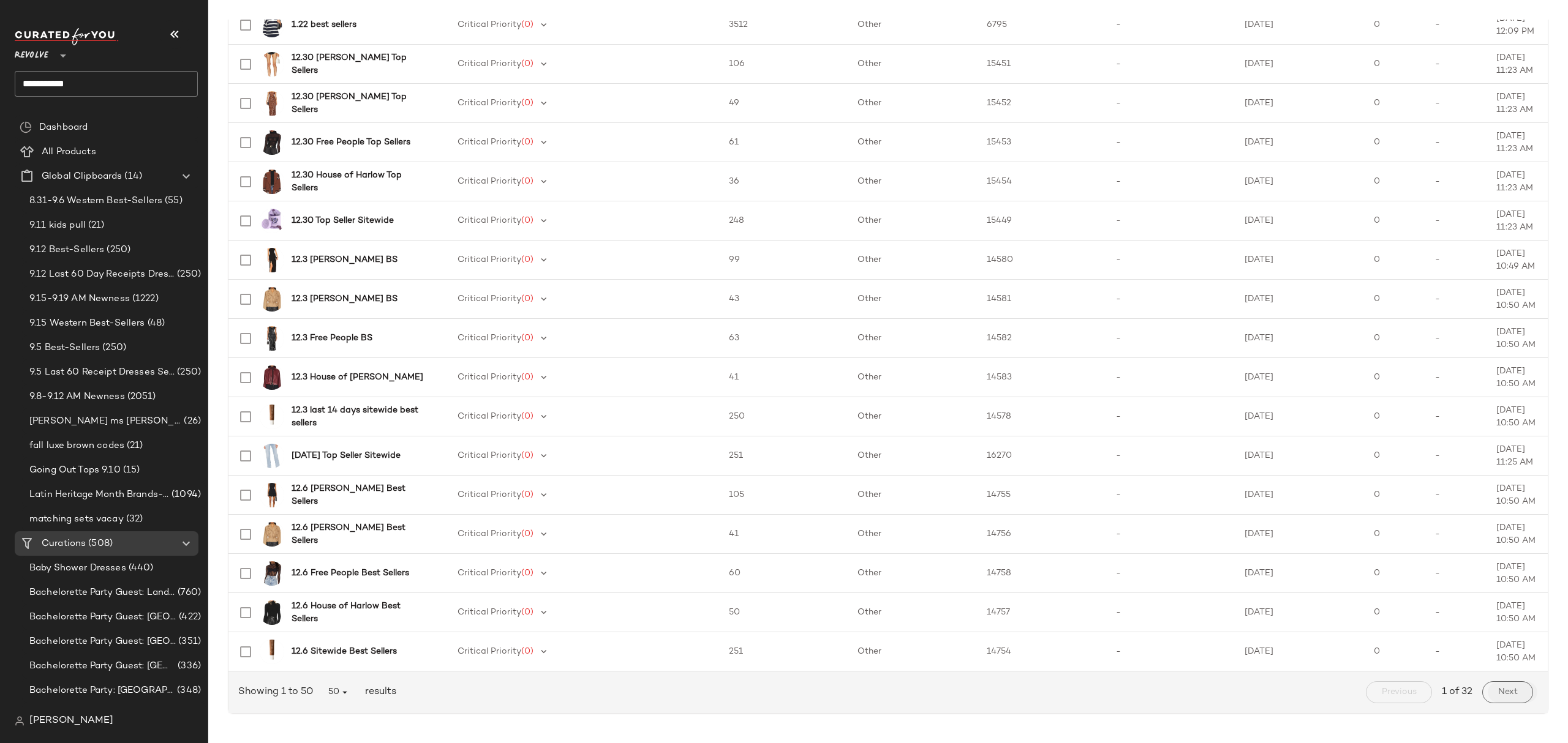
click at [1510, 692] on button "Next" at bounding box center [1507, 693] width 51 height 22
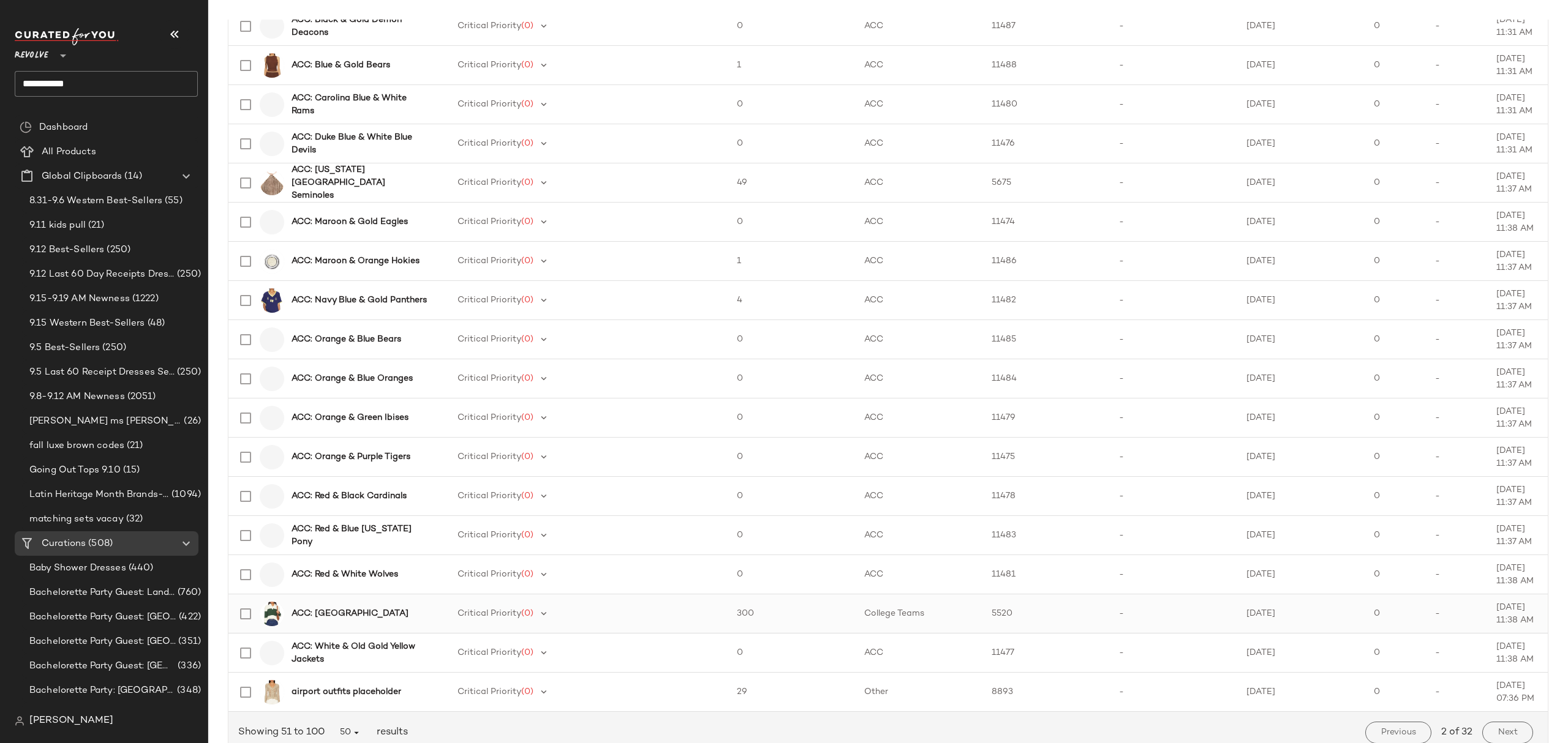
scroll to position [1511, 0]
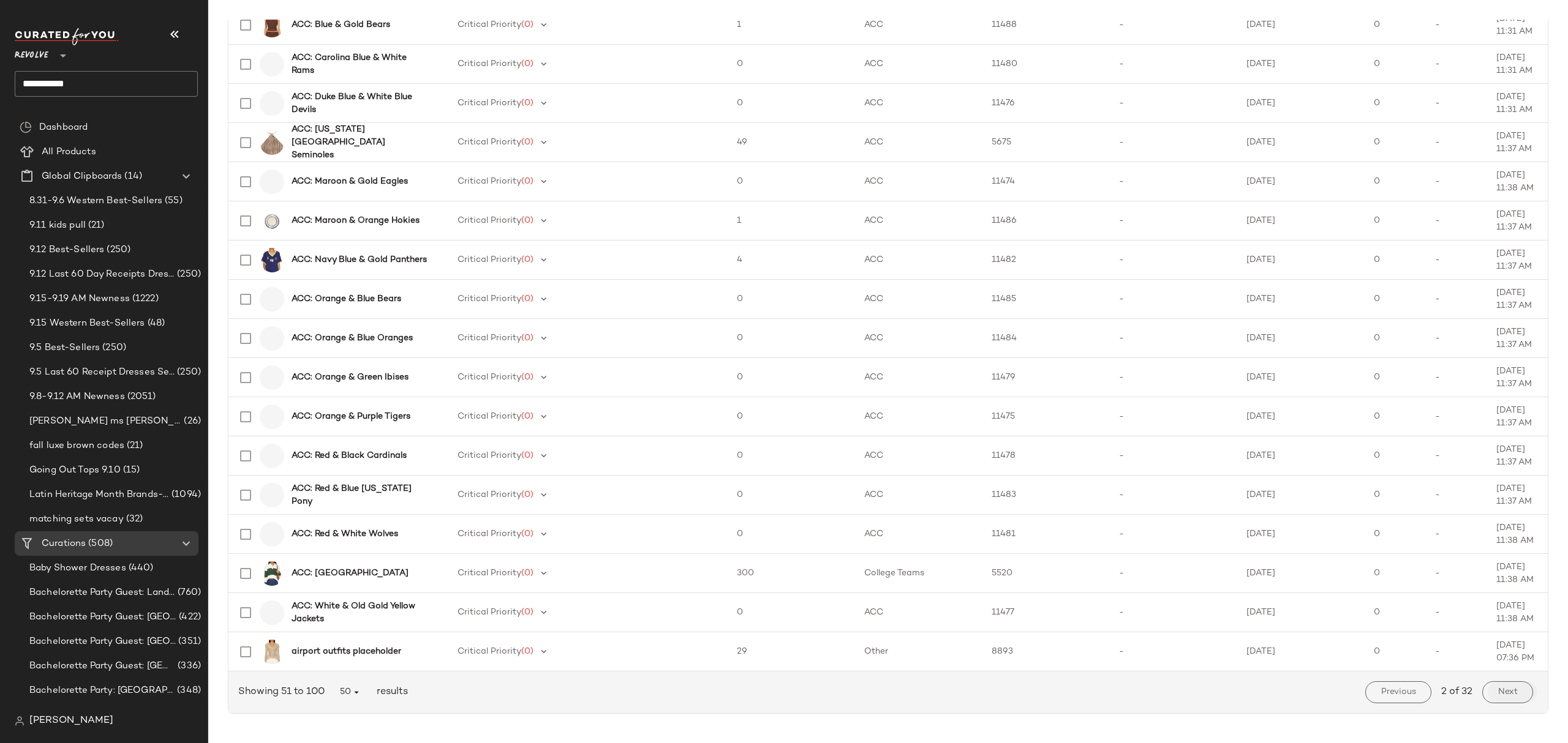
click at [1498, 691] on span "Next" at bounding box center [1507, 692] width 20 height 10
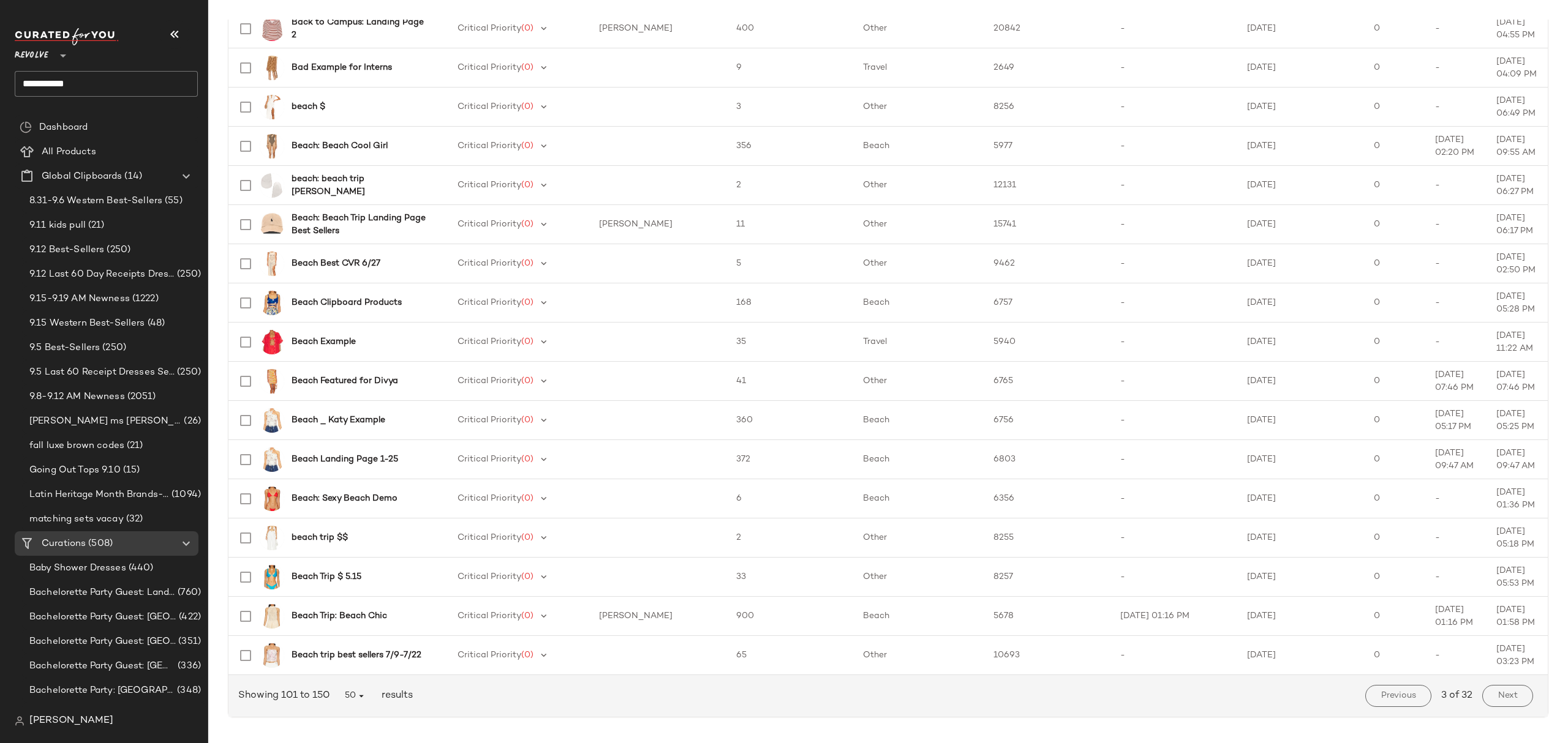
scroll to position [1511, 0]
click at [1499, 682] on button "Next" at bounding box center [1507, 693] width 51 height 22
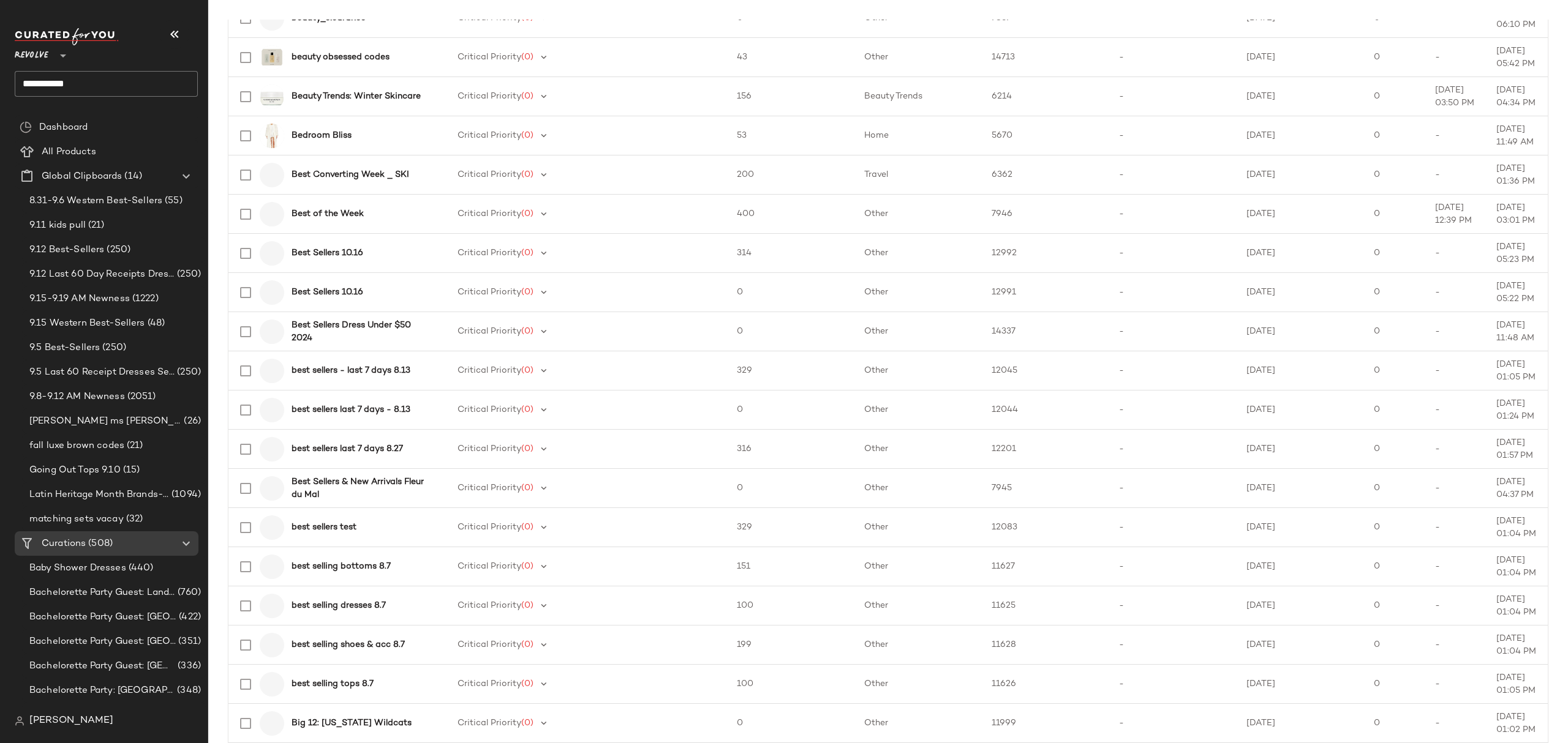
scroll to position [735, 0]
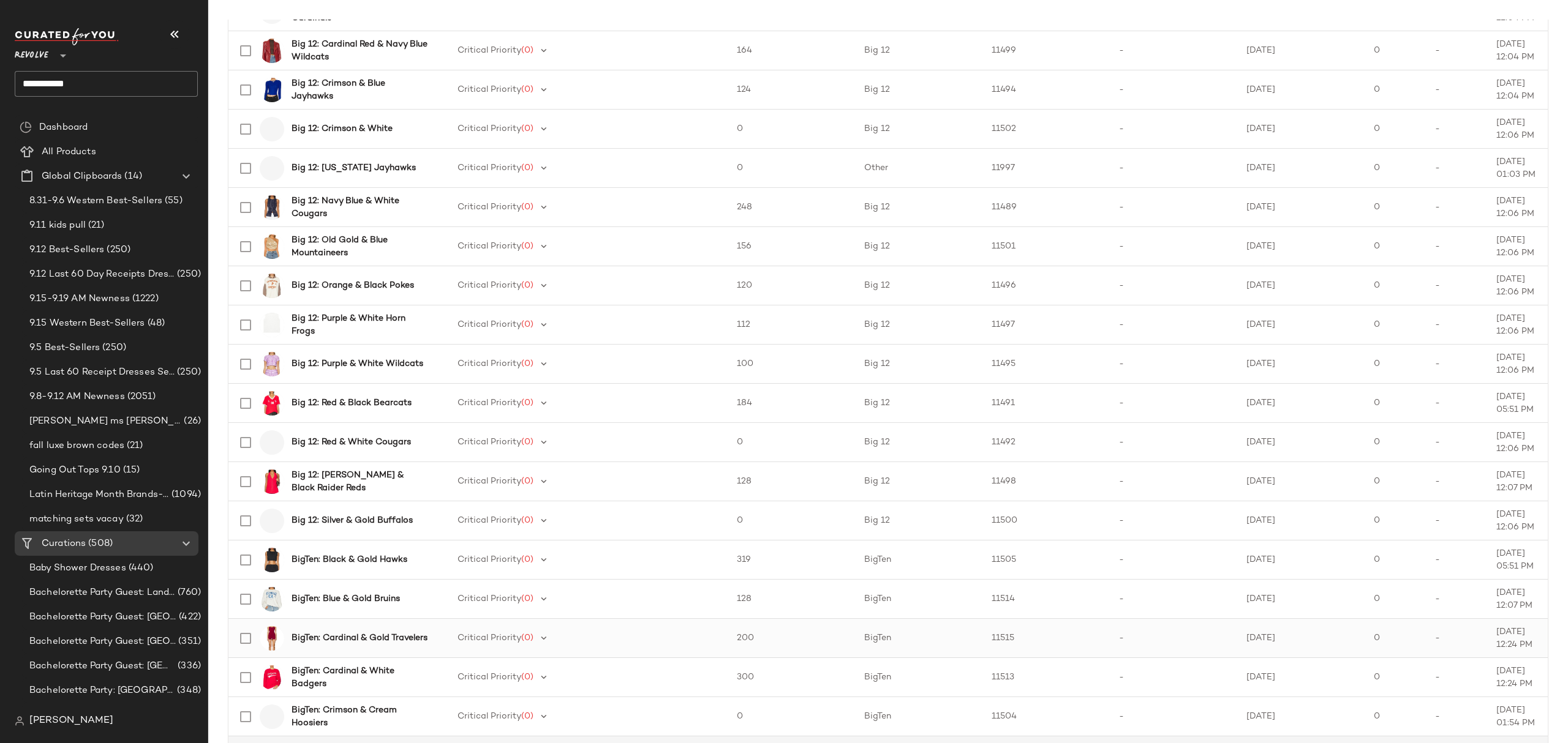
scroll to position [1511, 0]
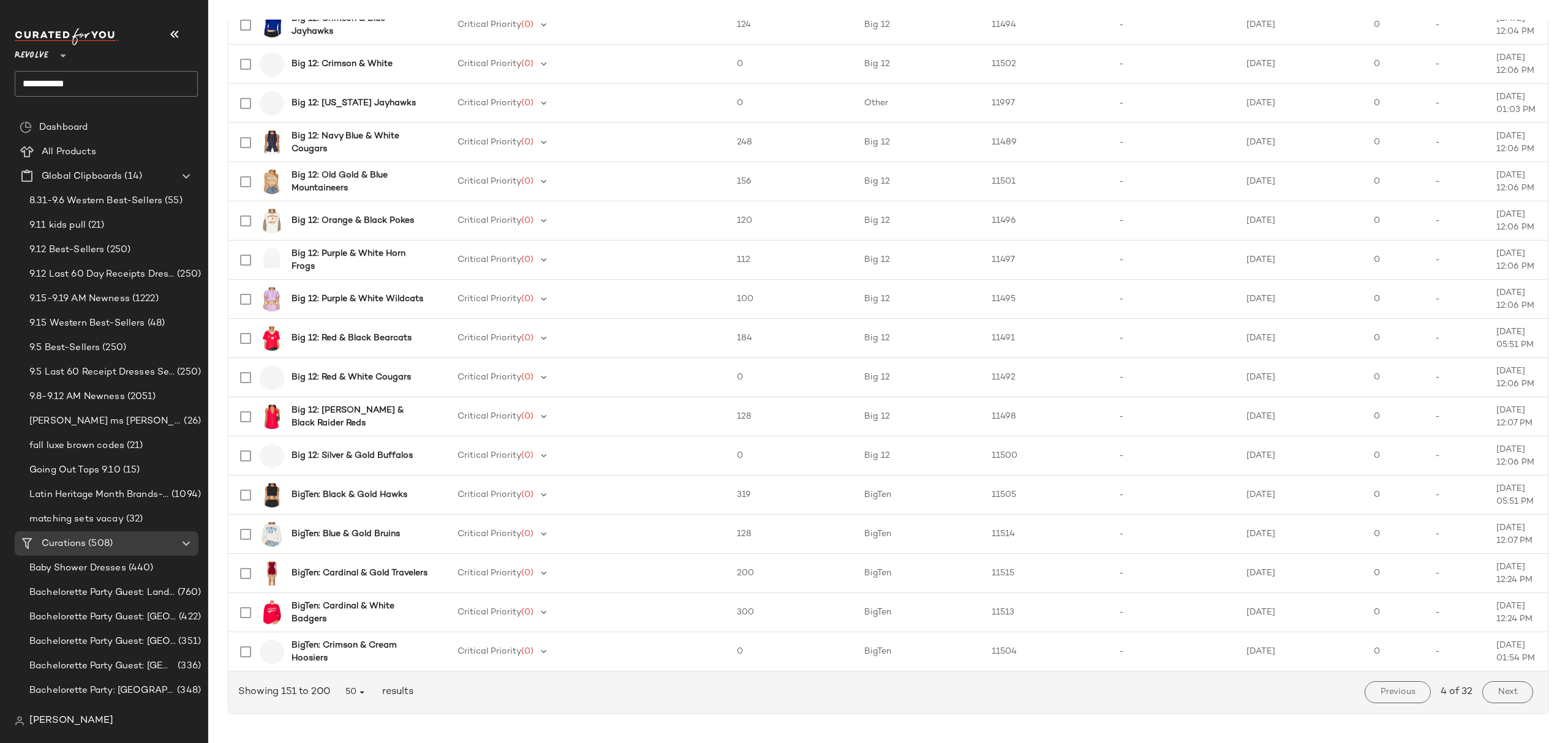
click at [1444, 693] on span "4 of 32" at bounding box center [1456, 692] width 32 height 15
click at [1500, 687] on span "Next" at bounding box center [1507, 692] width 20 height 10
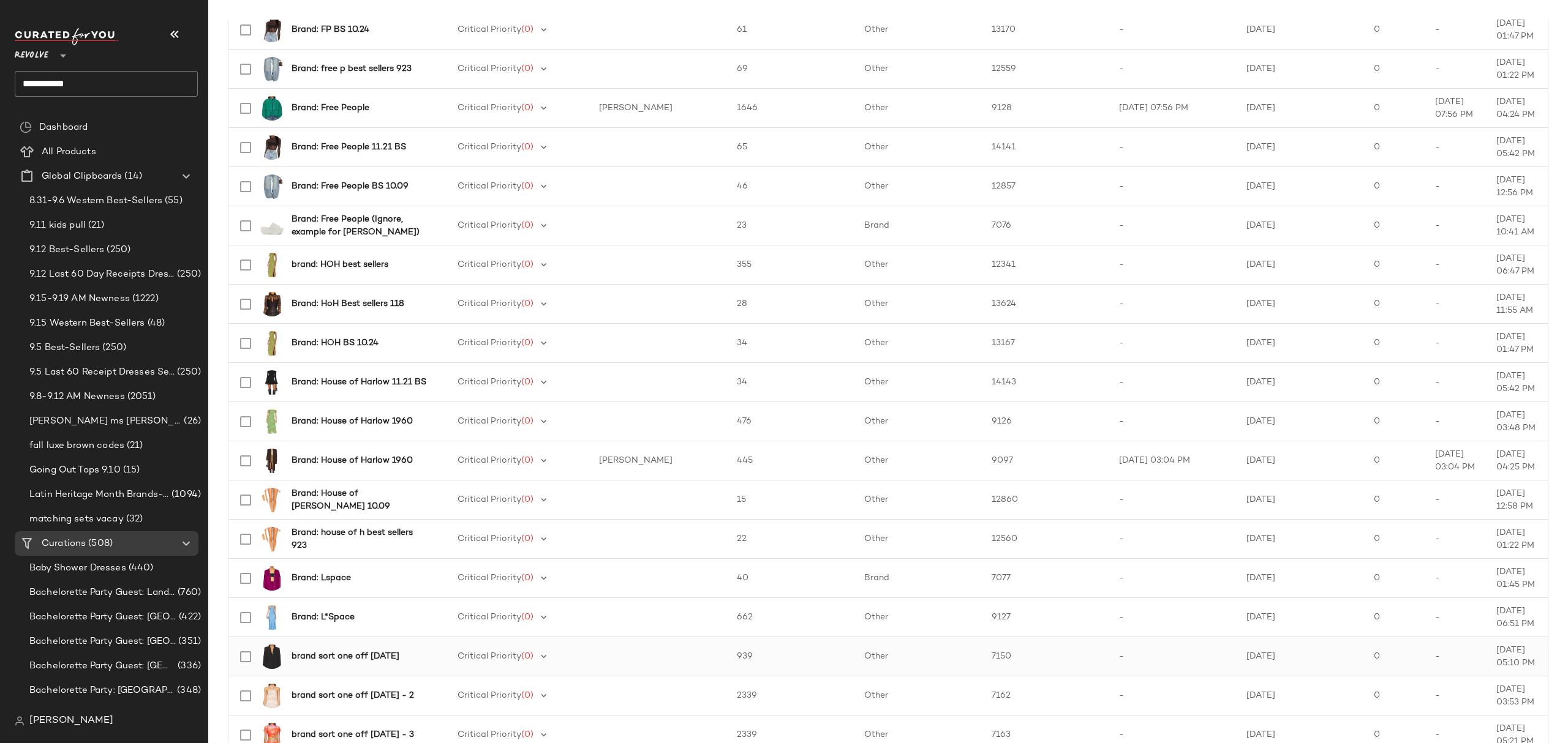
scroll to position [1511, 0]
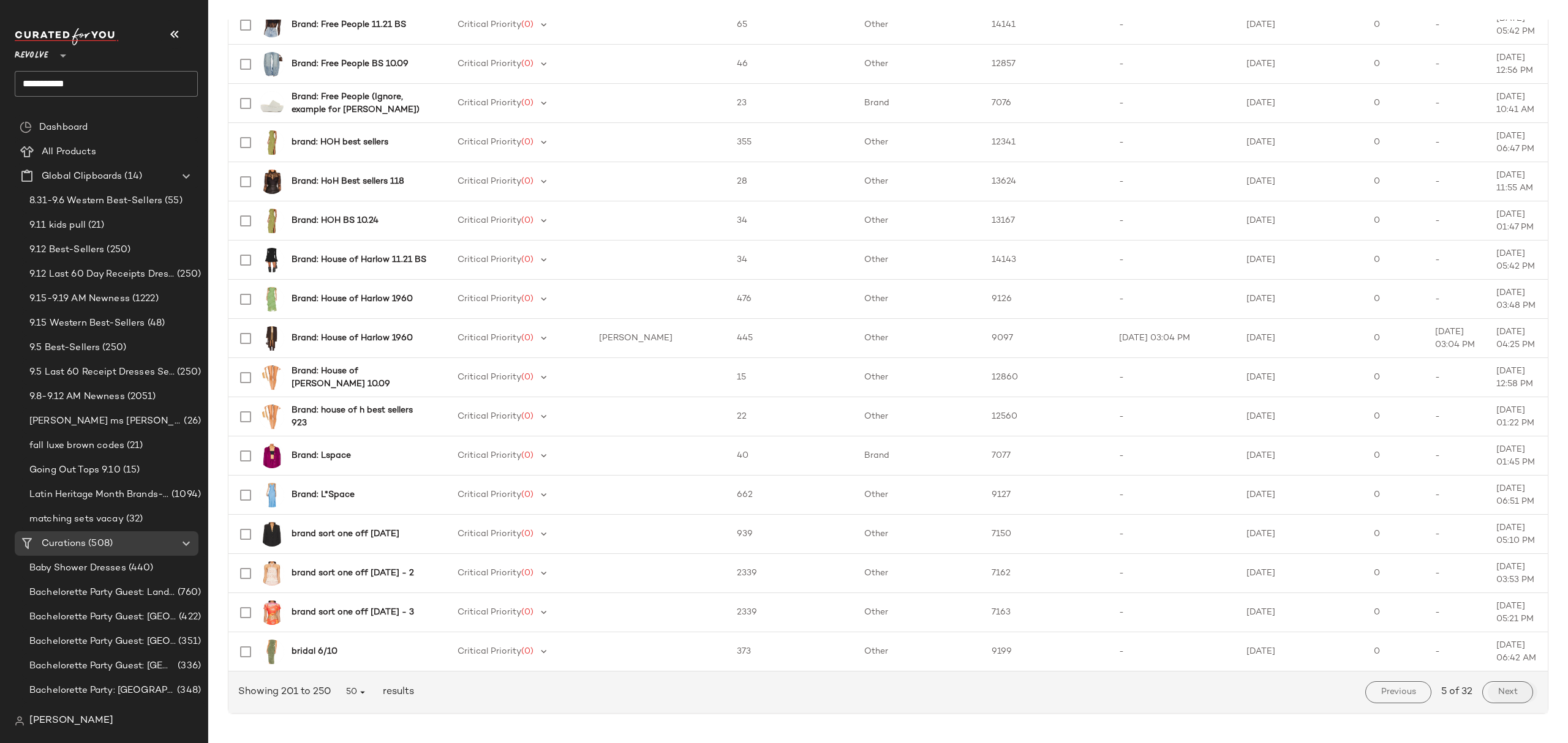
click at [1507, 691] on span "Next" at bounding box center [1507, 692] width 20 height 10
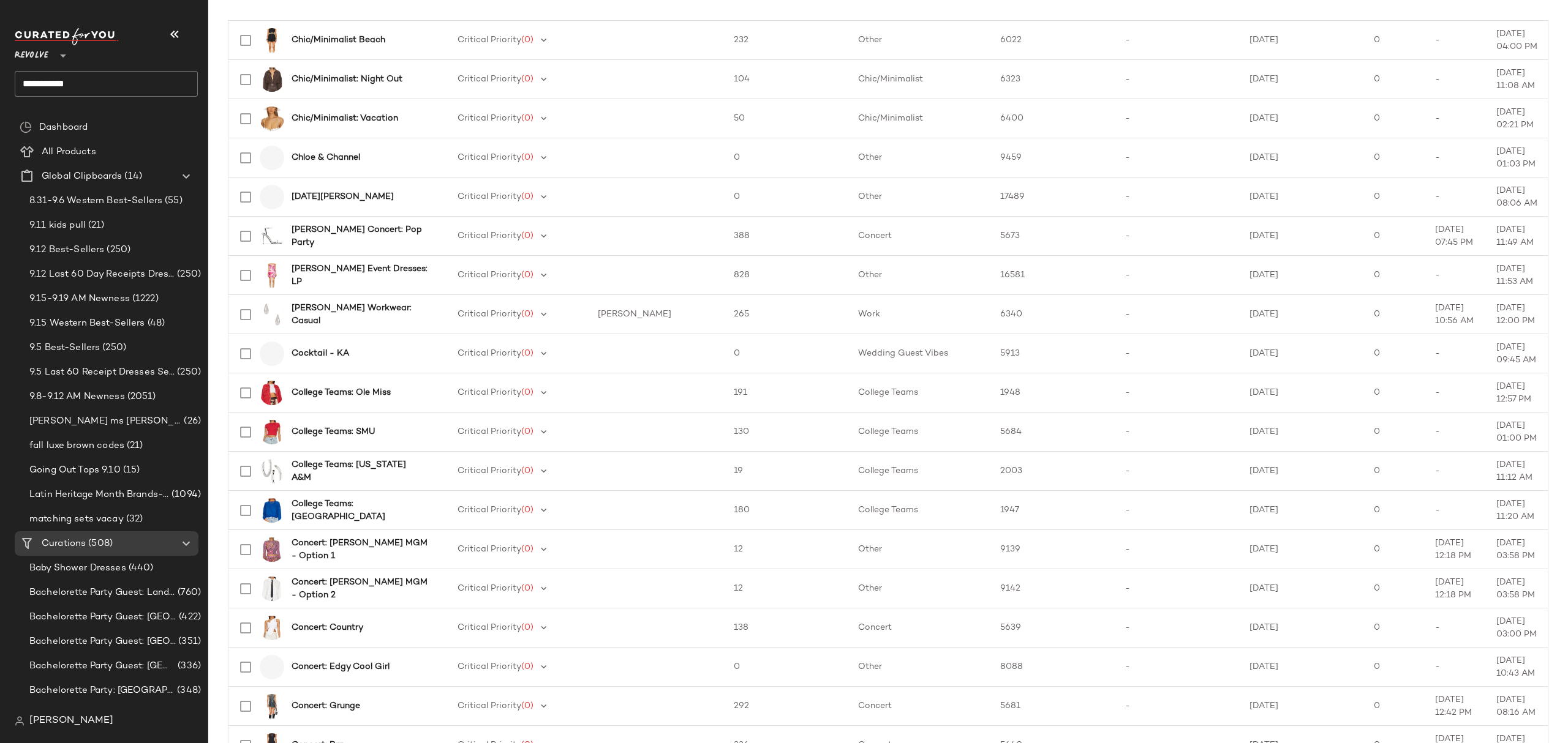
scroll to position [1511, 0]
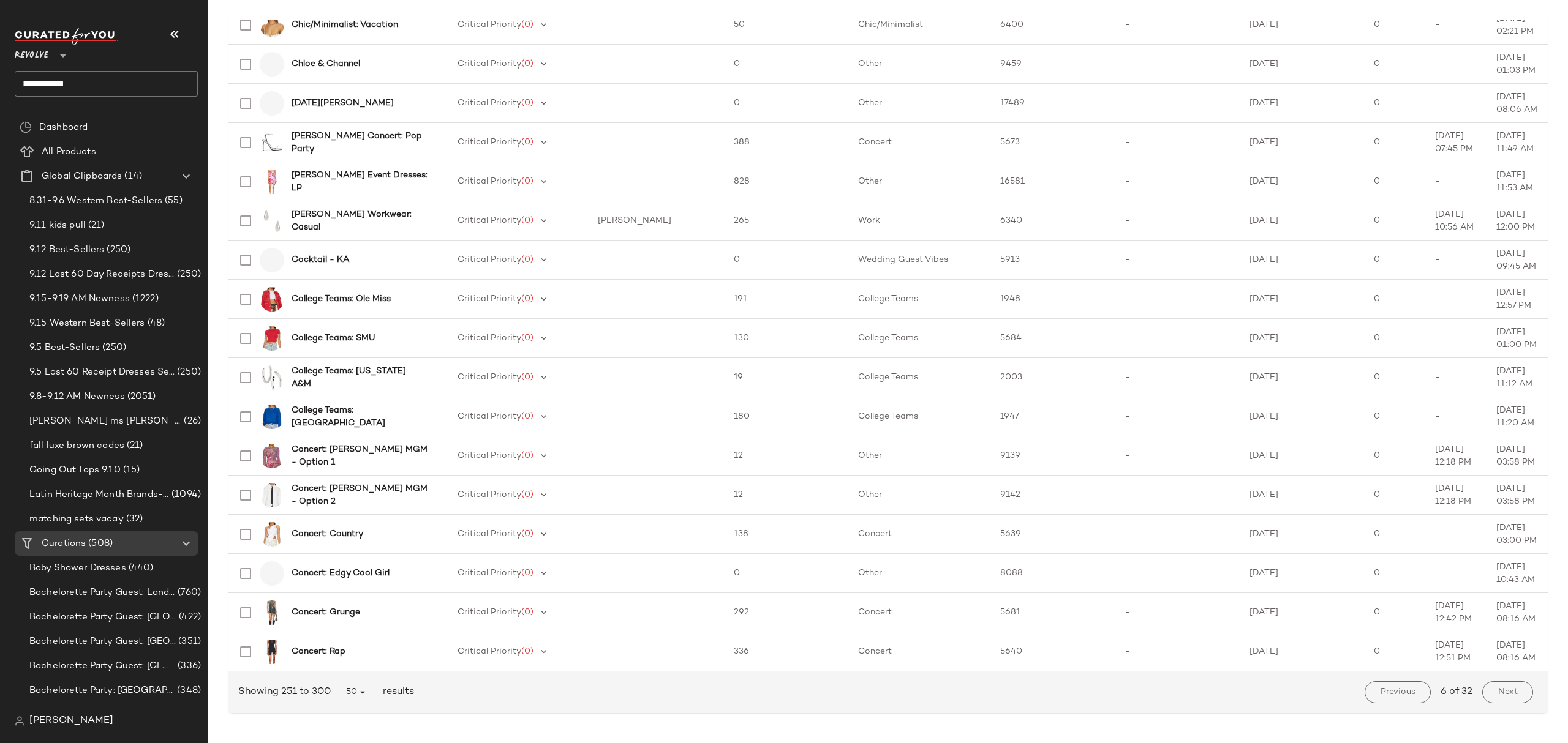
click at [1498, 688] on span "Next" at bounding box center [1507, 692] width 20 height 10
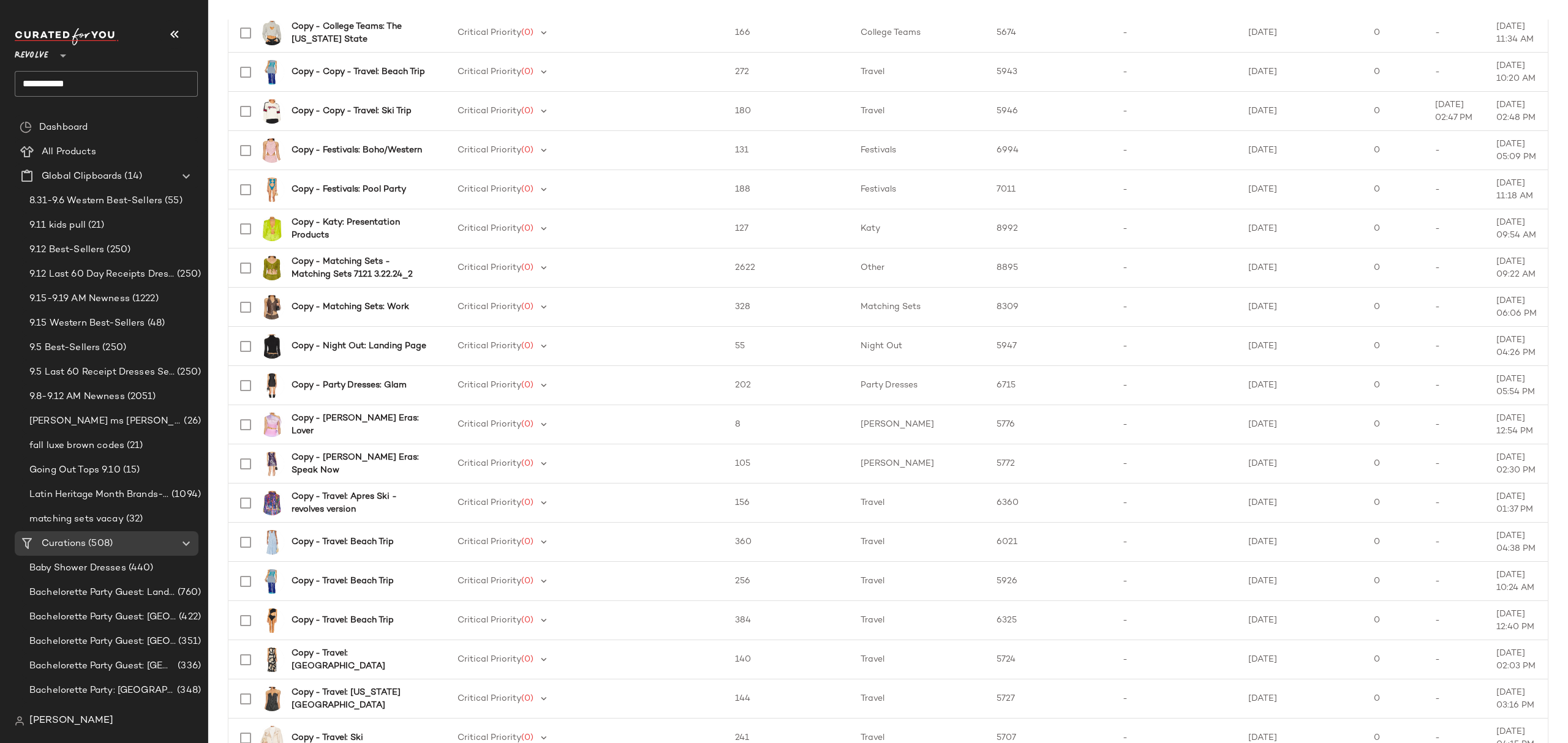
scroll to position [1511, 0]
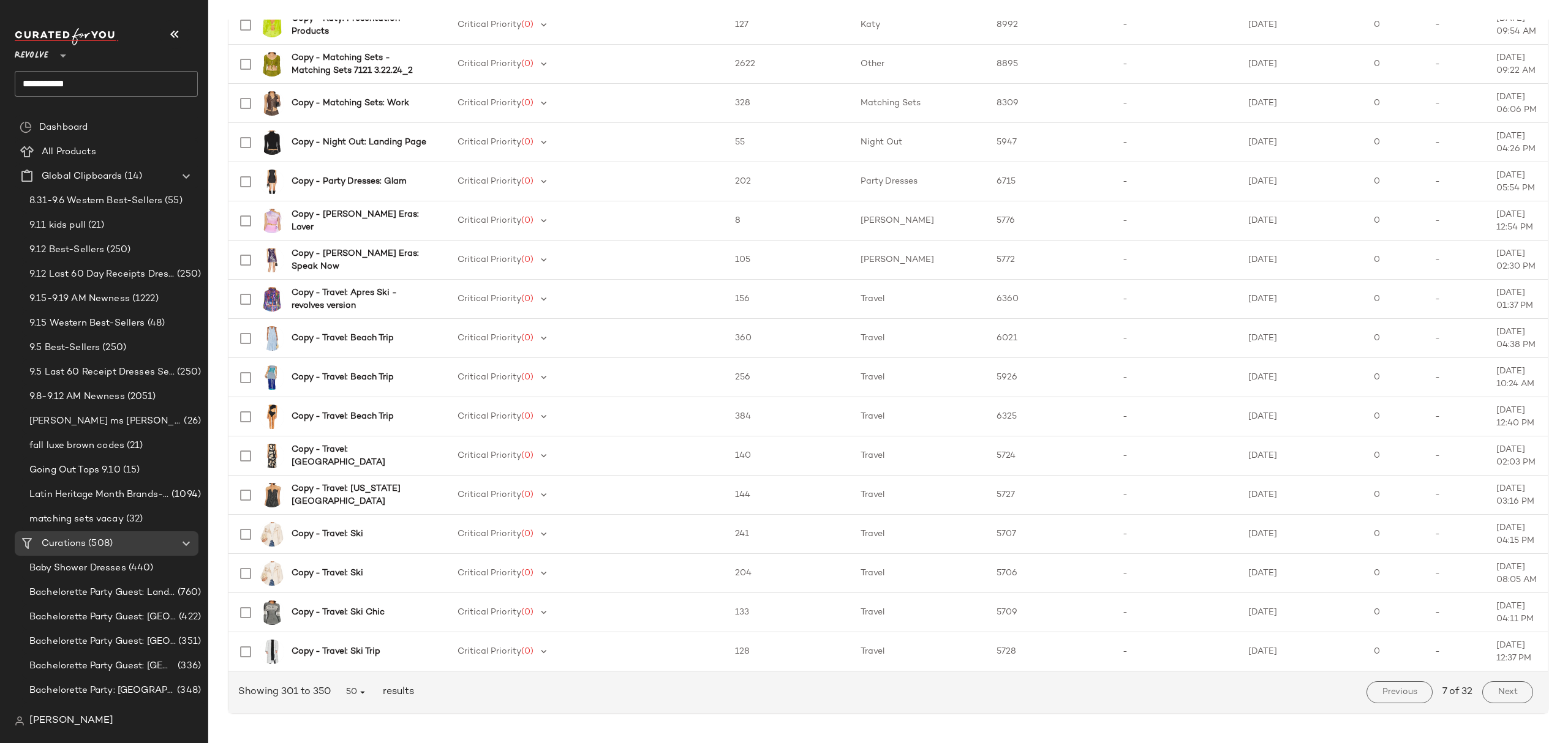
click at [1505, 687] on span "Next" at bounding box center [1507, 692] width 20 height 10
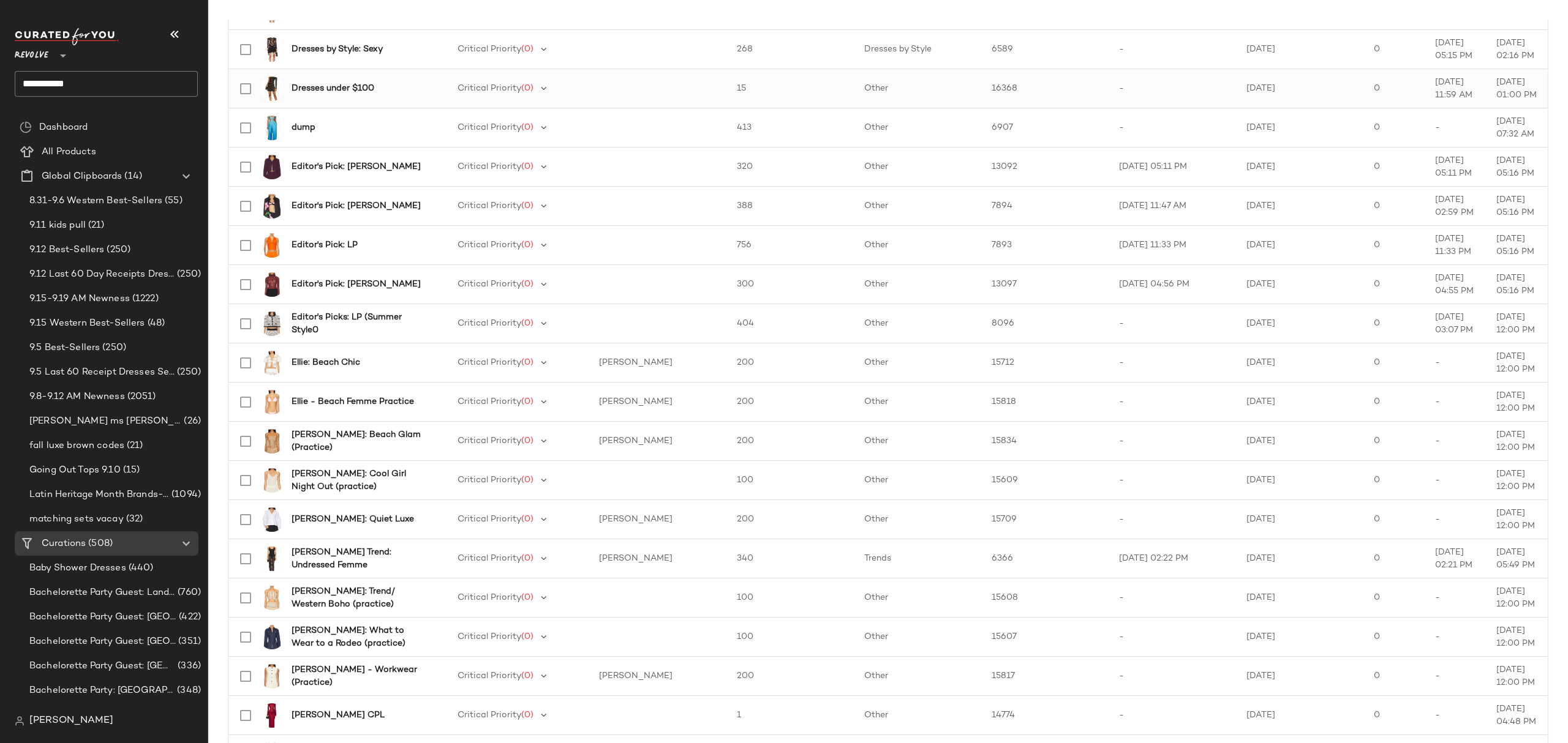
scroll to position [1511, 0]
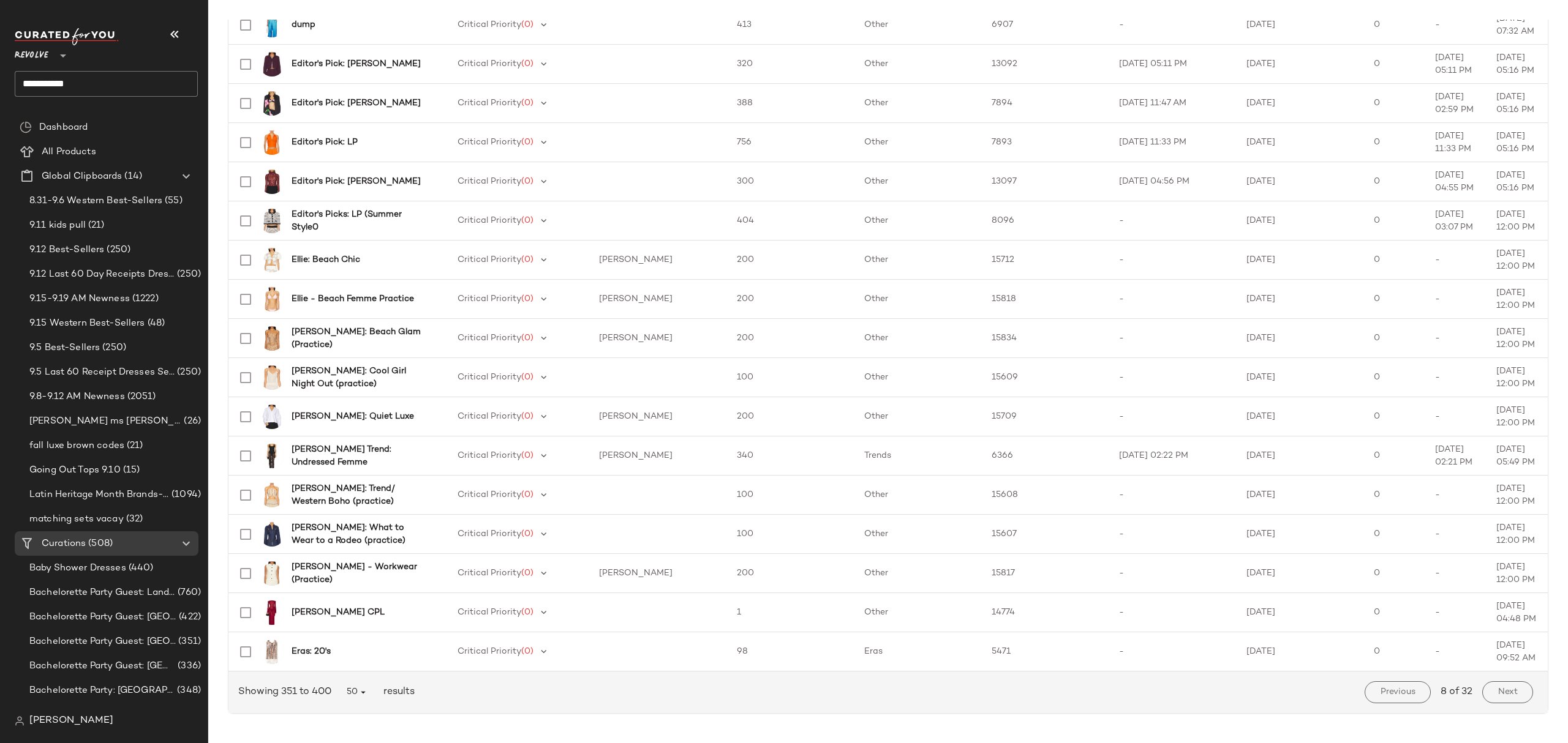
drag, startPoint x: 1498, startPoint y: 689, endPoint x: 1567, endPoint y: 711, distance: 72.4
click at [1498, 688] on span "Next" at bounding box center [1507, 692] width 20 height 10
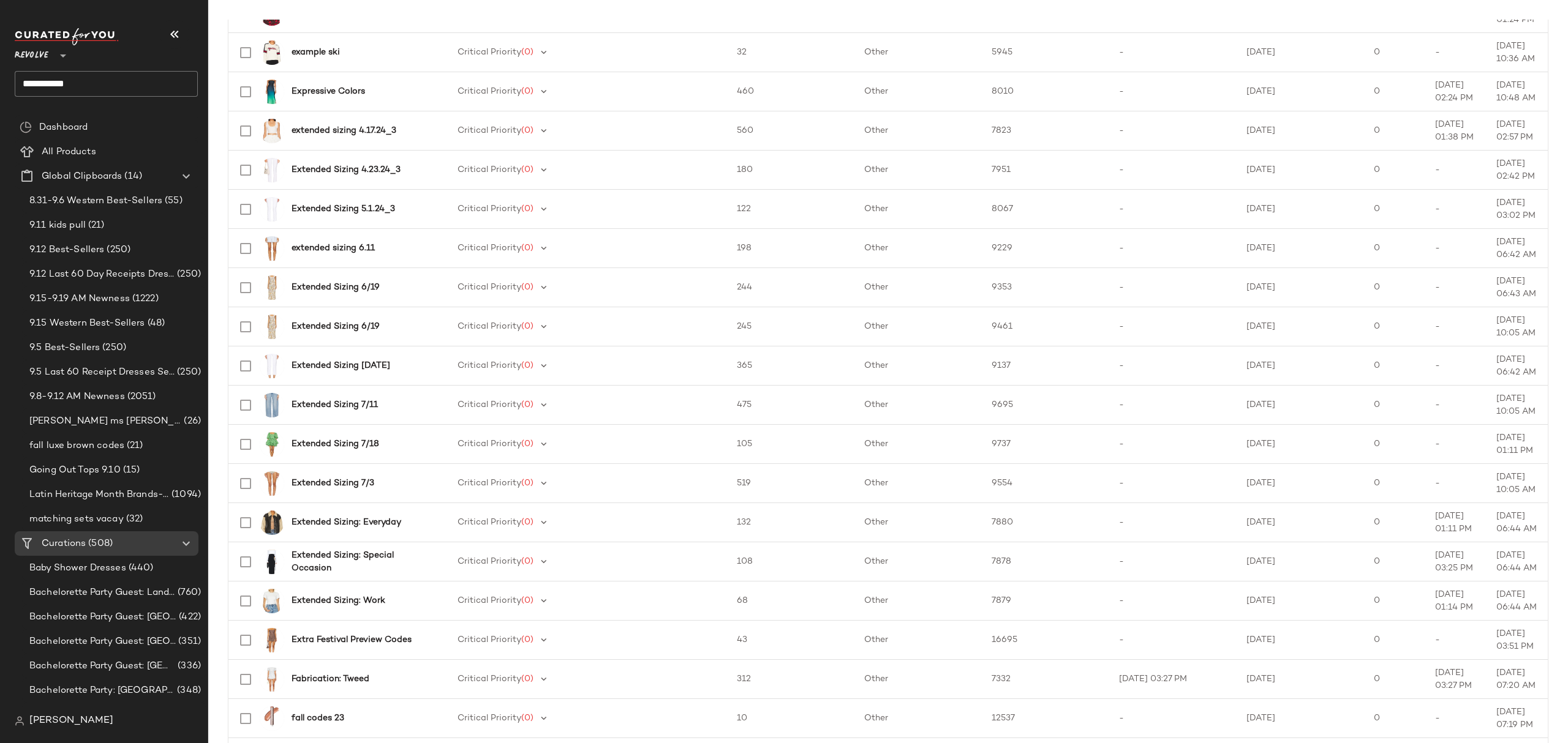
scroll to position [1511, 0]
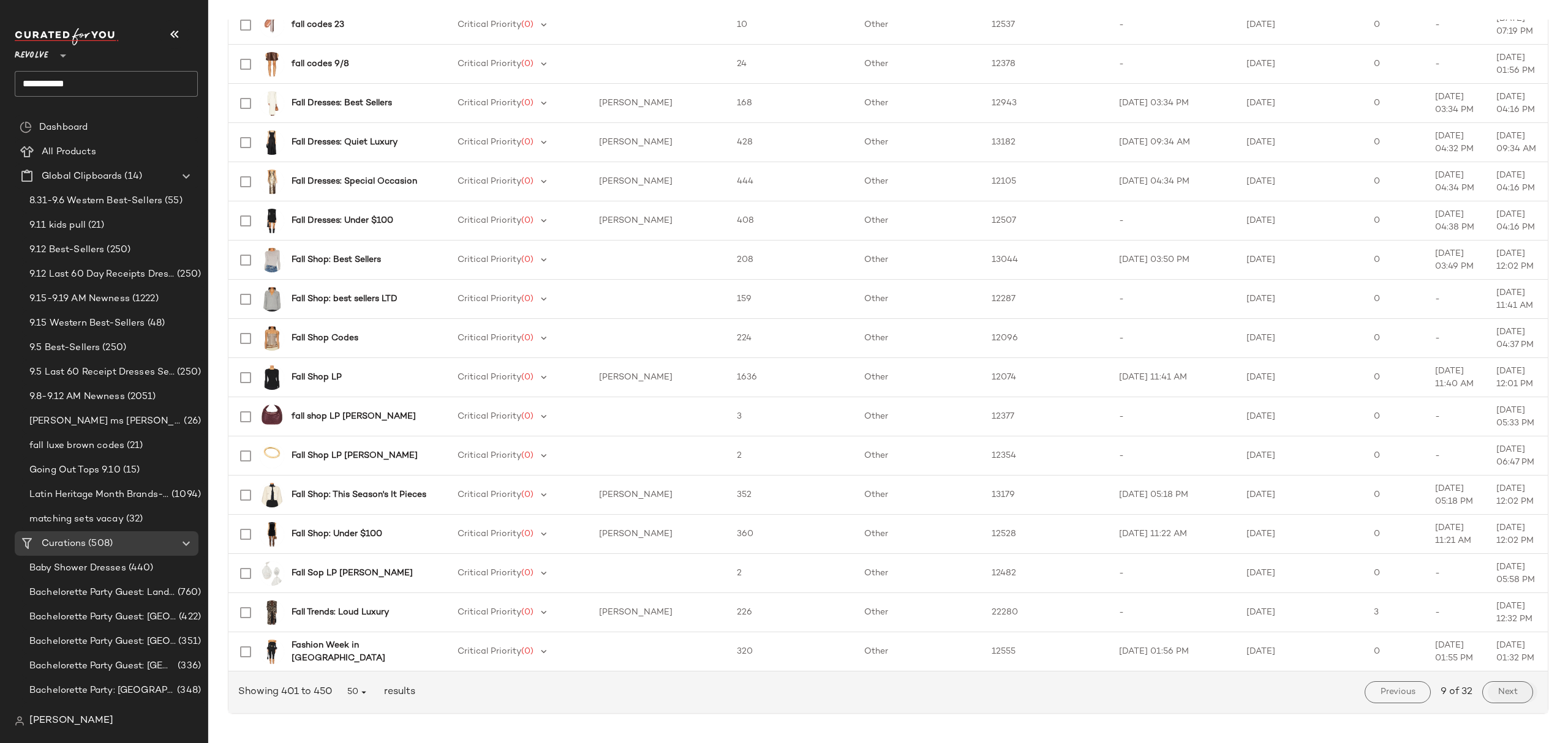
click at [1514, 691] on button "Next" at bounding box center [1507, 693] width 51 height 22
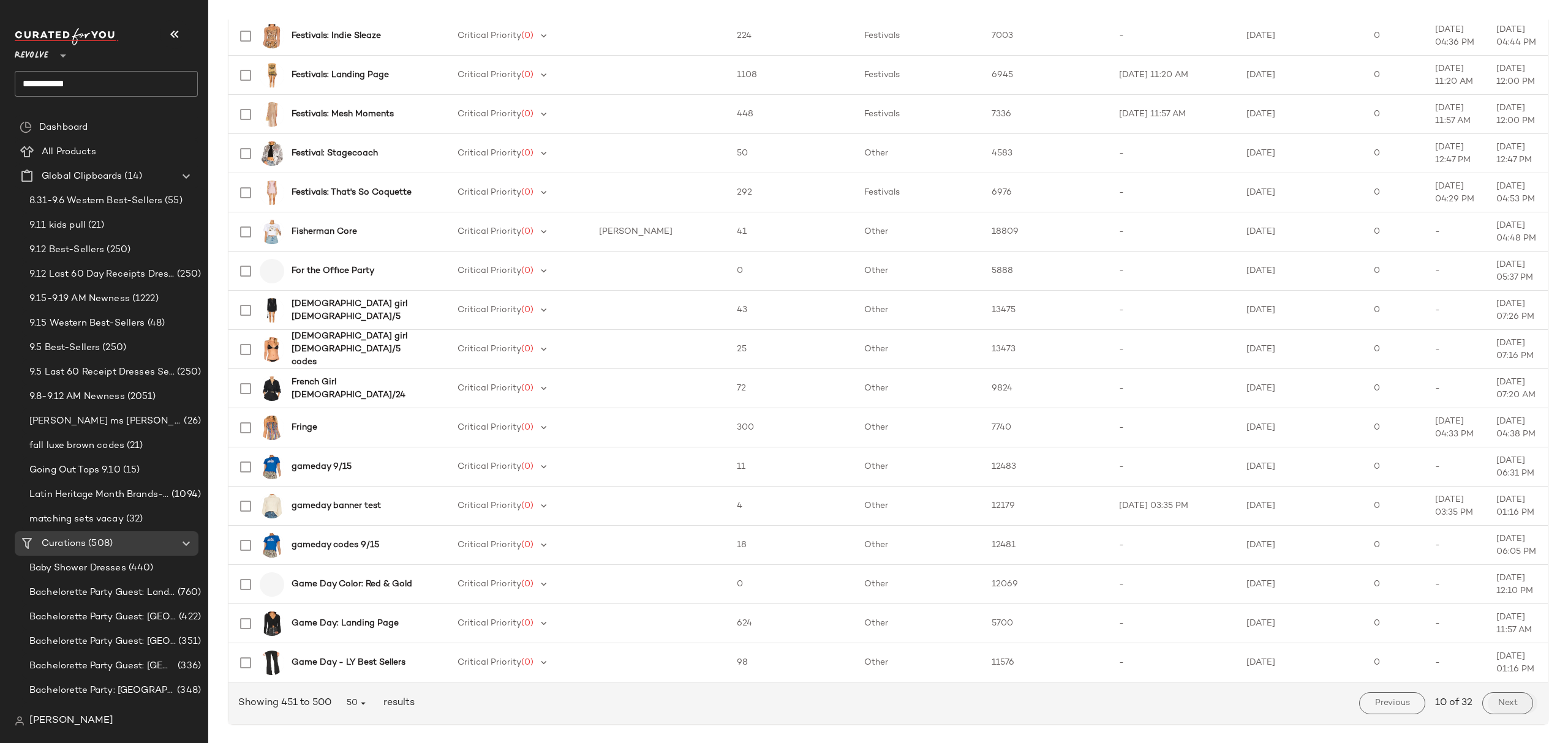
scroll to position [1511, 0]
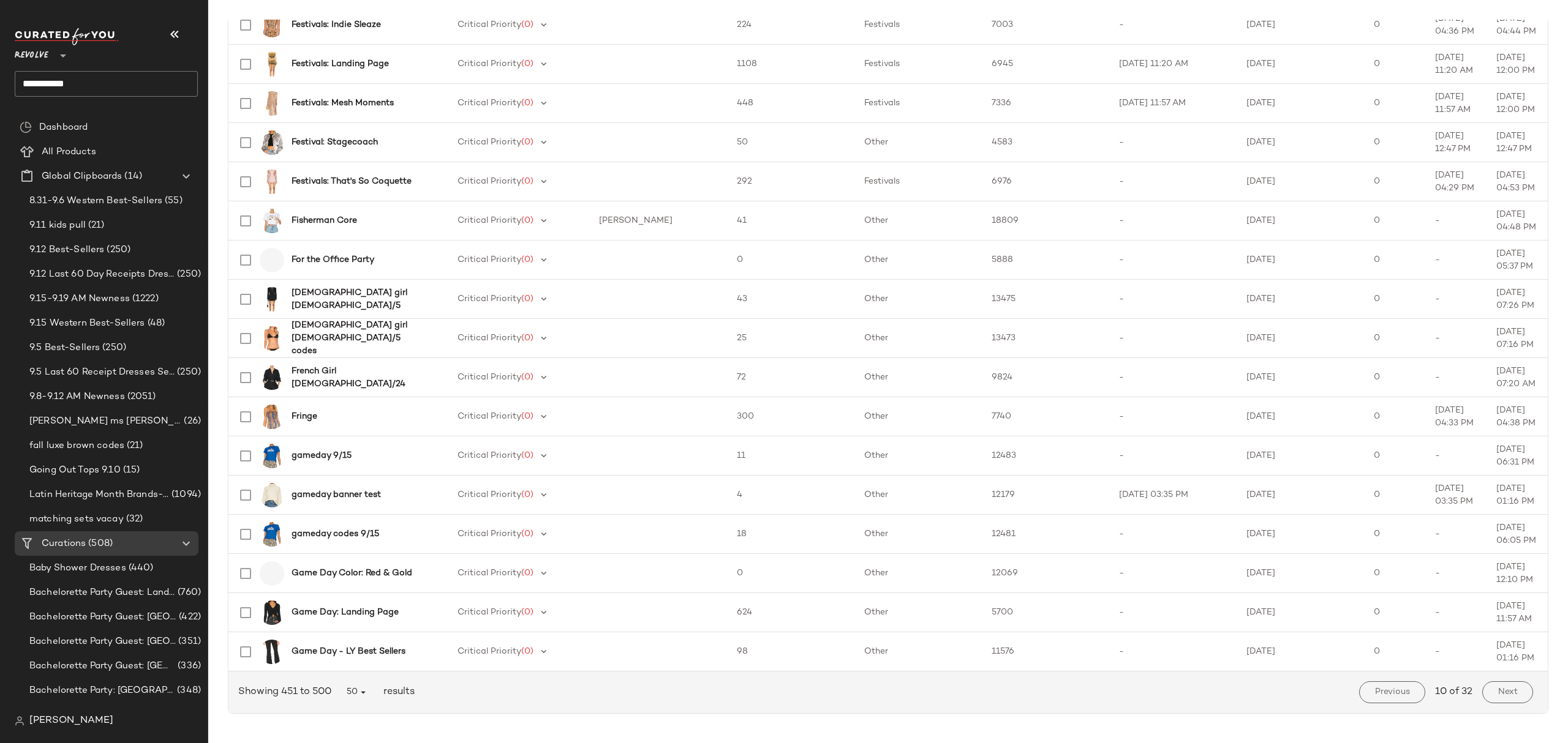
click at [1526, 693] on div "Next" at bounding box center [1508, 692] width 61 height 32
click at [1502, 696] on span "Next" at bounding box center [1507, 692] width 20 height 10
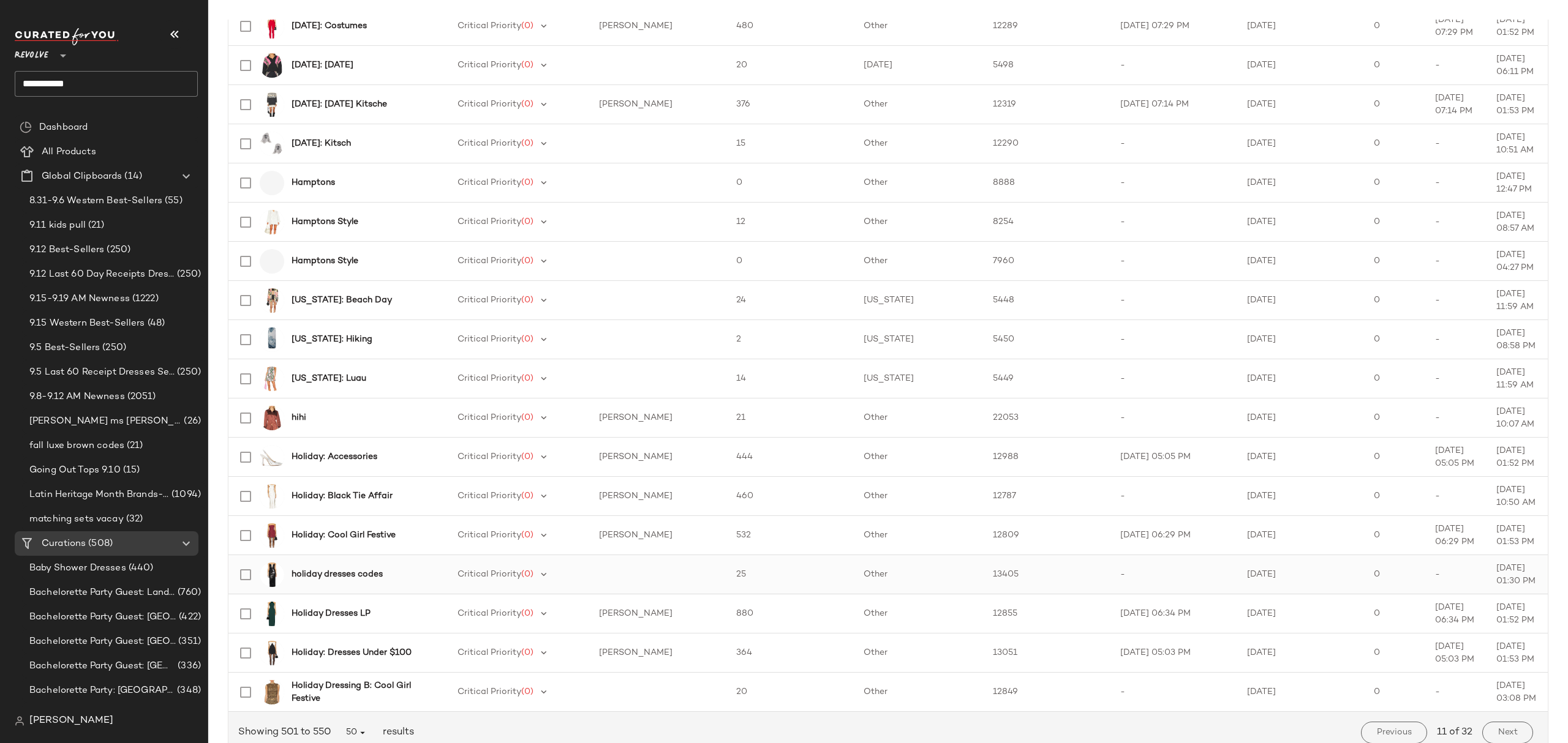
scroll to position [1511, 0]
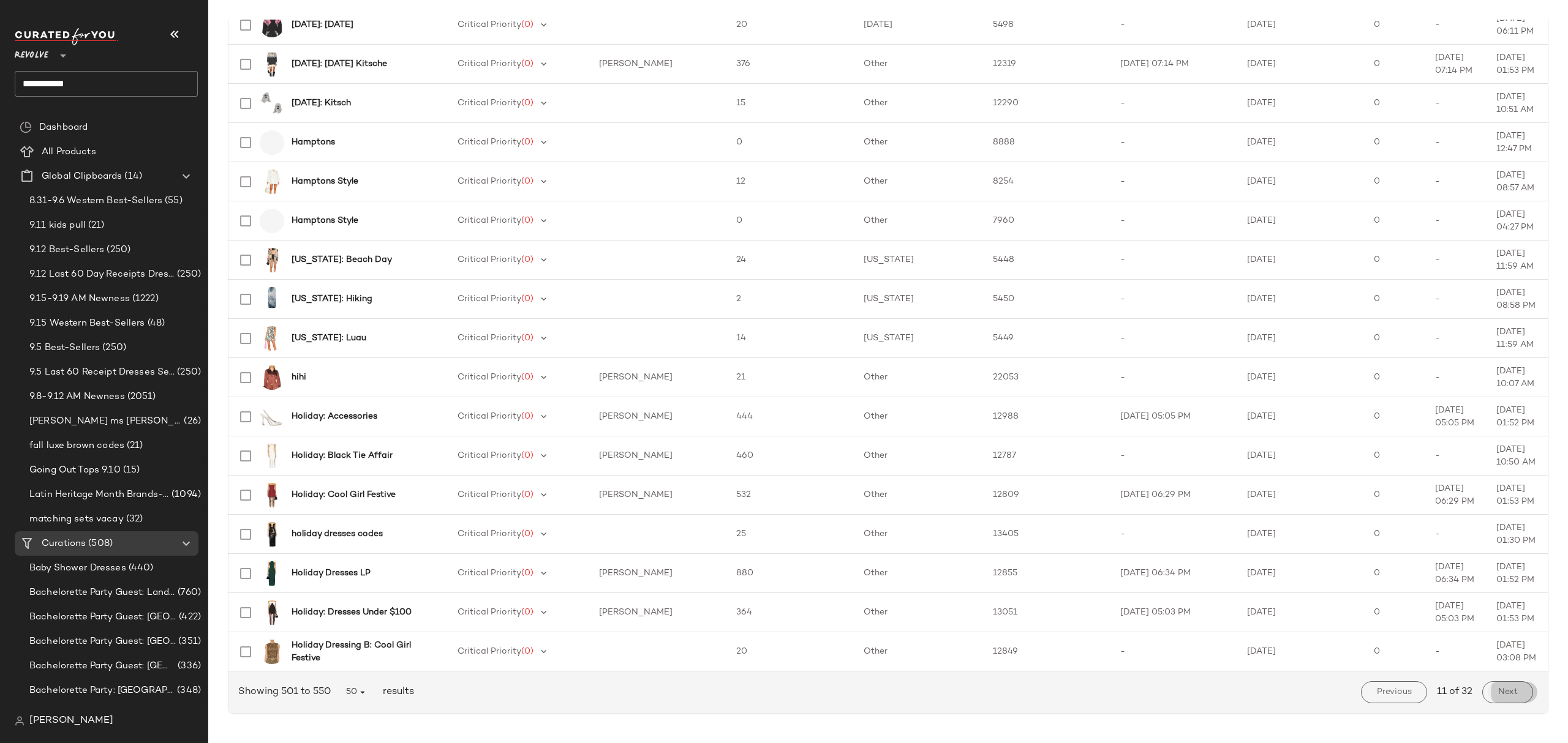
click at [1483, 689] on button "Next" at bounding box center [1507, 693] width 51 height 22
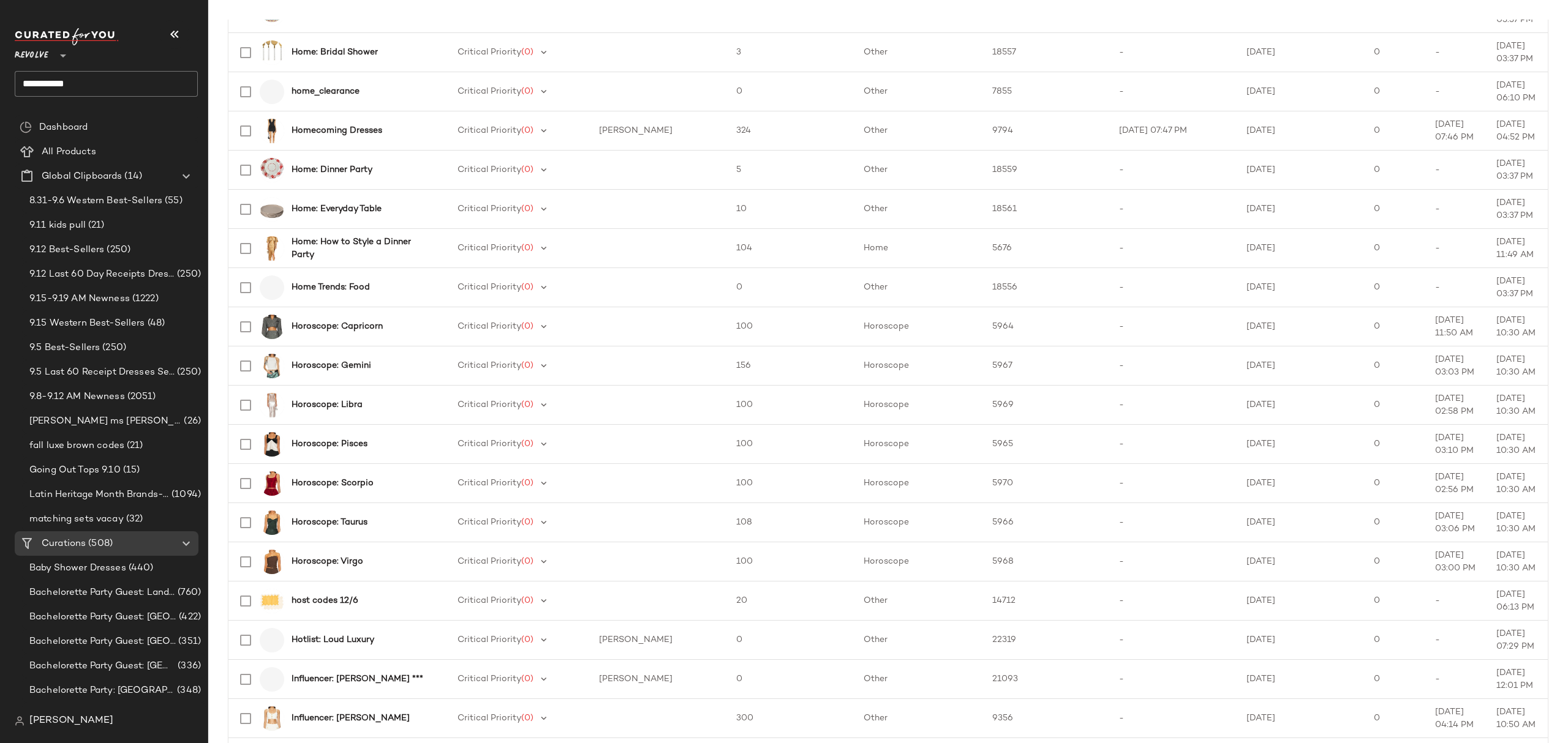
scroll to position [1511, 0]
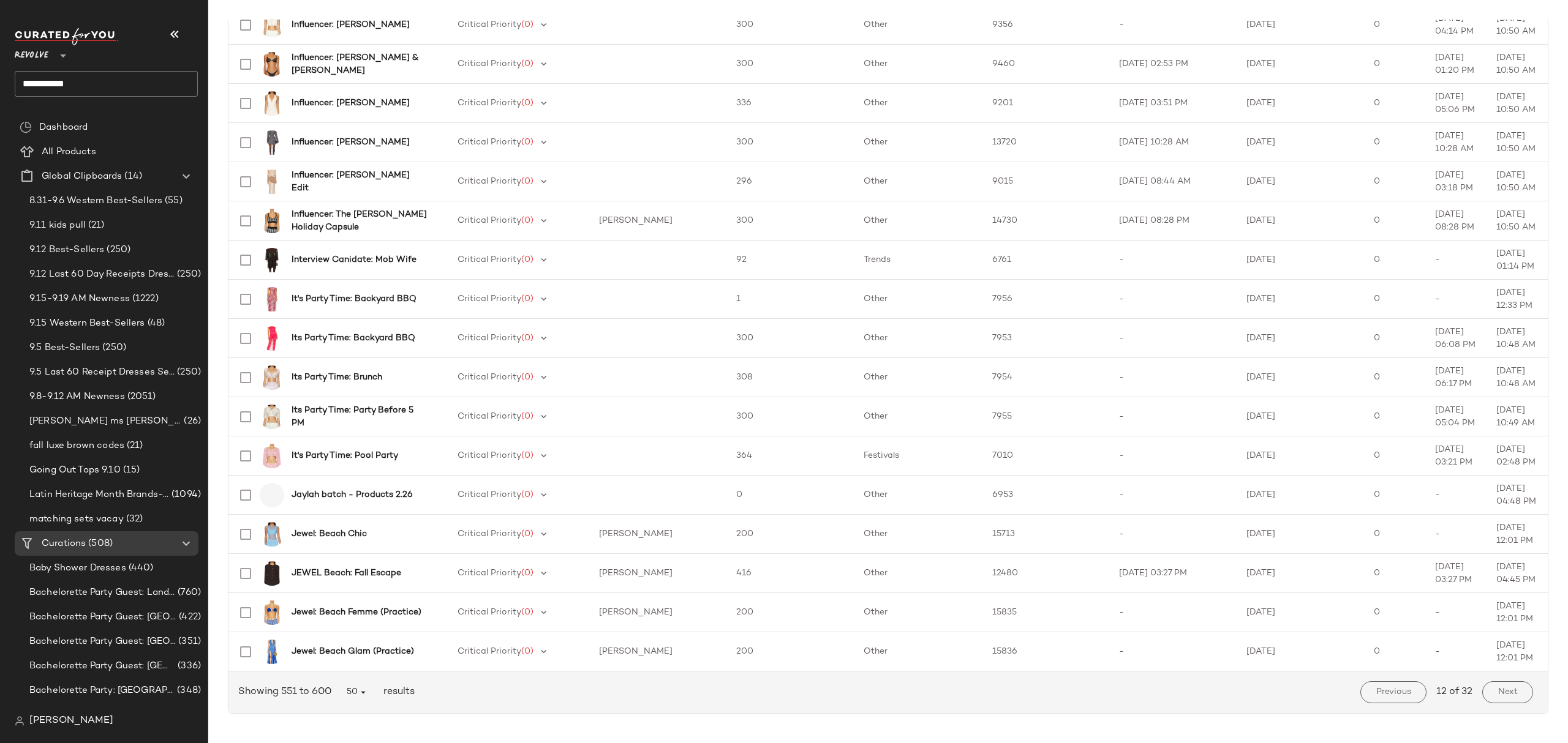
click at [1498, 691] on span "Next" at bounding box center [1507, 692] width 20 height 10
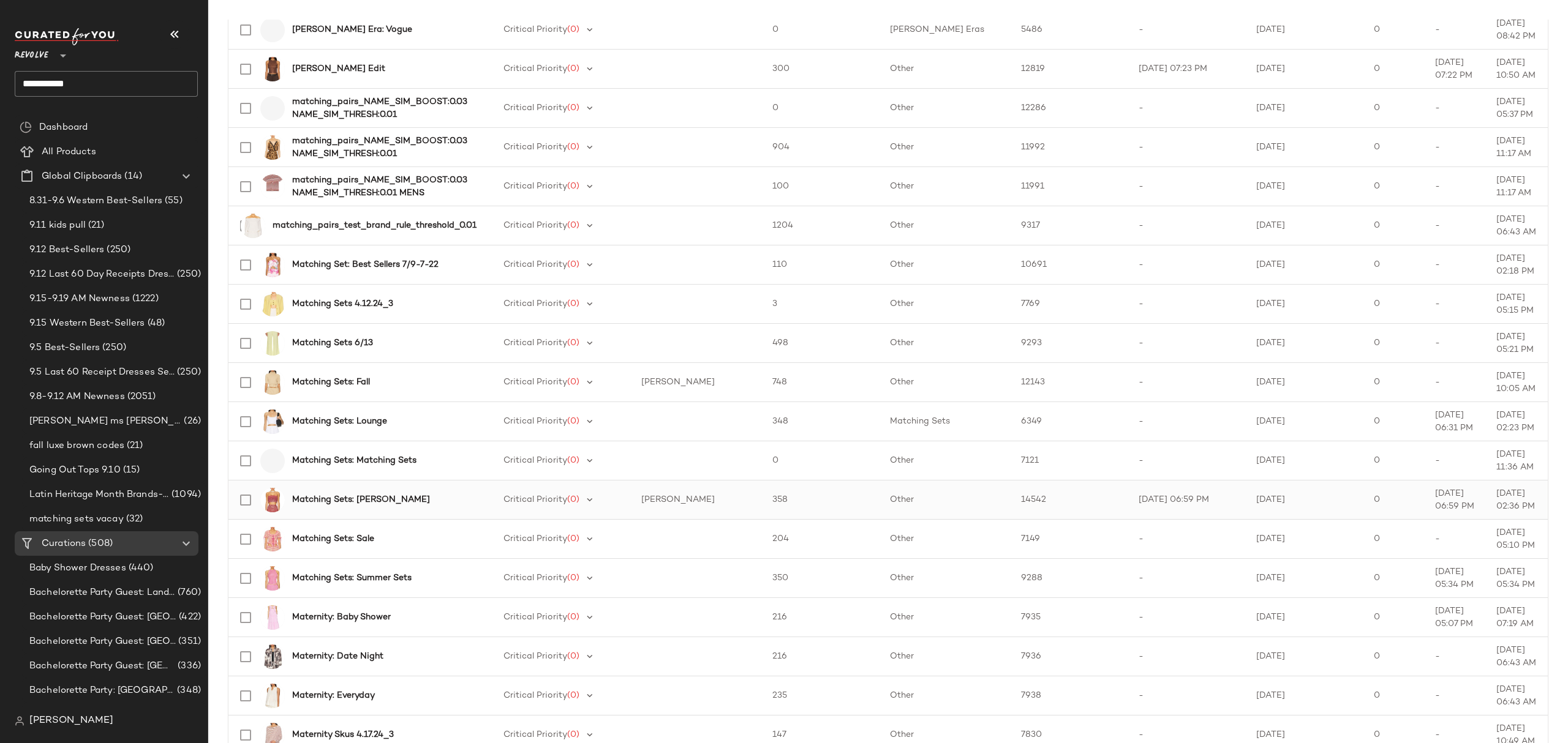
scroll to position [1511, 0]
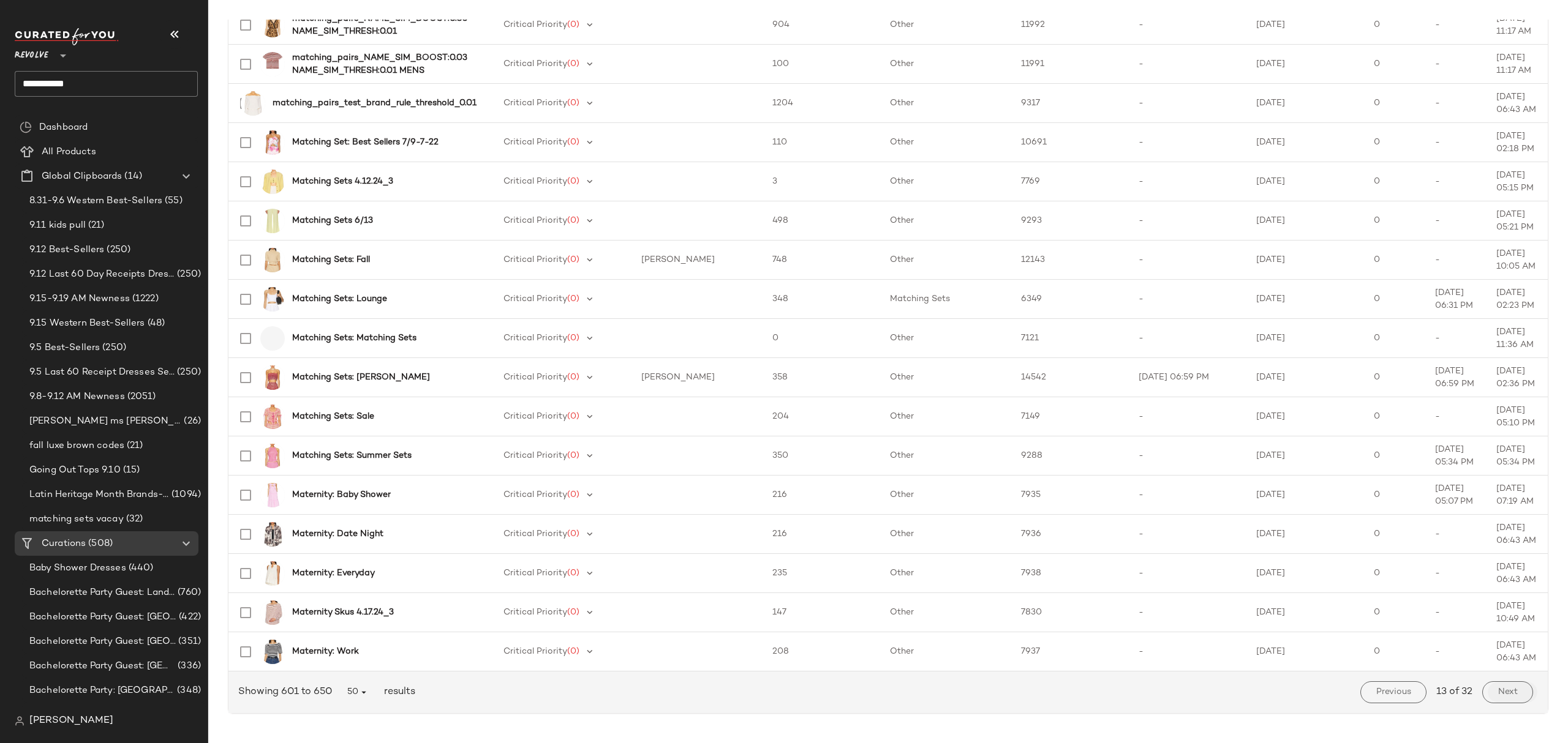
click at [1509, 695] on span "Next" at bounding box center [1507, 692] width 20 height 10
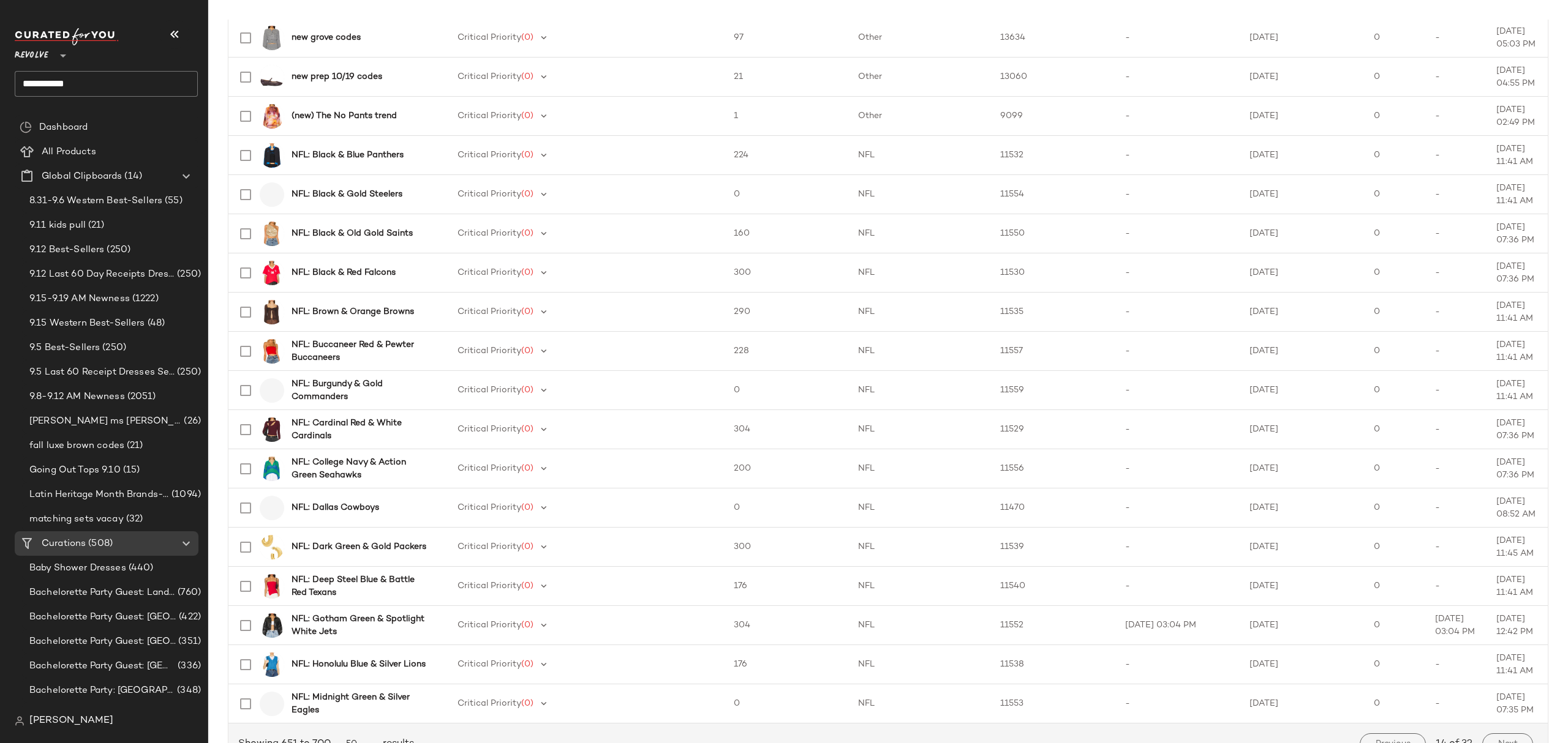
scroll to position [1469, 0]
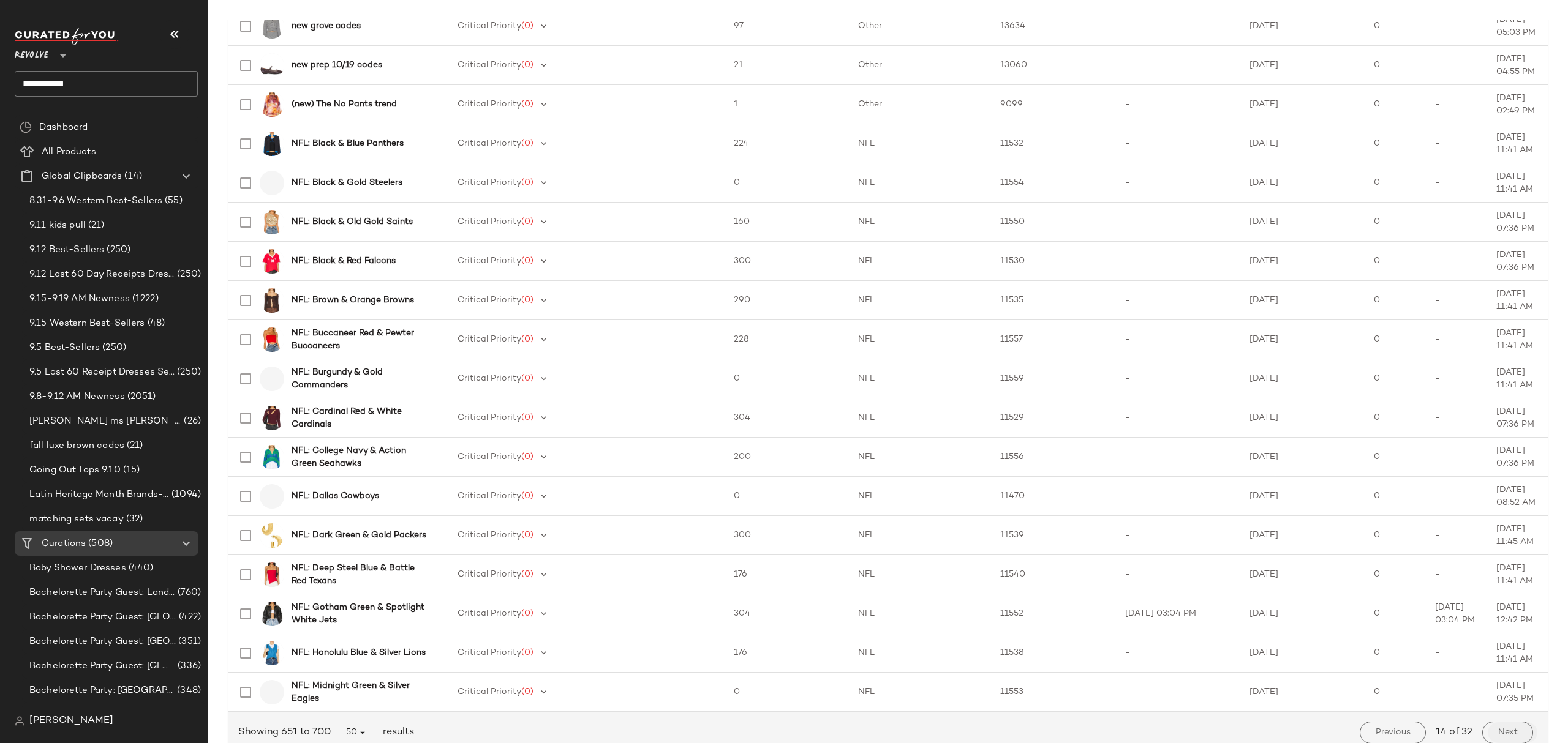
click at [1507, 729] on span "Next" at bounding box center [1507, 733] width 20 height 10
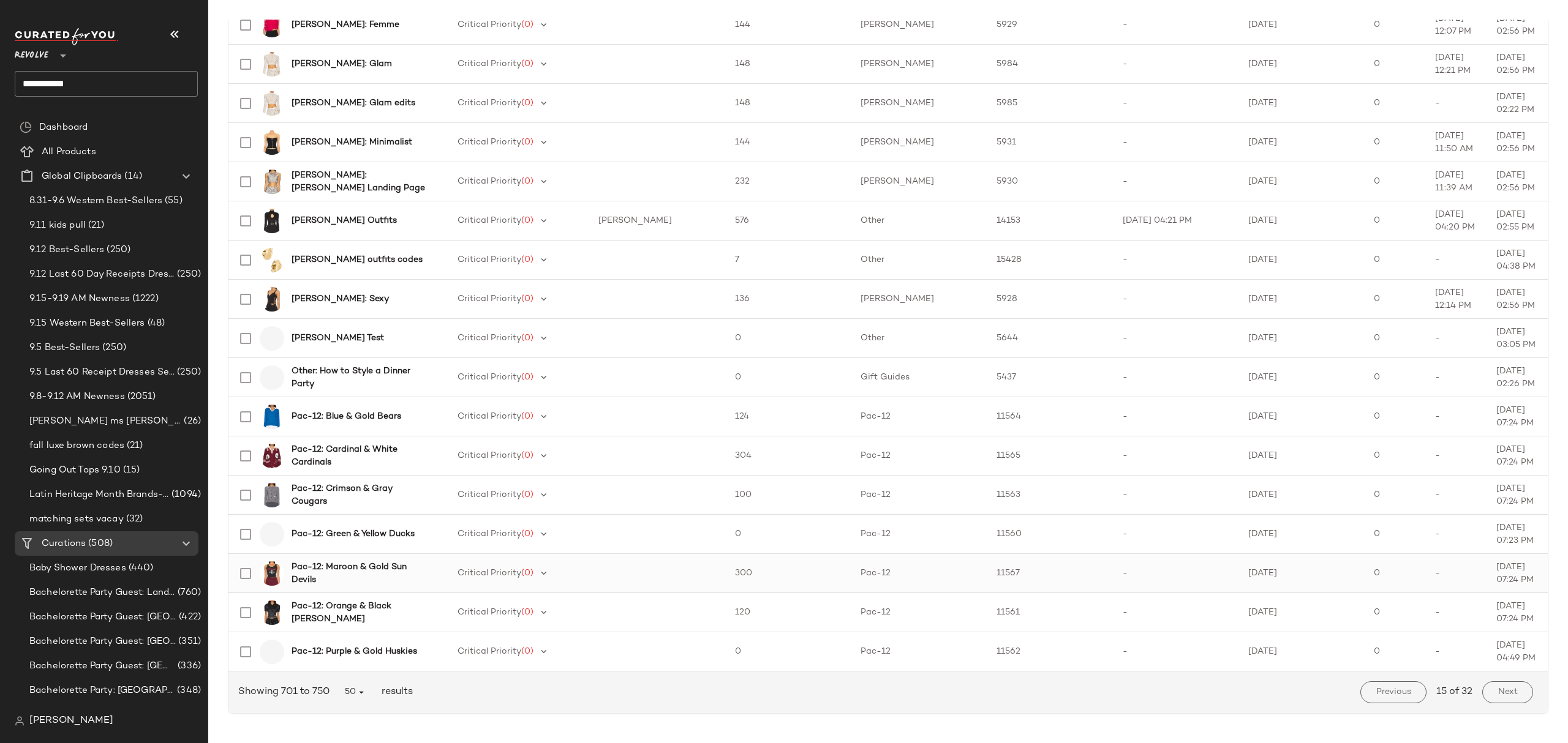
scroll to position [1511, 0]
click at [1498, 689] on span "Next" at bounding box center [1507, 692] width 20 height 10
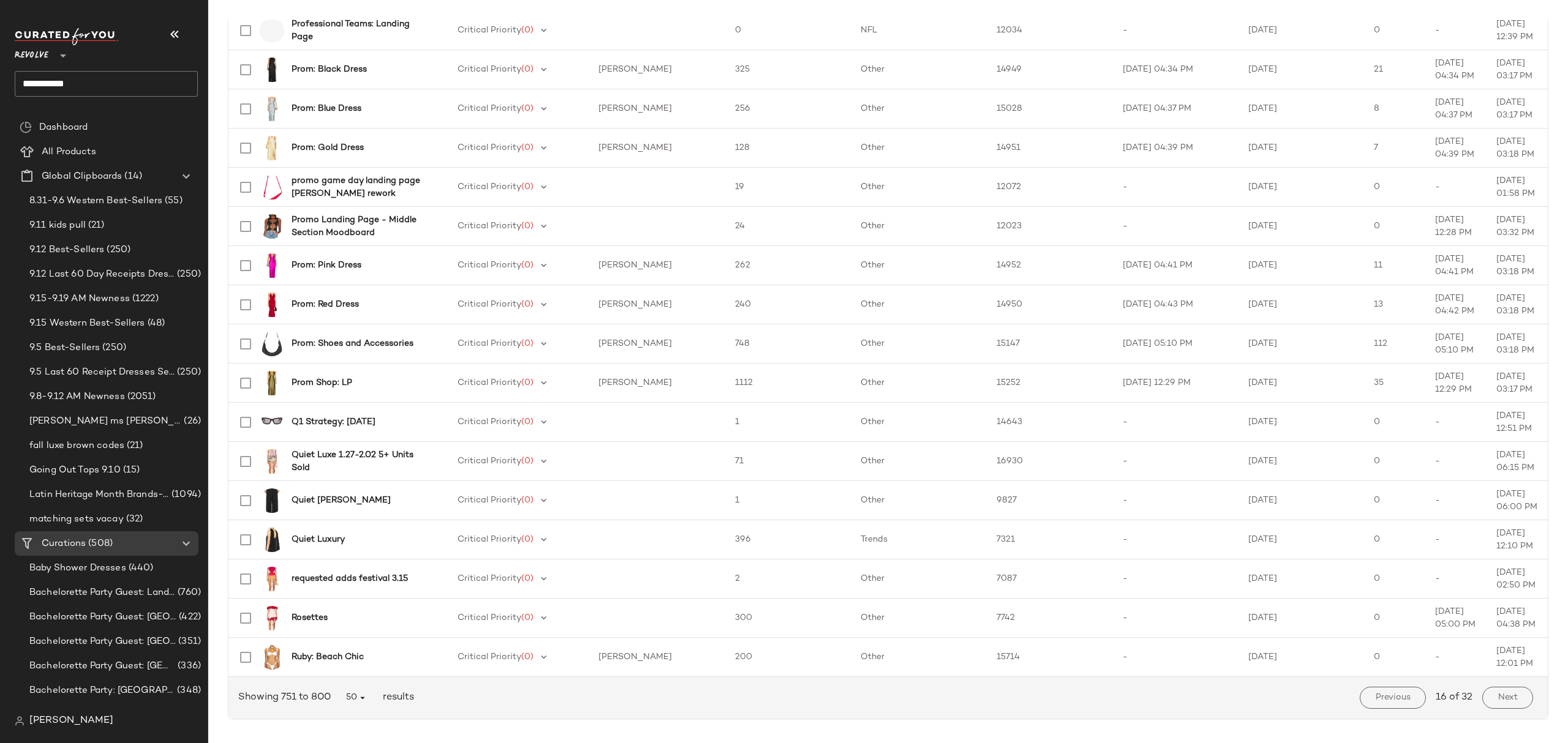
scroll to position [1511, 0]
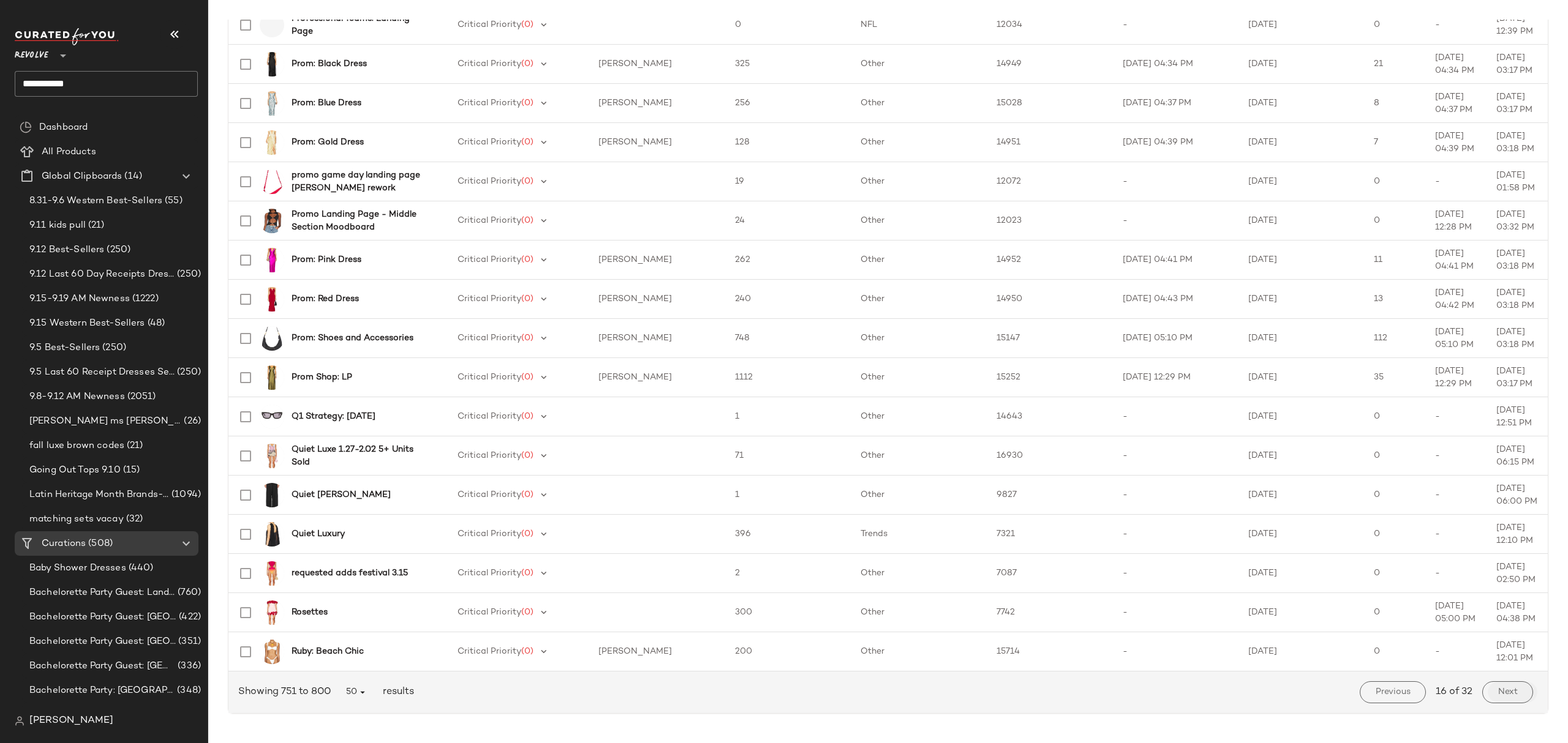
click at [1498, 693] on span "Next" at bounding box center [1507, 692] width 20 height 10
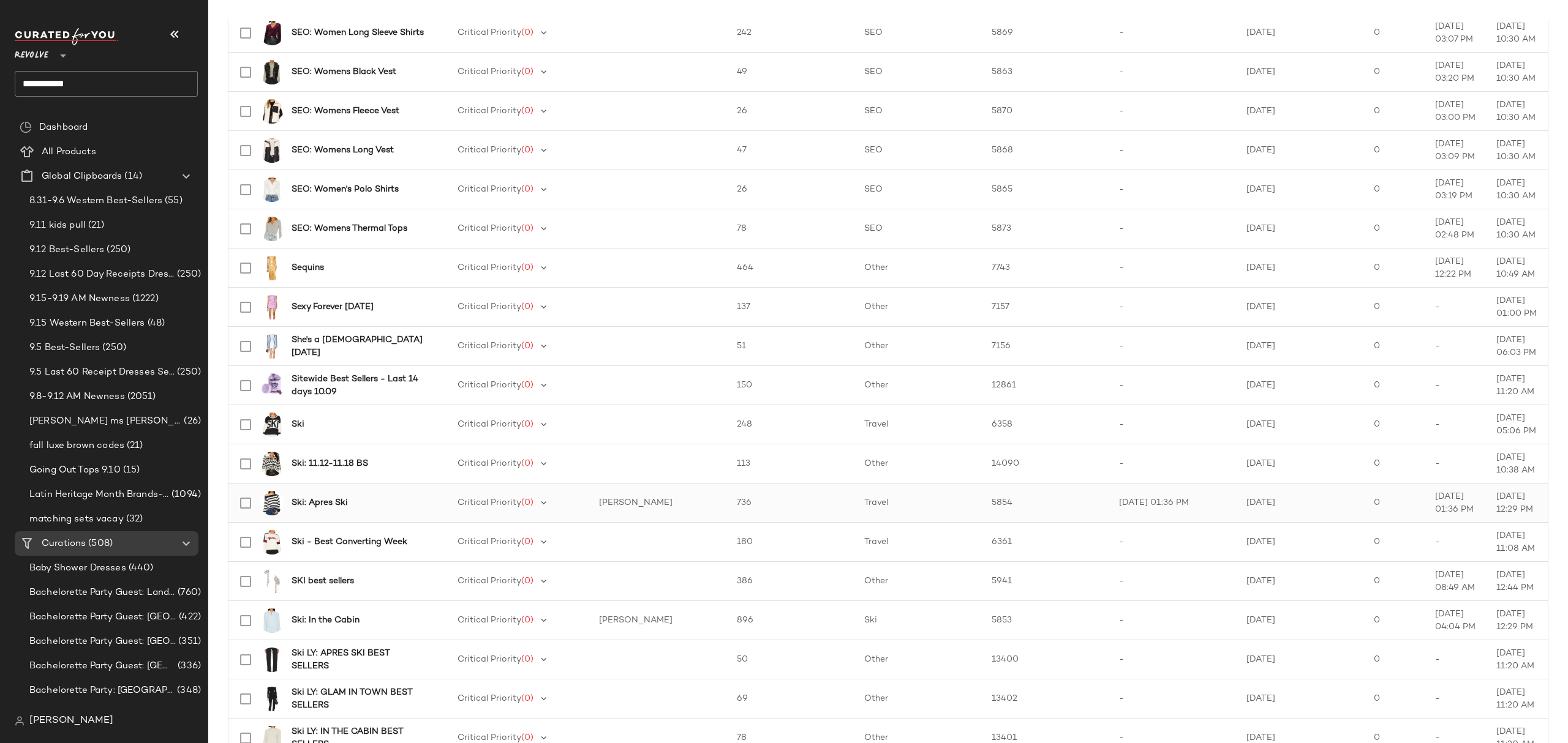
scroll to position [1387, 0]
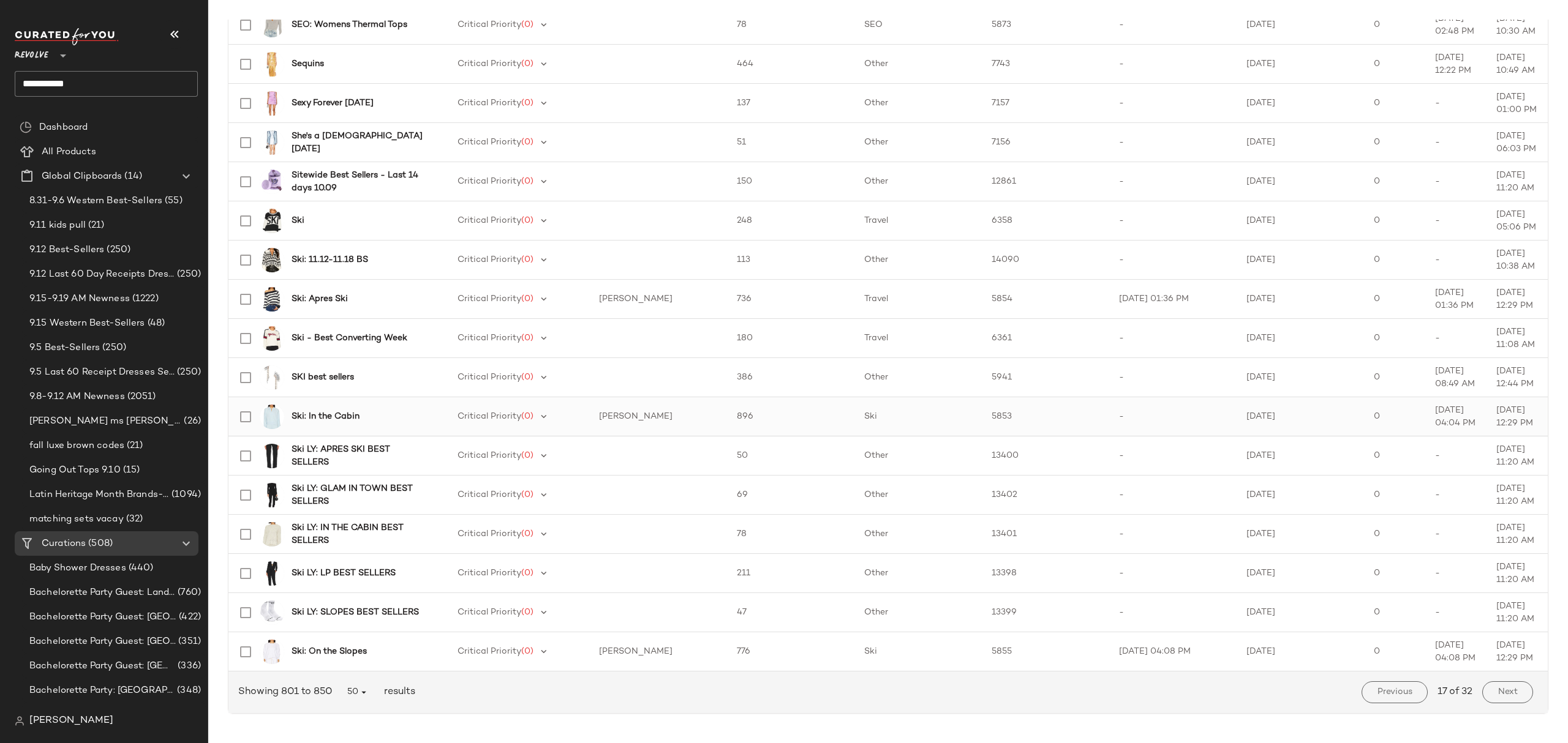
scroll to position [1511, 0]
click at [1498, 692] on span "Next" at bounding box center [1507, 692] width 20 height 10
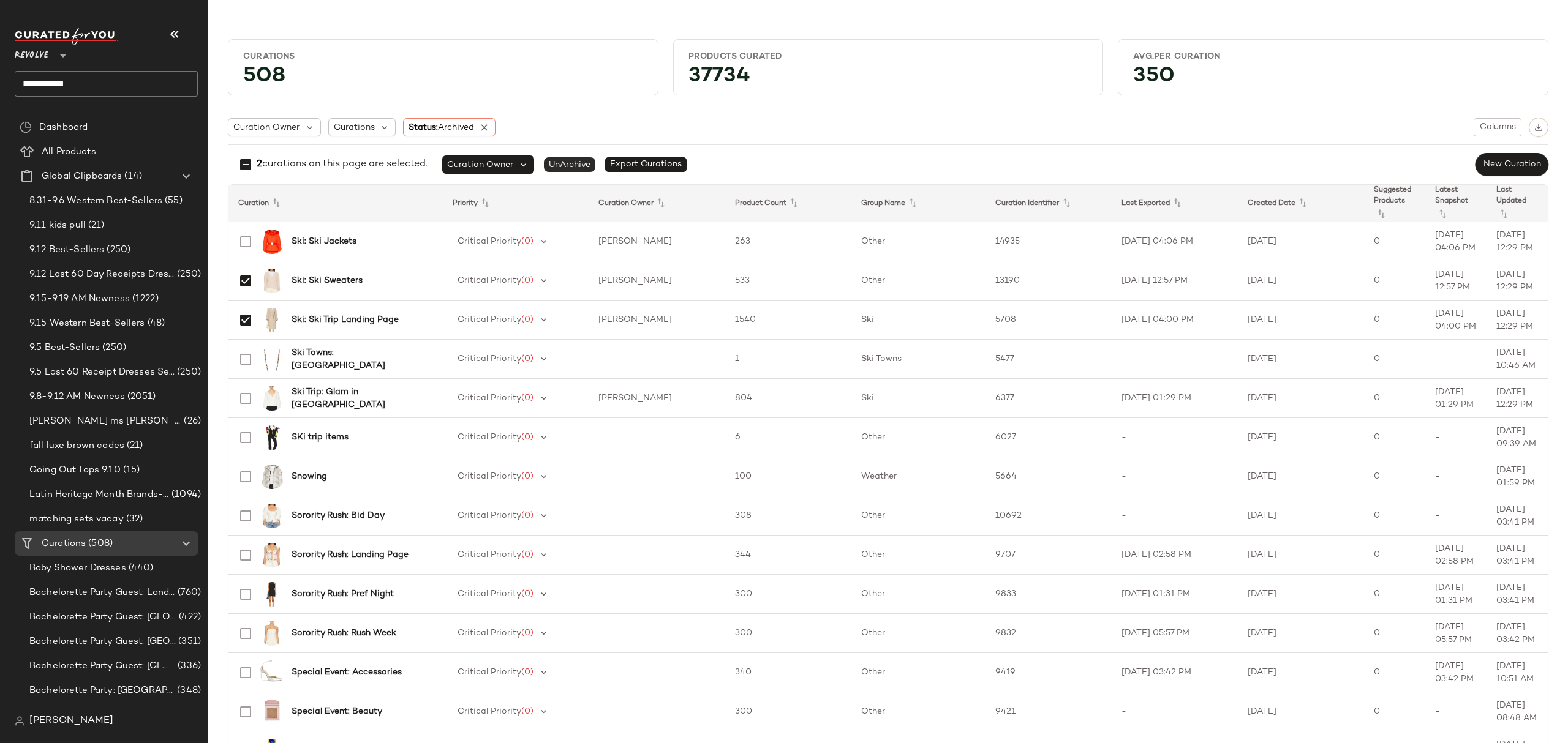
click at [571, 162] on span "UnArchive" at bounding box center [569, 165] width 52 height 15
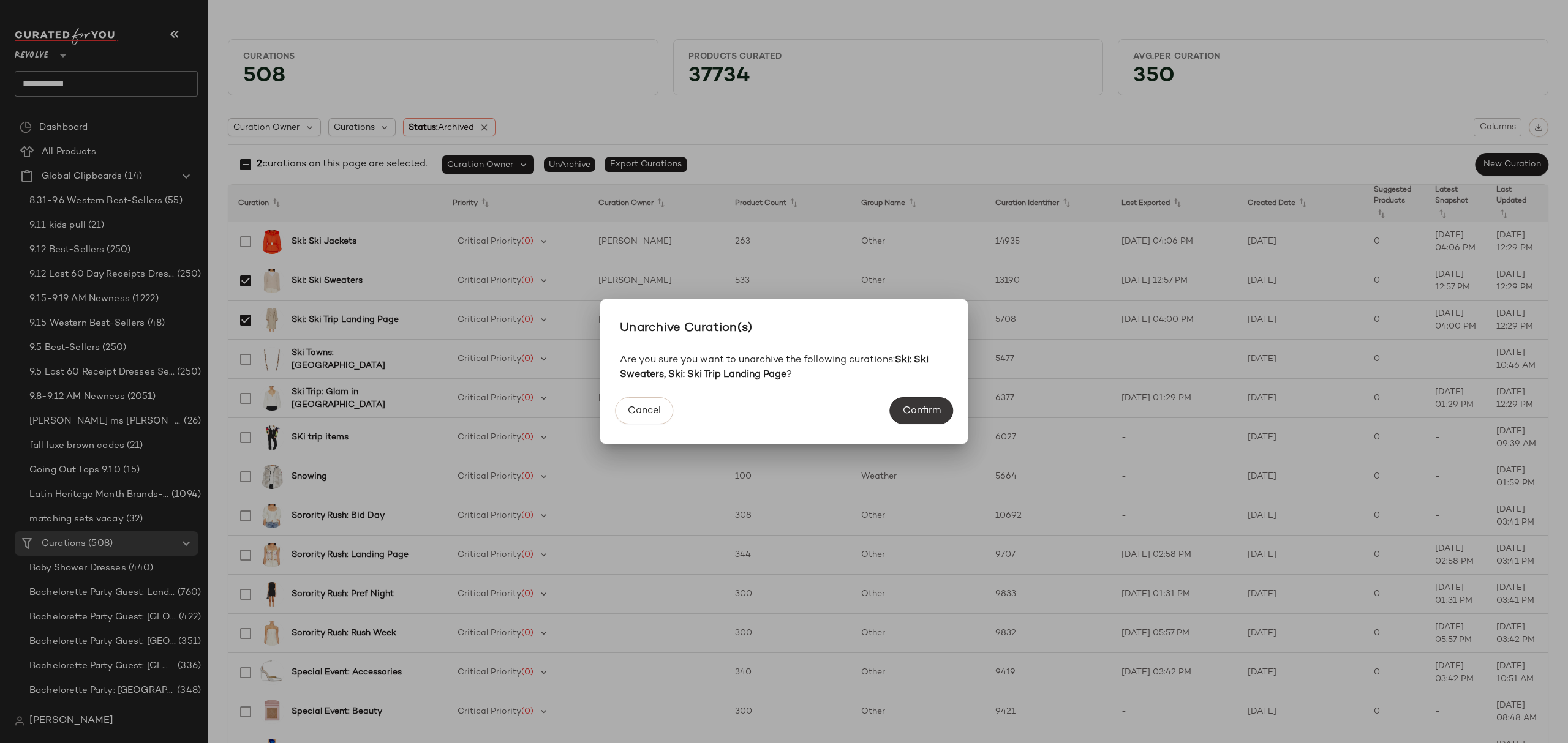
click at [915, 407] on span "Confirm" at bounding box center [922, 411] width 39 height 12
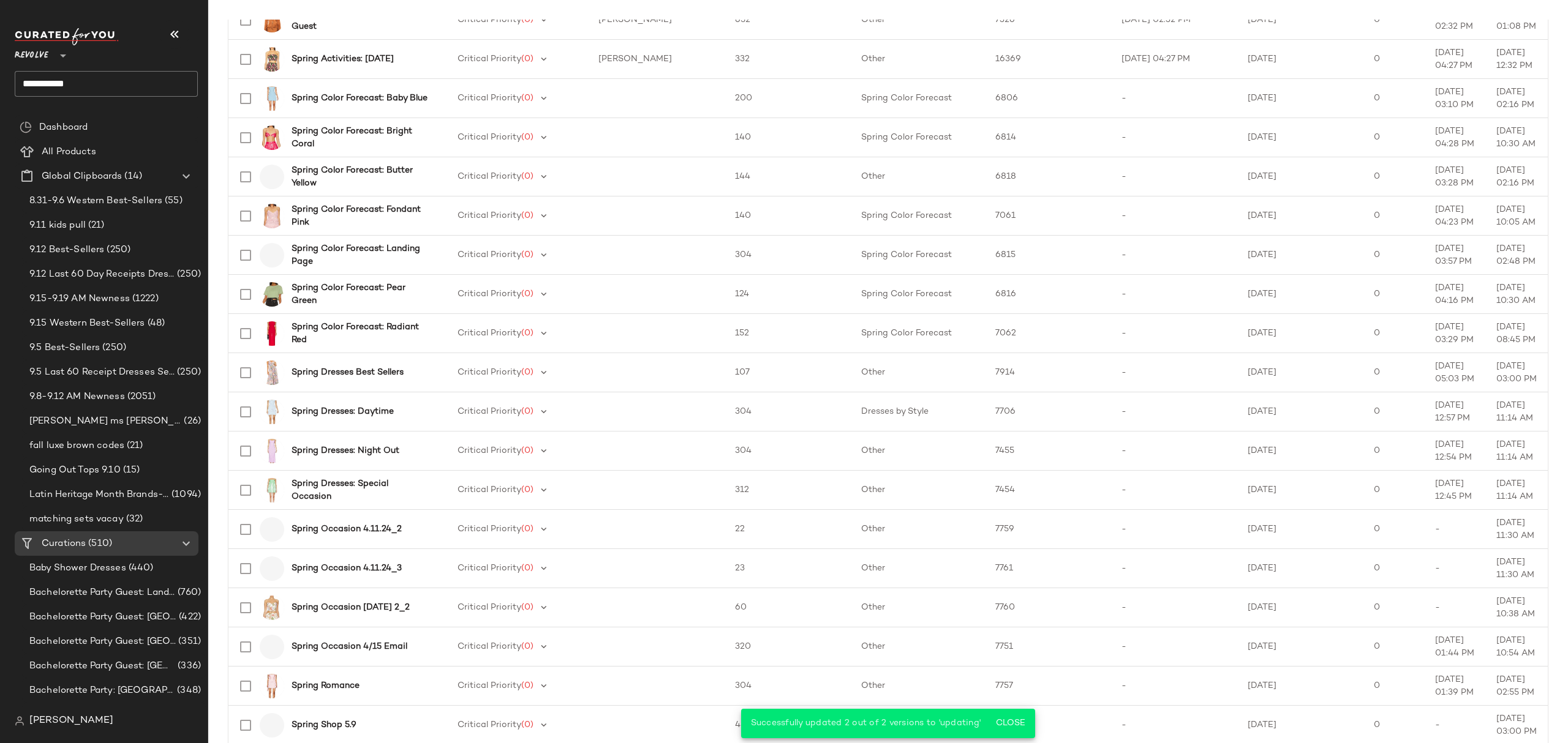
scroll to position [1511, 0]
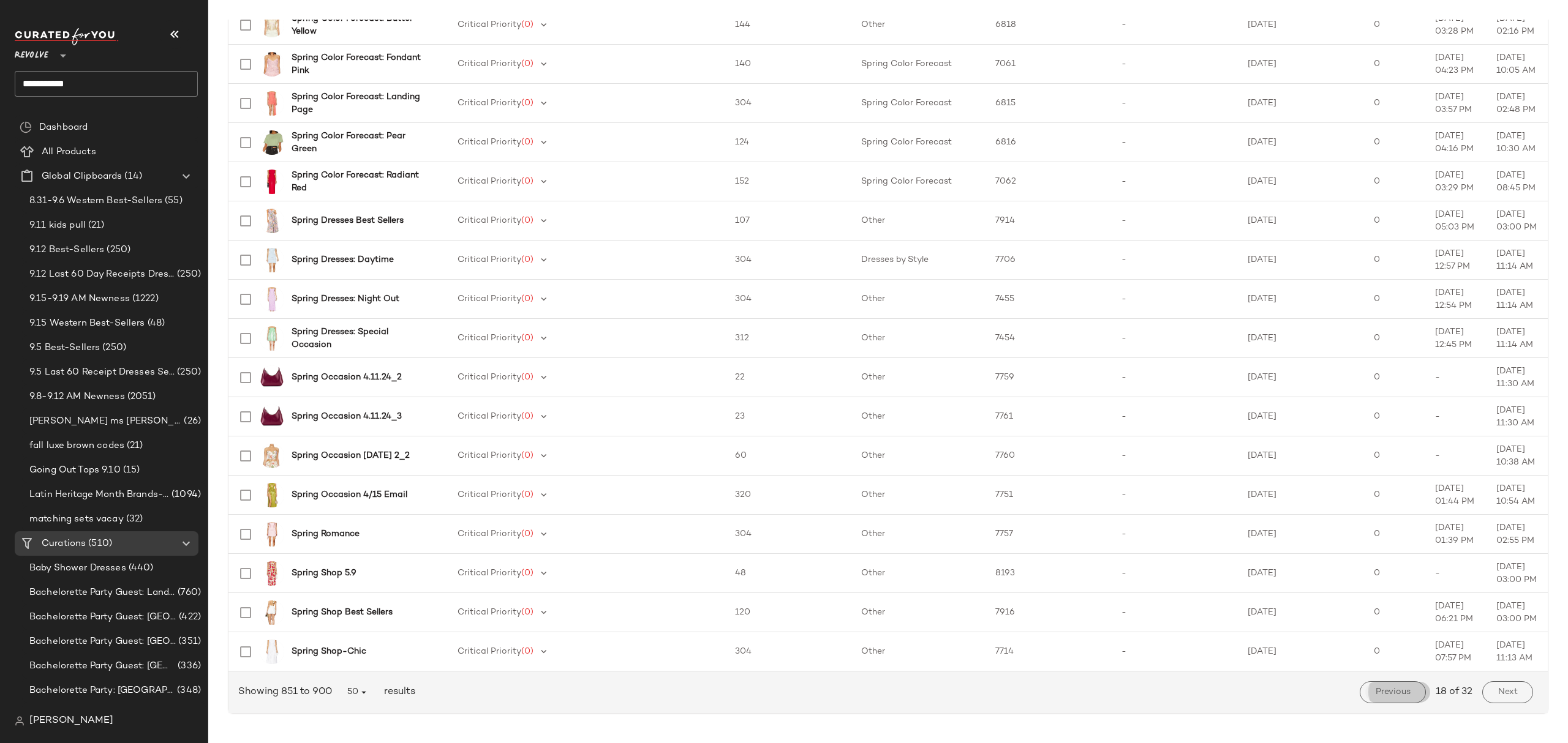
click at [1390, 693] on span "Previous" at bounding box center [1392, 692] width 36 height 10
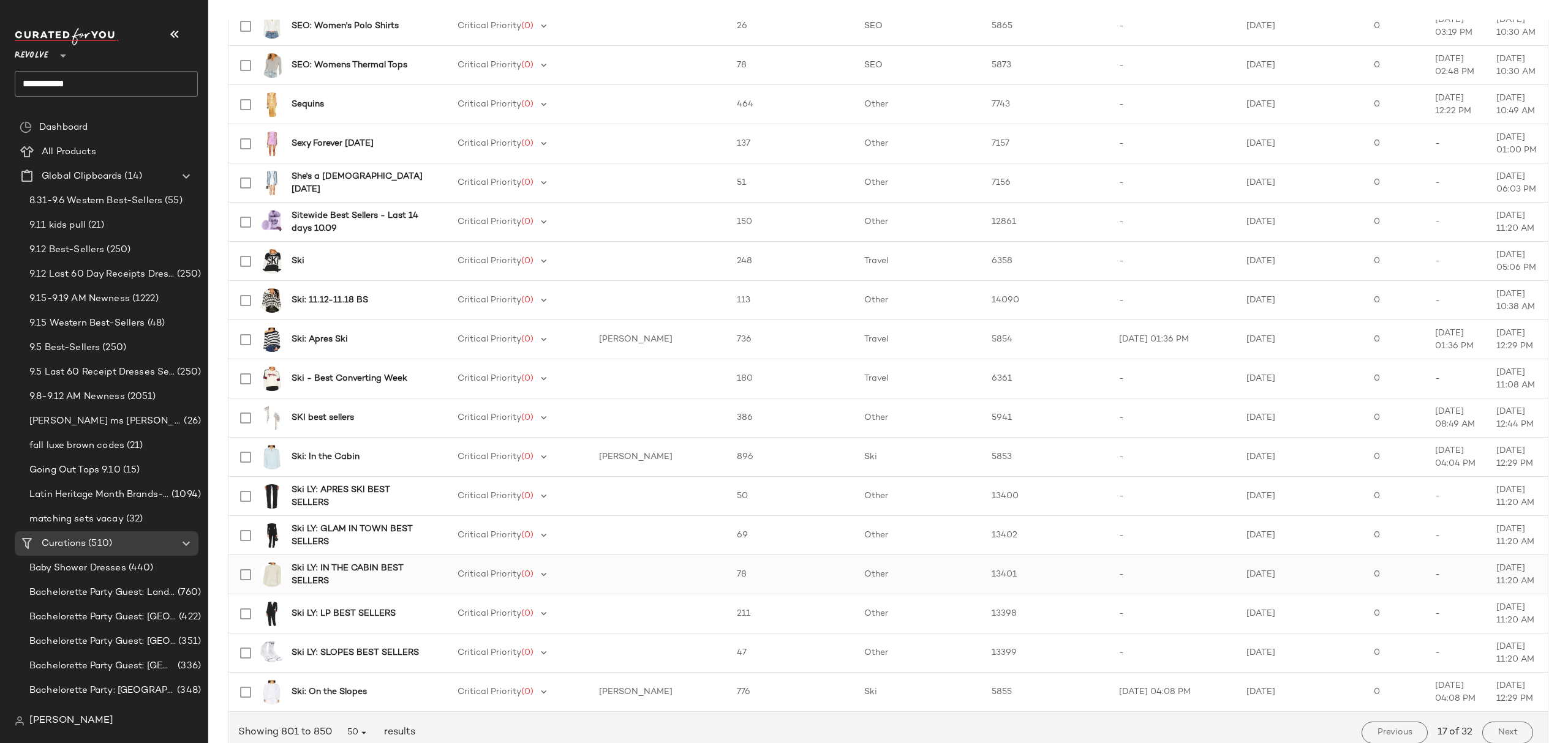
scroll to position [1511, 0]
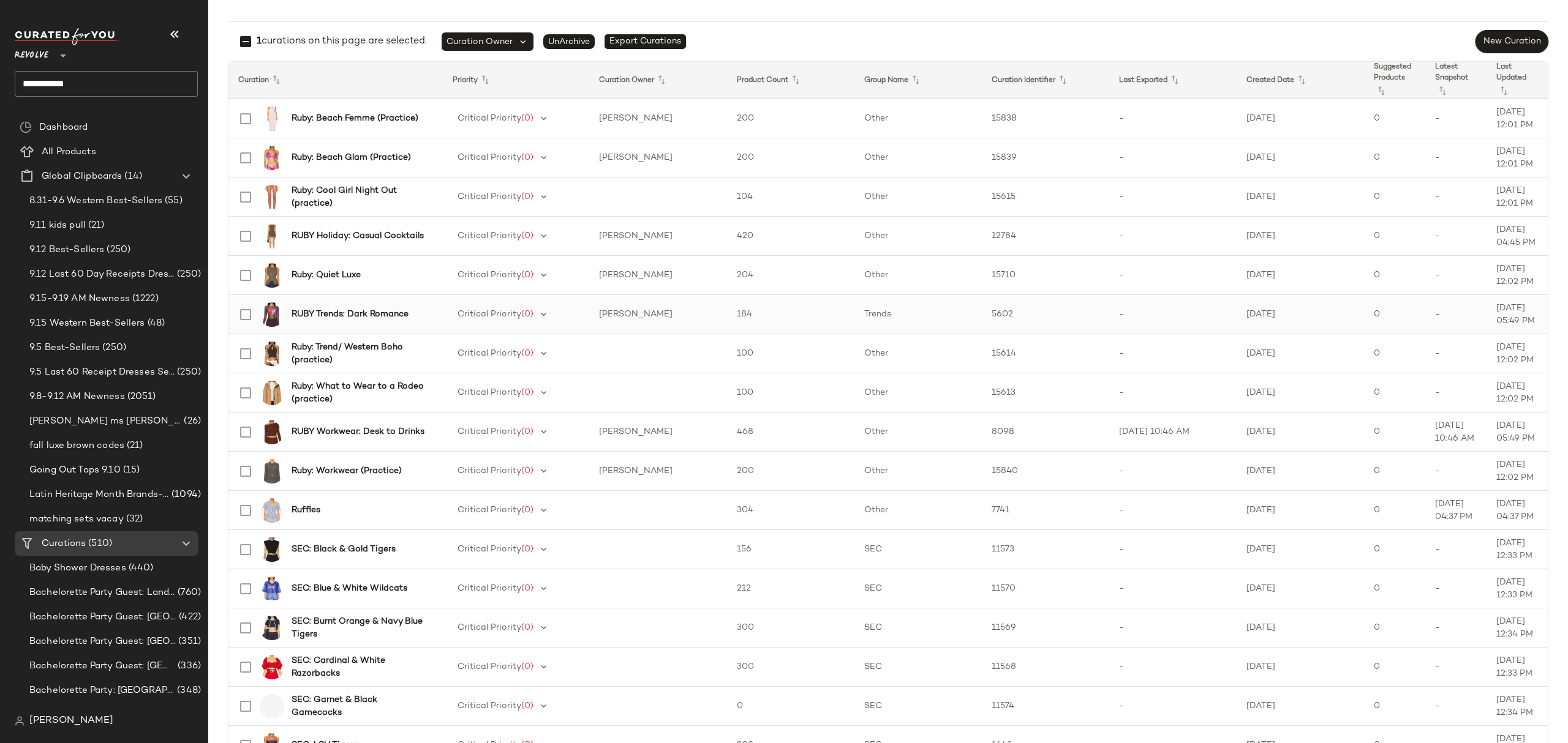
scroll to position [1, 0]
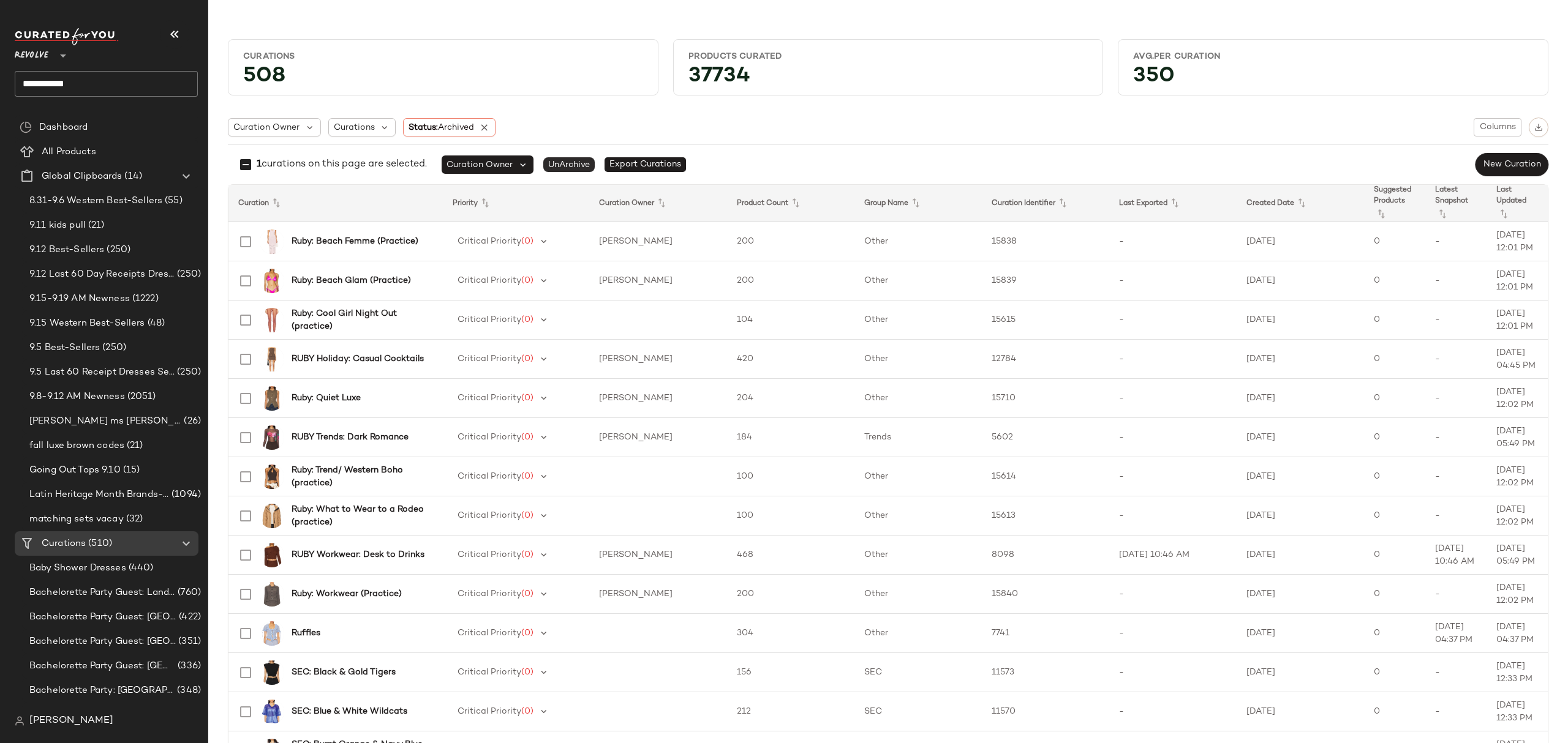
click at [575, 168] on span "UnArchive" at bounding box center [569, 165] width 52 height 15
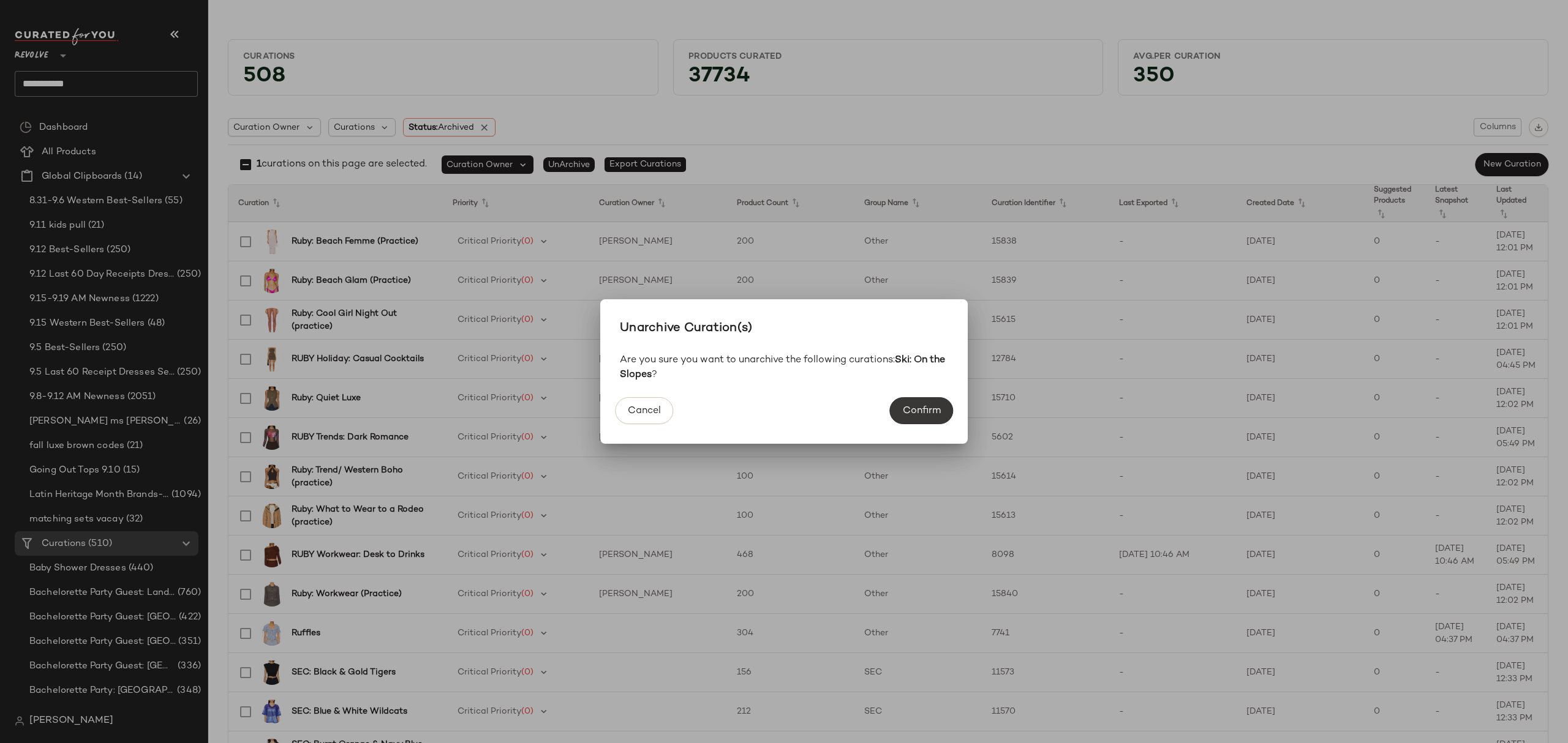
click at [929, 415] on span "Confirm" at bounding box center [922, 411] width 39 height 12
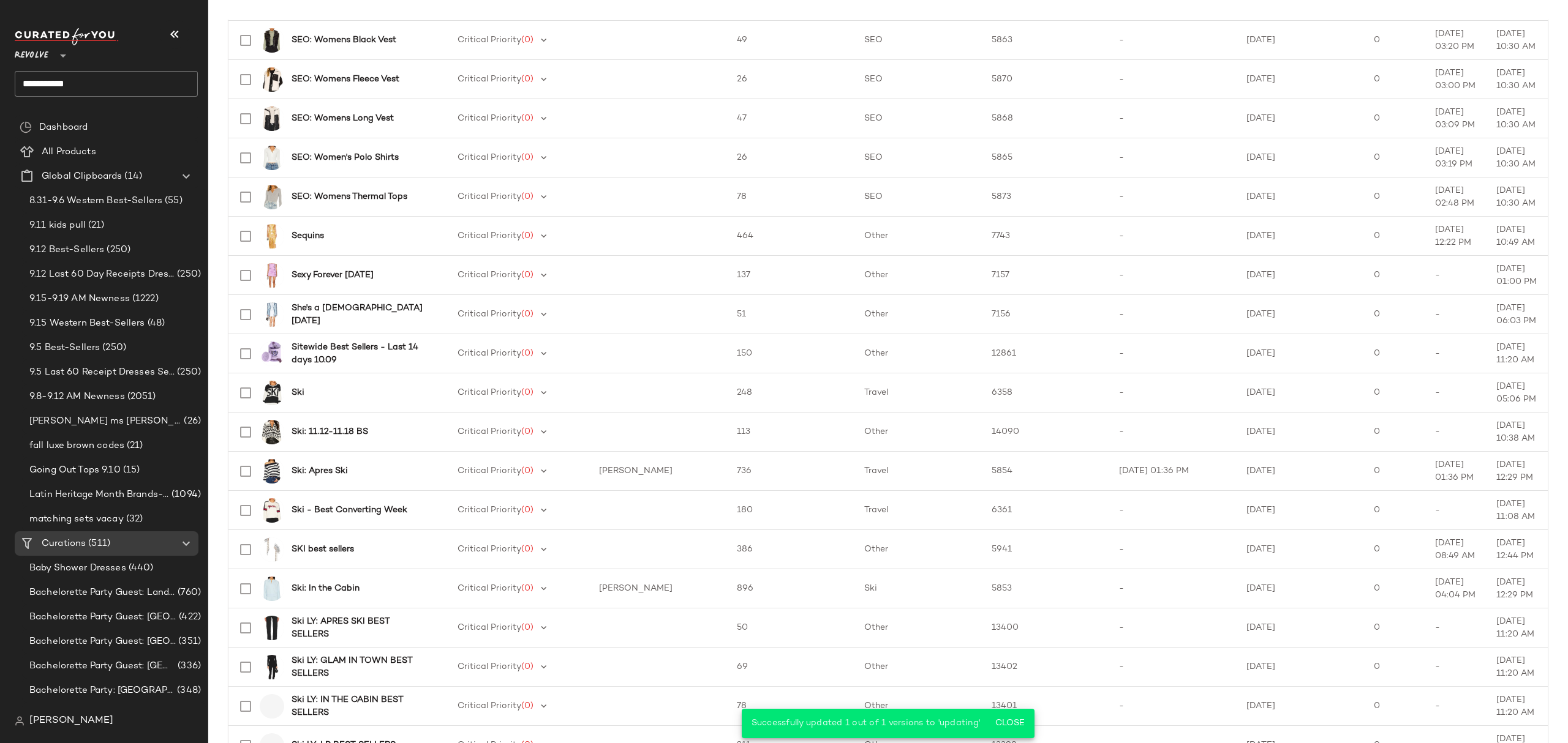
scroll to position [1469, 0]
